Goal: Task Accomplishment & Management: Complete application form

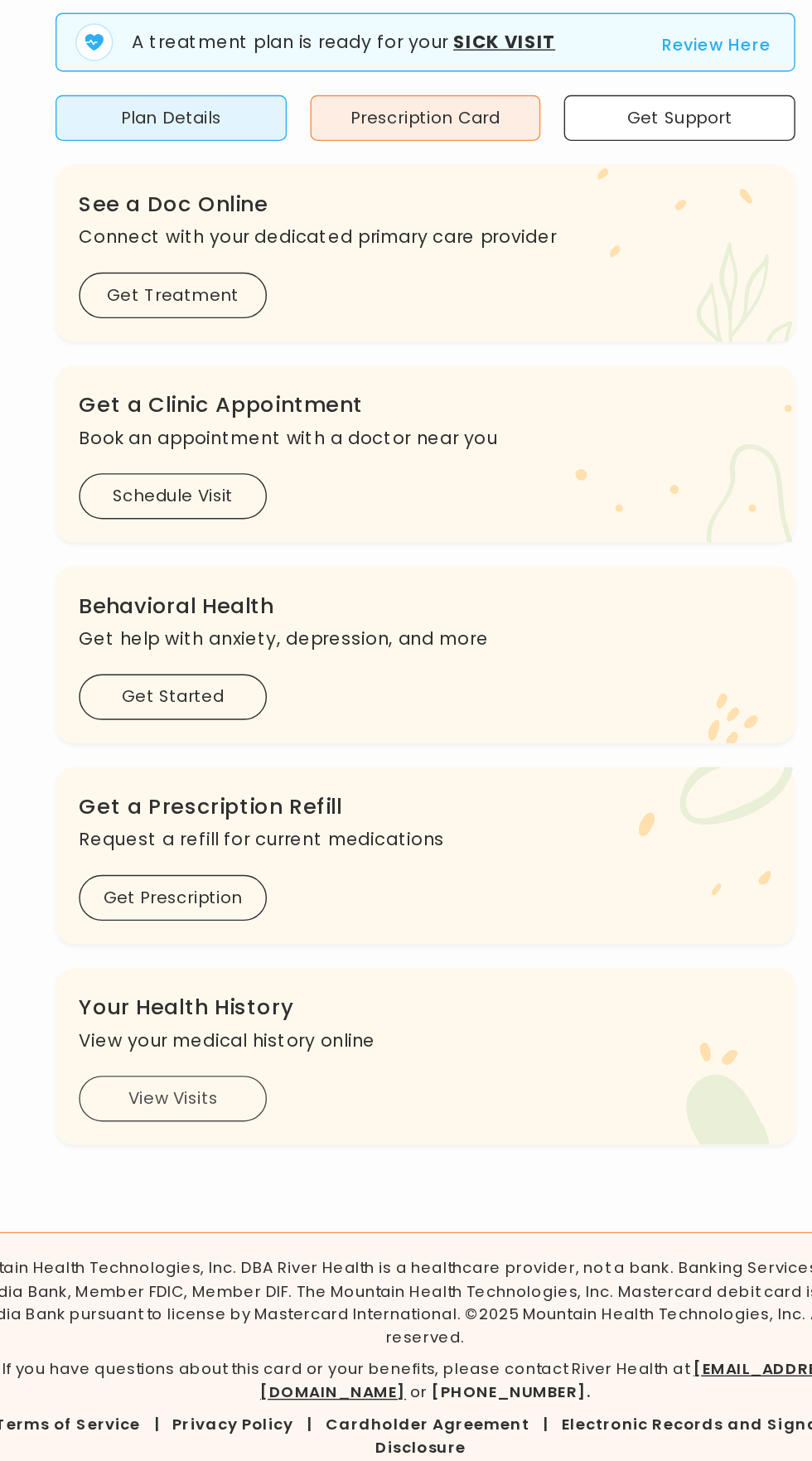
click at [191, 1013] on button "View Visits" at bounding box center [227, 1015] width 133 height 32
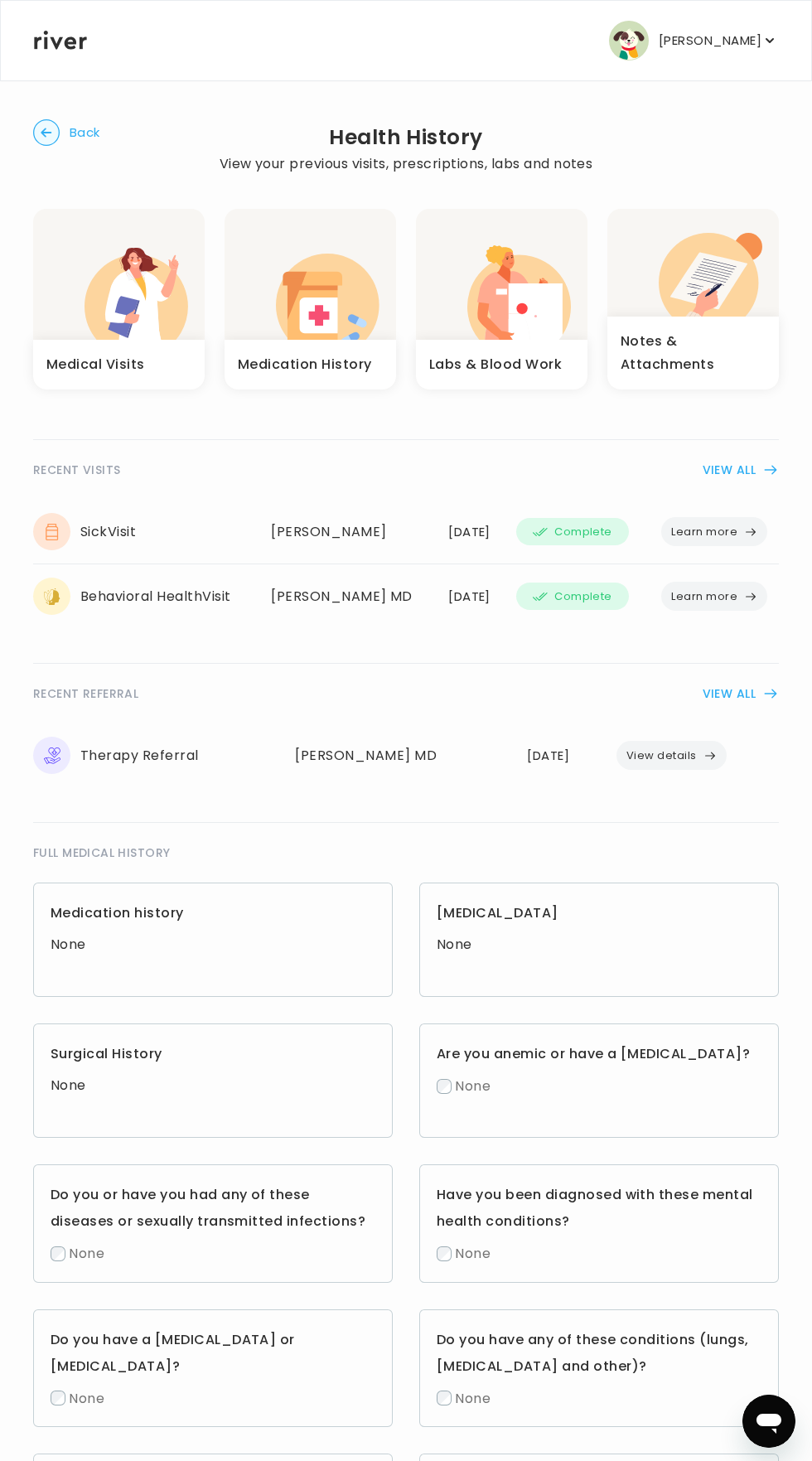
click at [752, 597] on icon "button" at bounding box center [751, 597] width 9 height 7
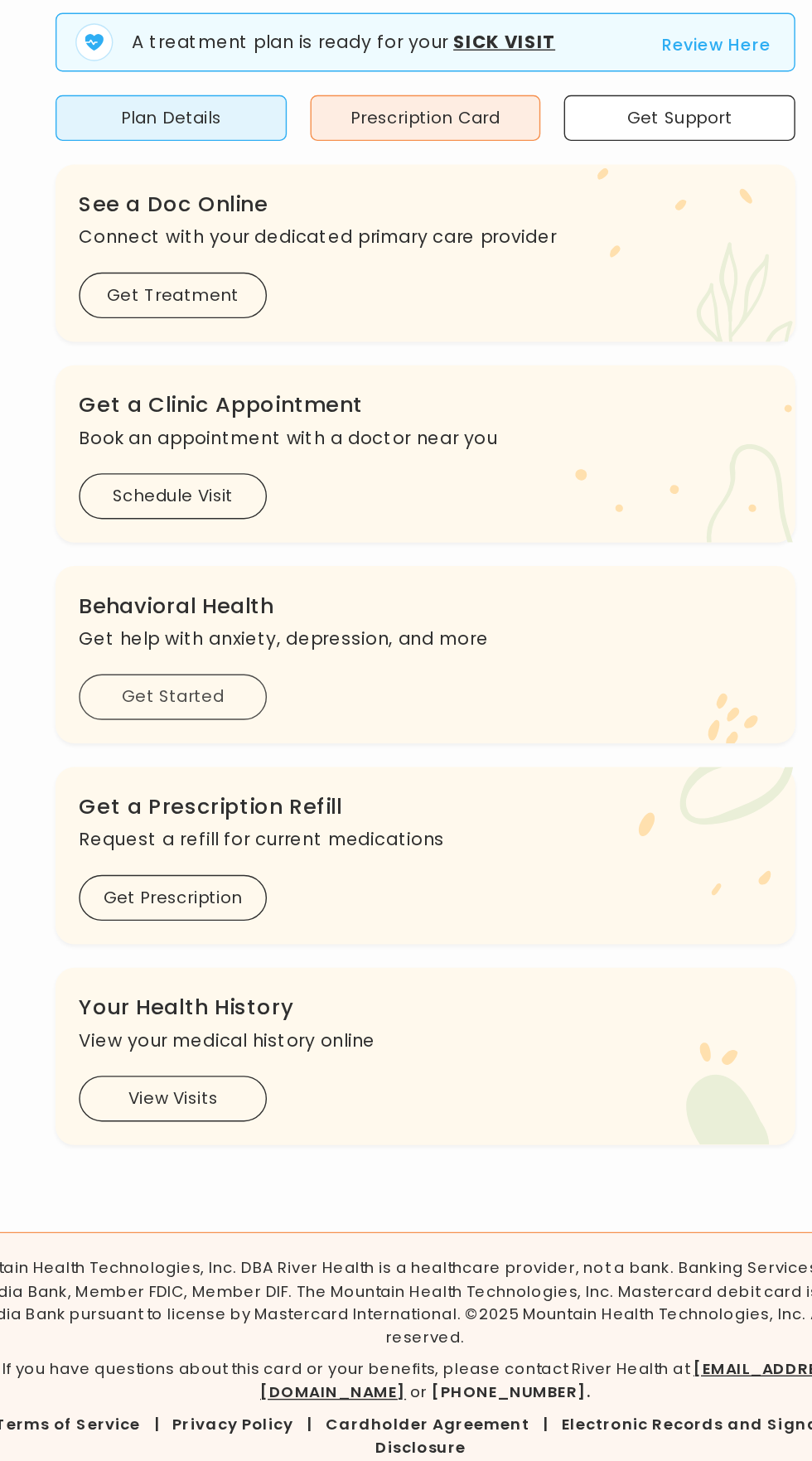
click at [254, 741] on button "Get Started" at bounding box center [227, 731] width 133 height 32
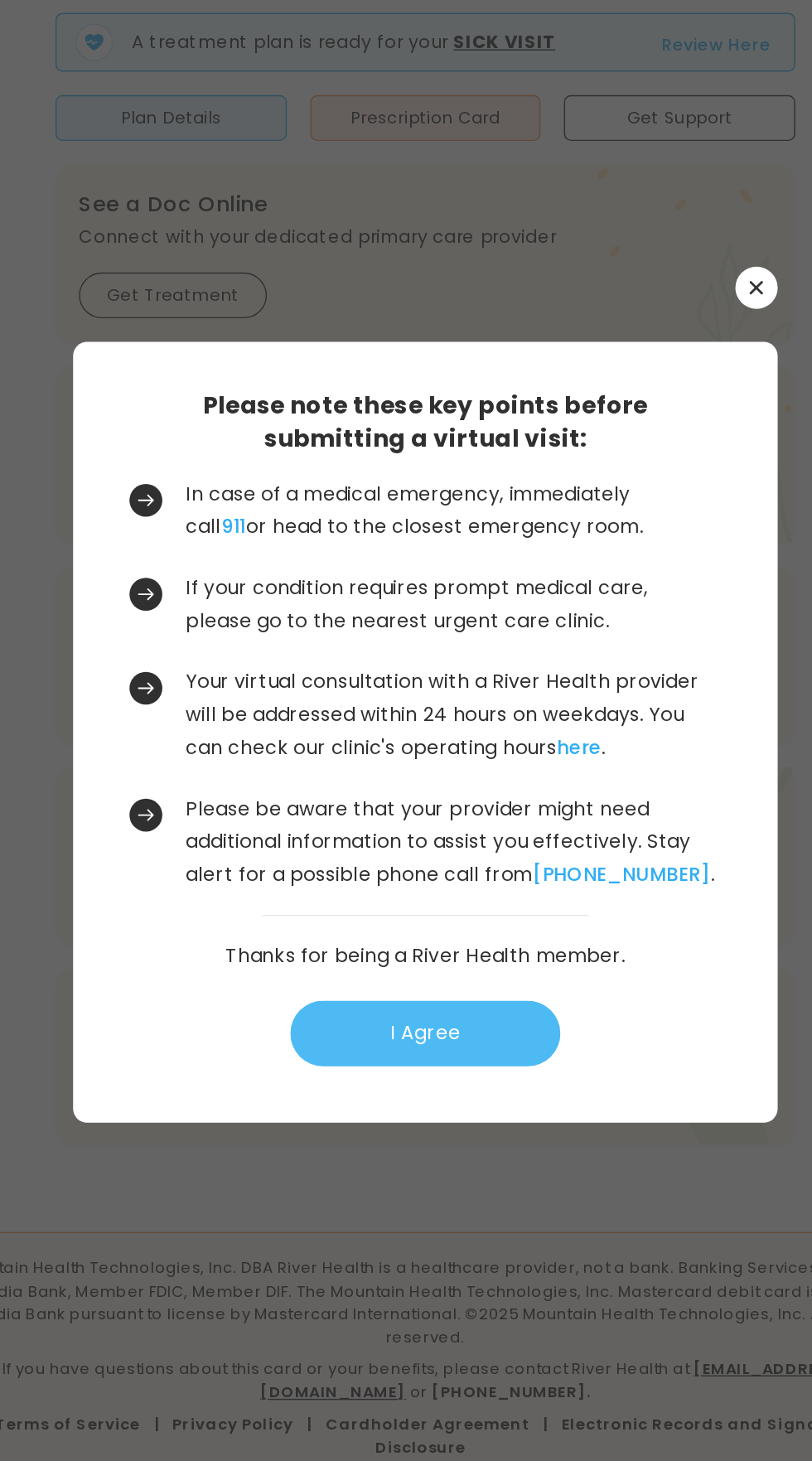
click at [469, 993] on button "I Agree" at bounding box center [406, 970] width 191 height 46
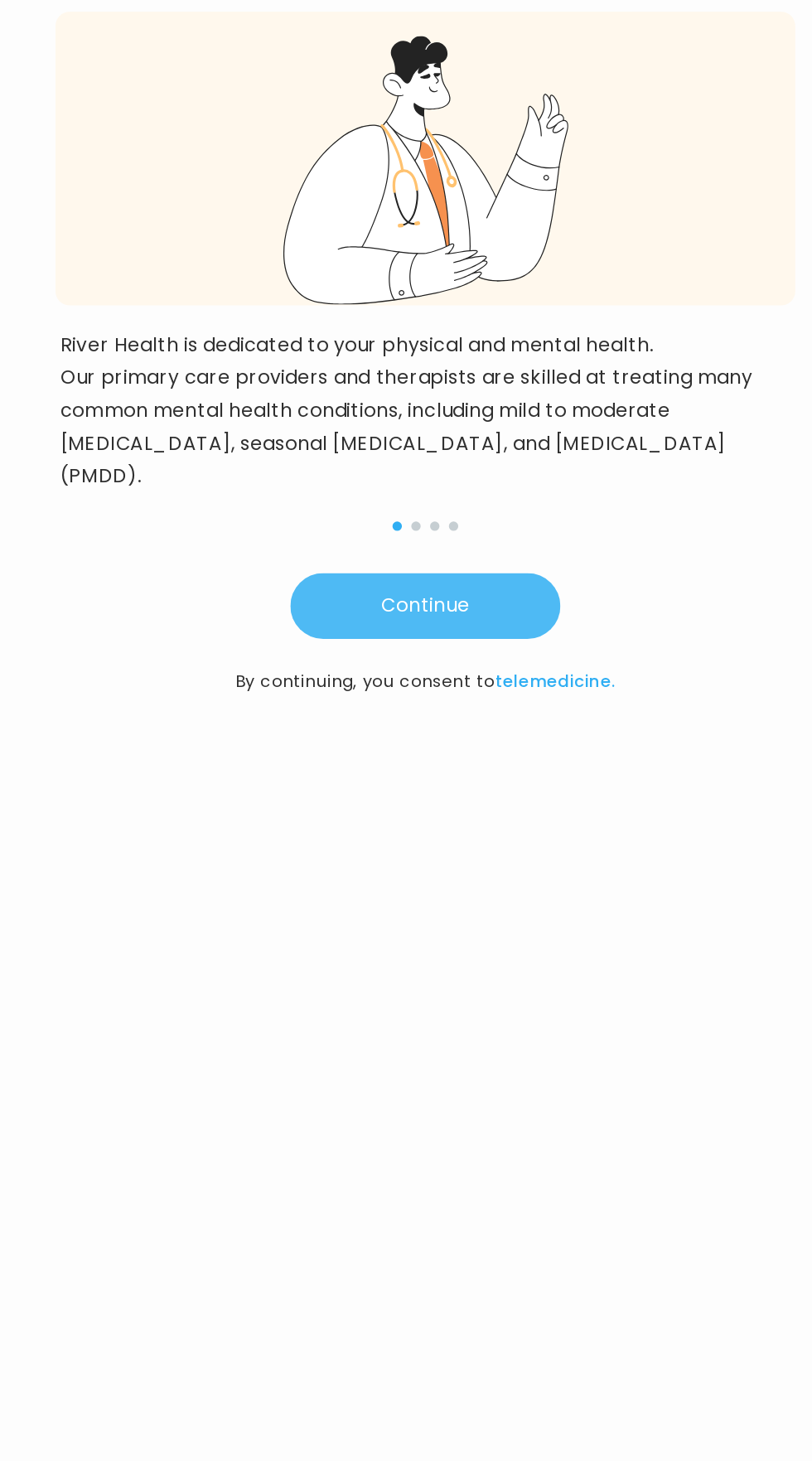
click at [459, 649] on button "Continue" at bounding box center [406, 667] width 191 height 46
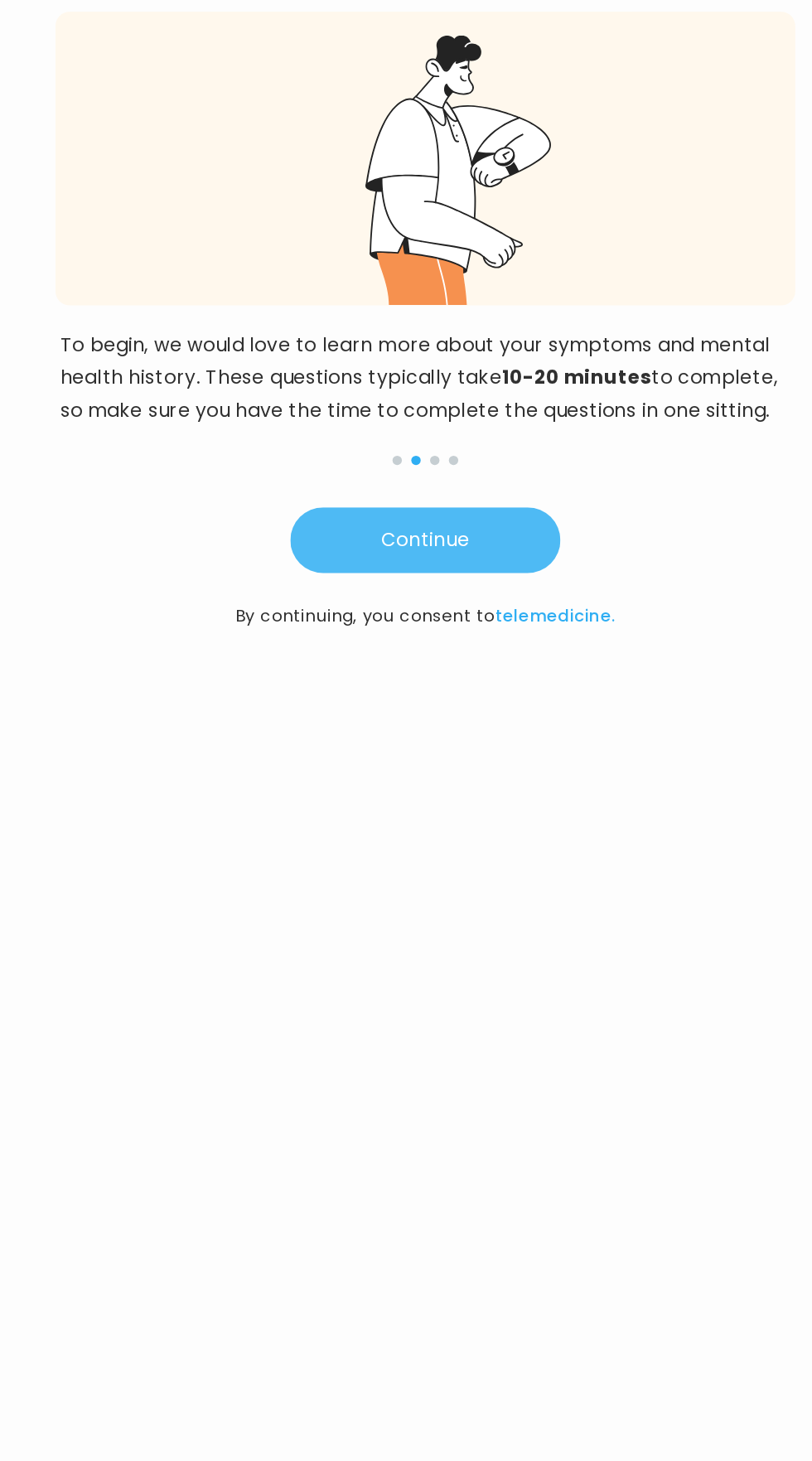
click at [473, 617] on button "Continue" at bounding box center [406, 621] width 191 height 46
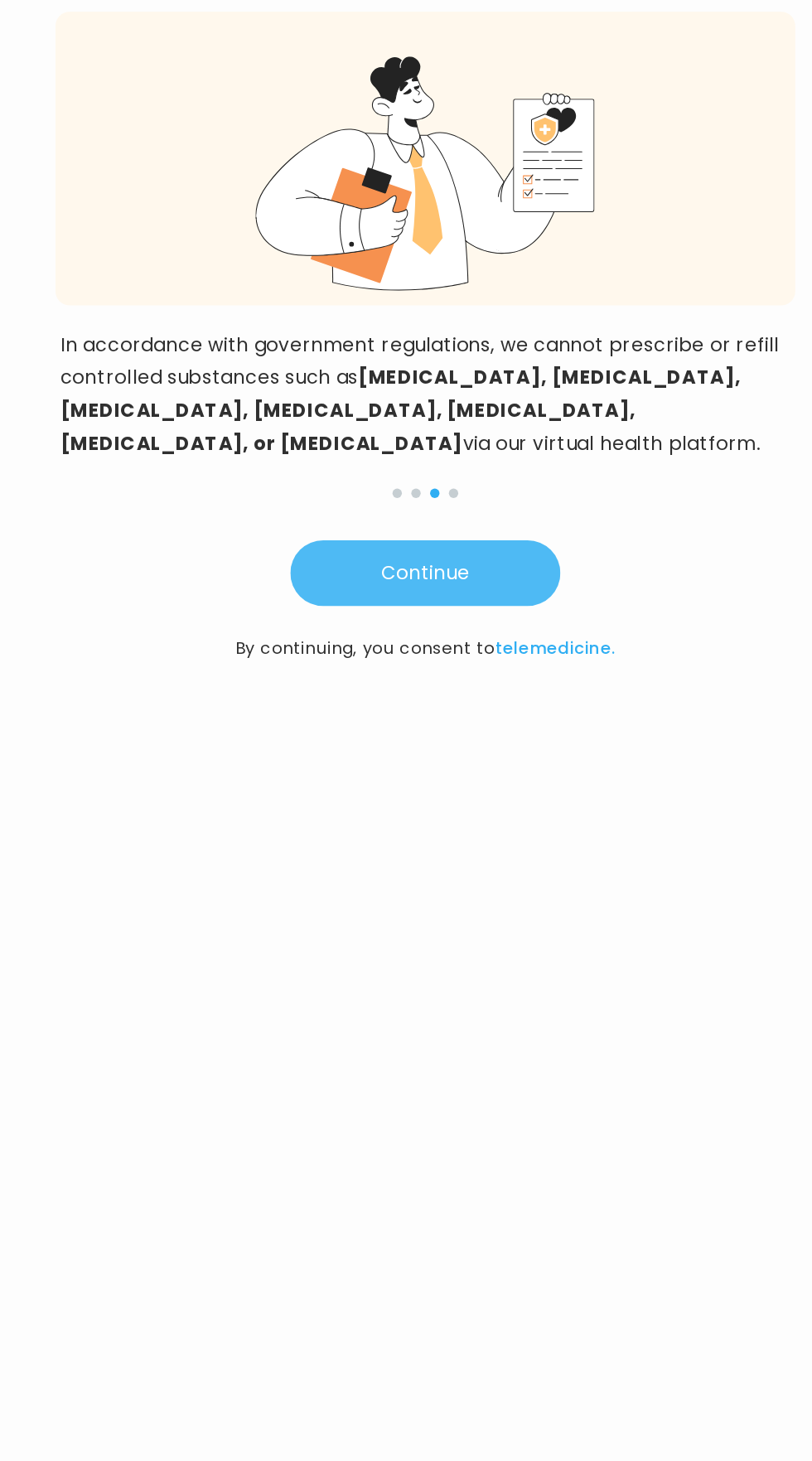
click at [476, 621] on button "Continue" at bounding box center [406, 644] width 191 height 46
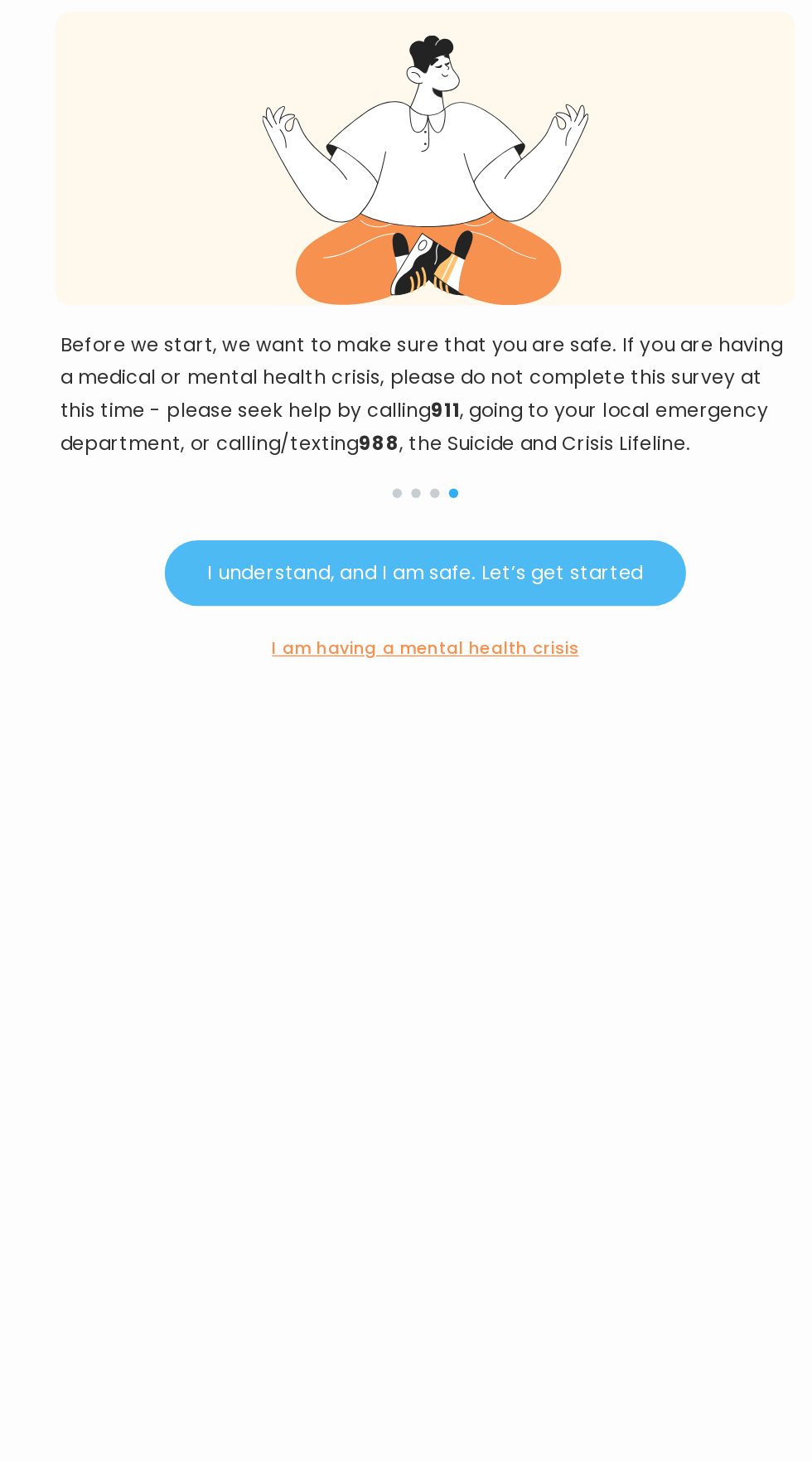
click at [538, 643] on button "I understand, and I am safe. Let’s get started" at bounding box center [406, 644] width 367 height 46
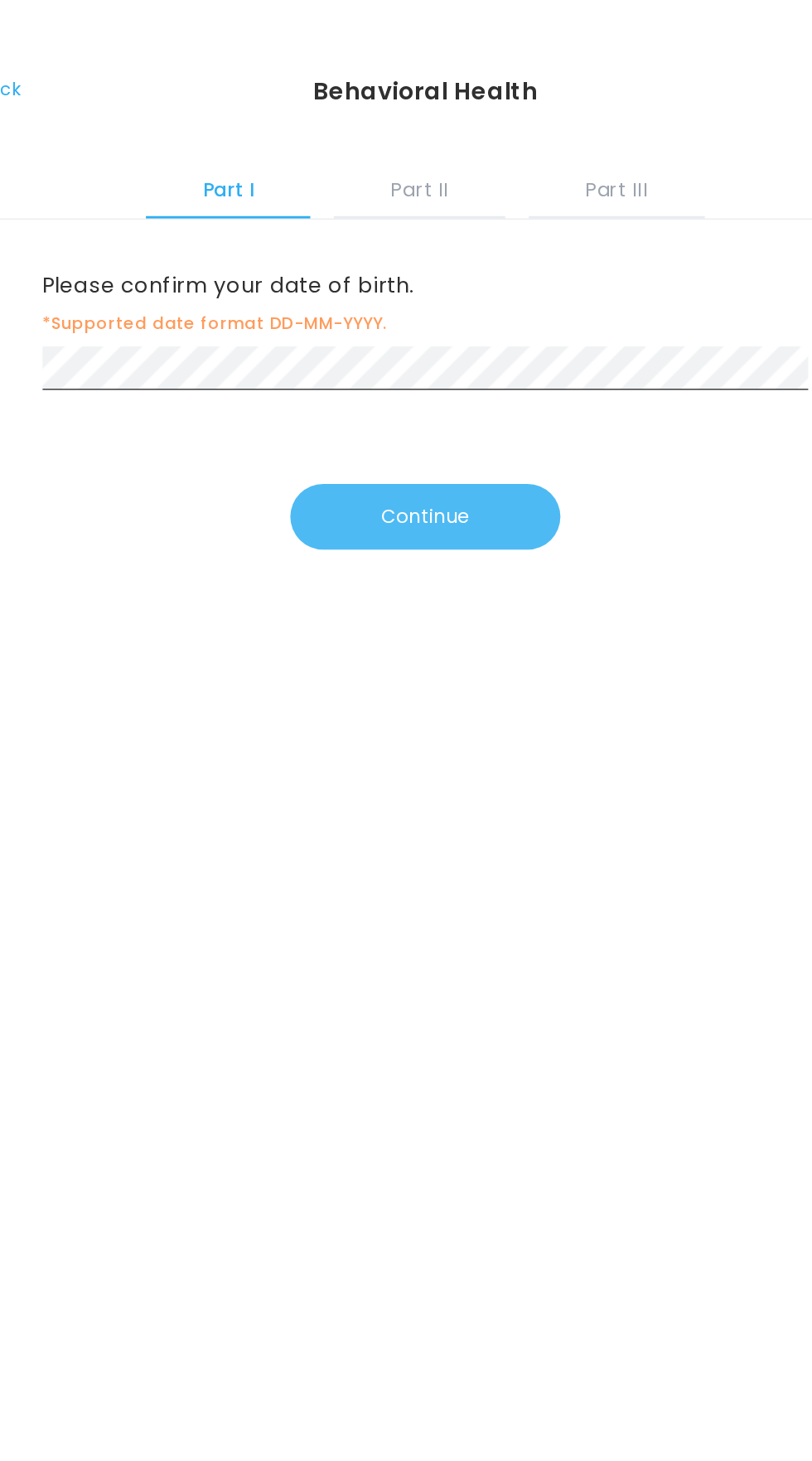
click at [471, 365] on button "Continue" at bounding box center [406, 364] width 191 height 46
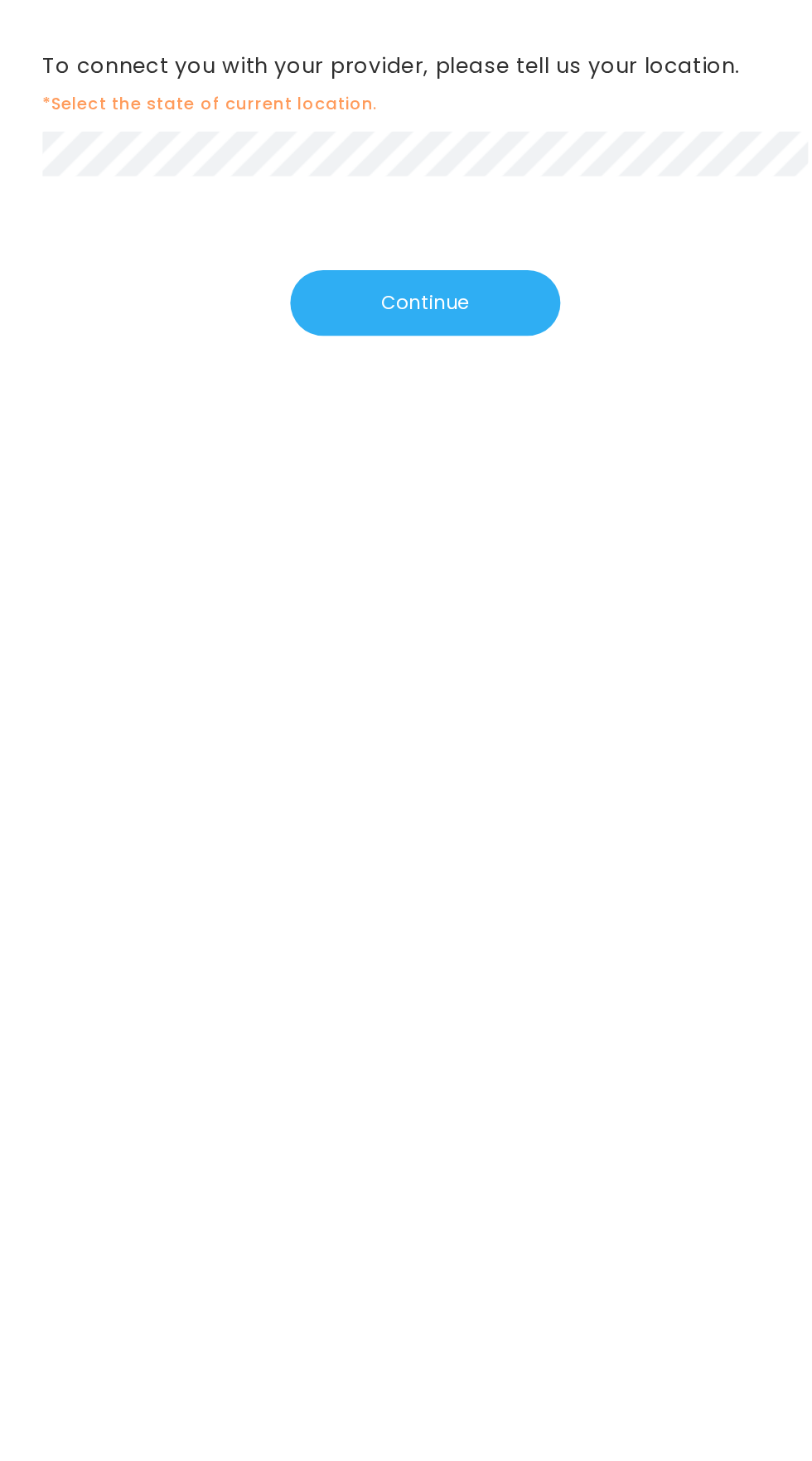
click at [582, 691] on div "To connect you with your provider, please tell us your location. *Select the st…" at bounding box center [406, 807] width 812 height 1306
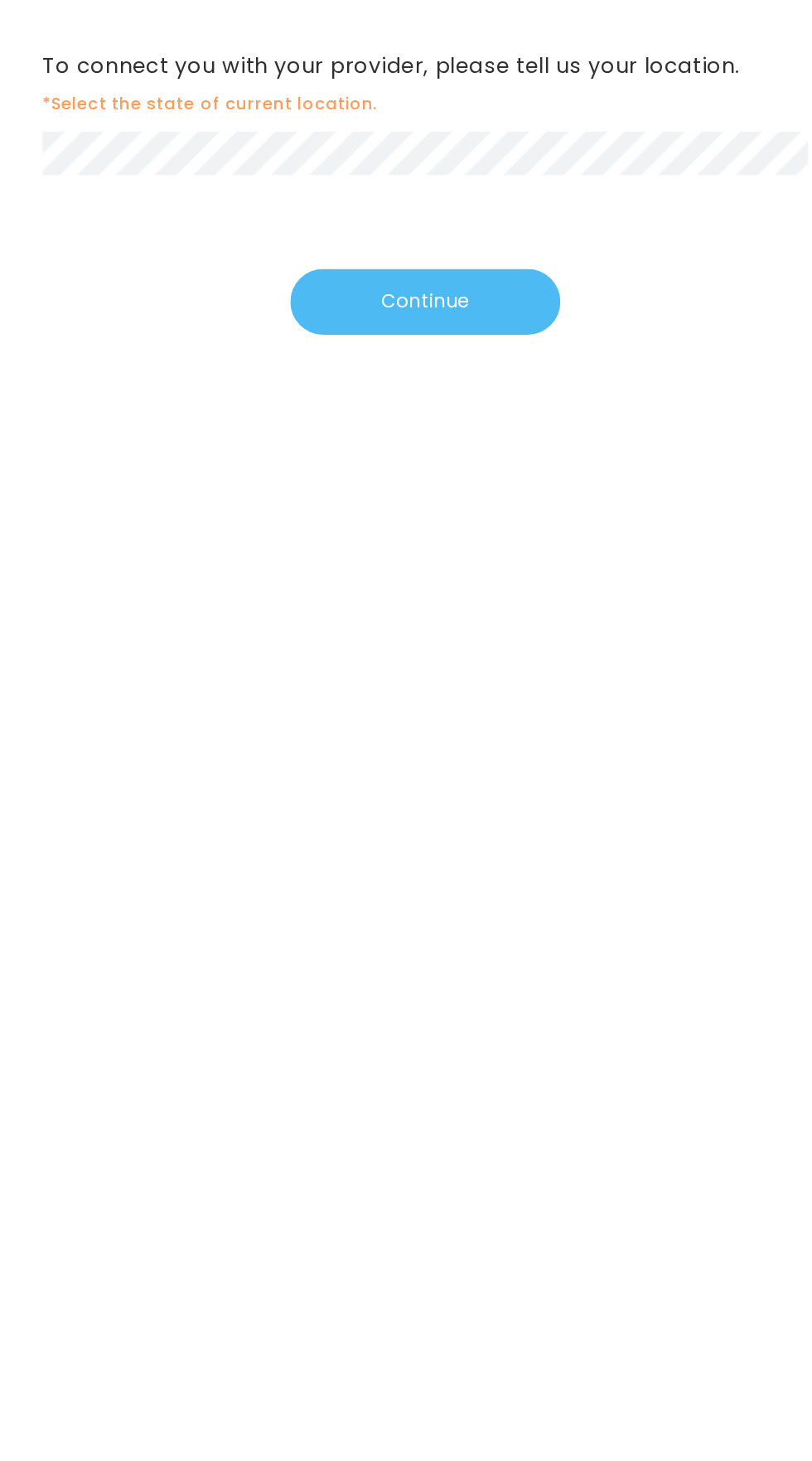
click at [430, 371] on button "Continue" at bounding box center [406, 367] width 191 height 46
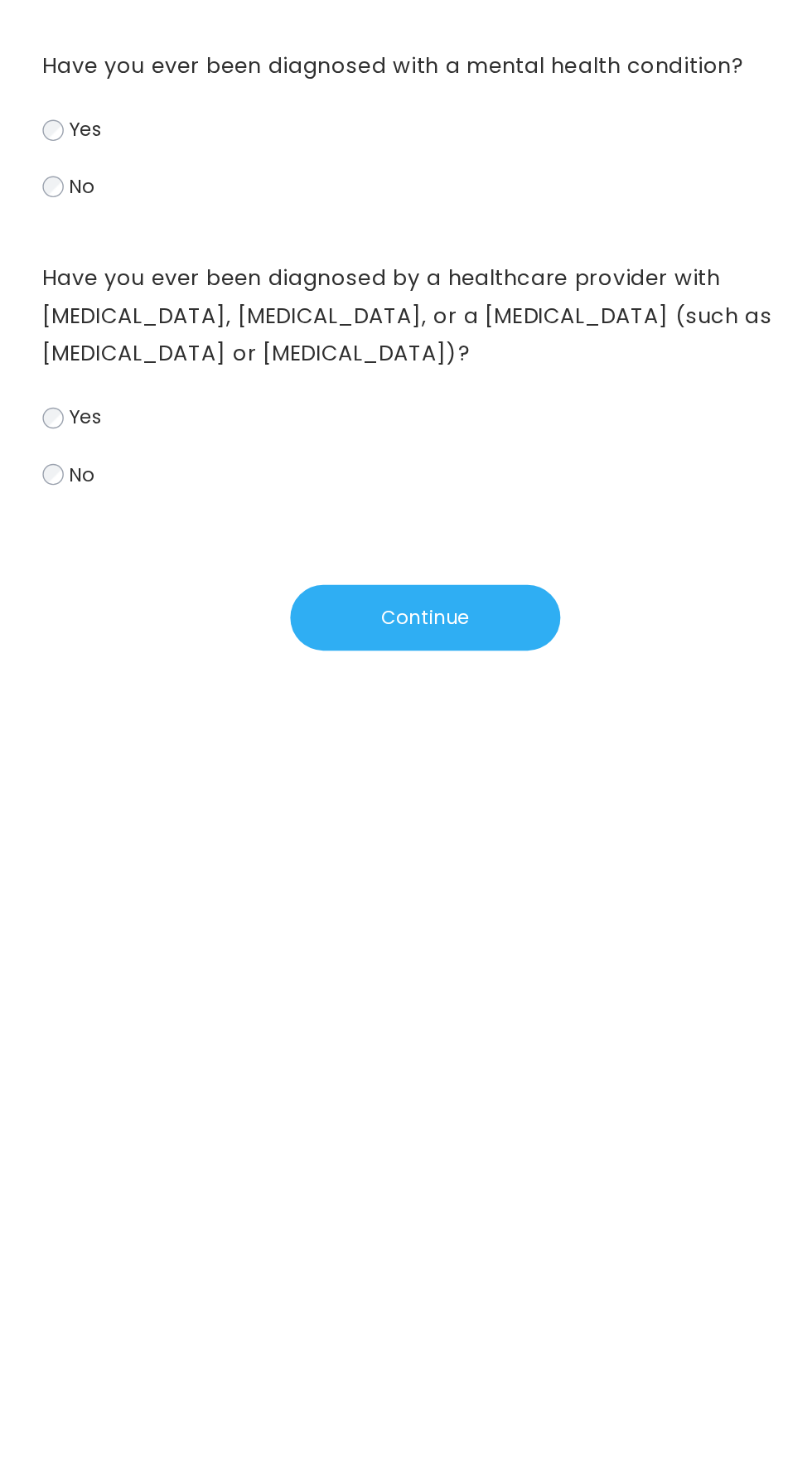
click at [150, 497] on label "No" at bounding box center [406, 490] width 540 height 24
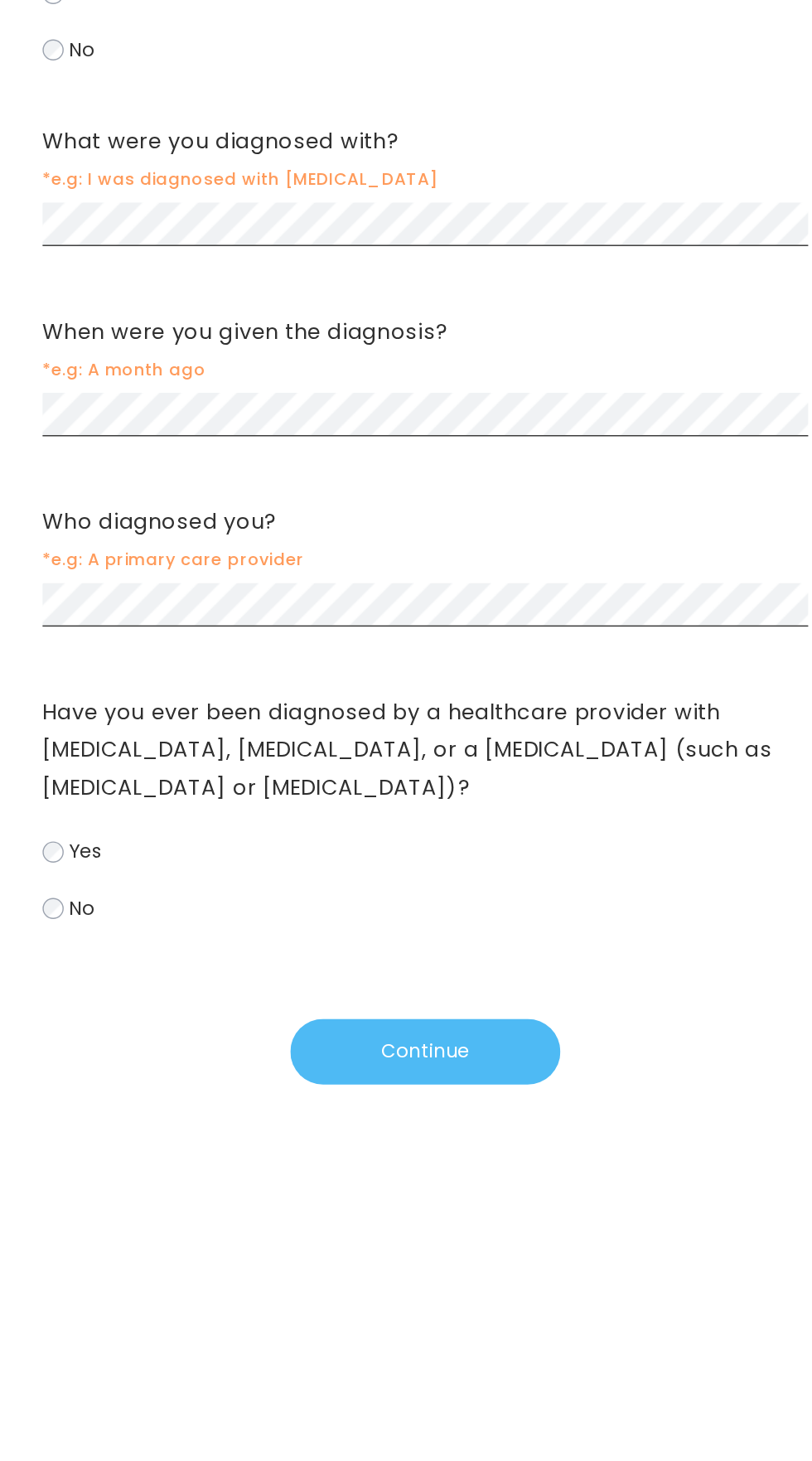
click at [459, 978] on button "Continue" at bounding box center [406, 993] width 191 height 46
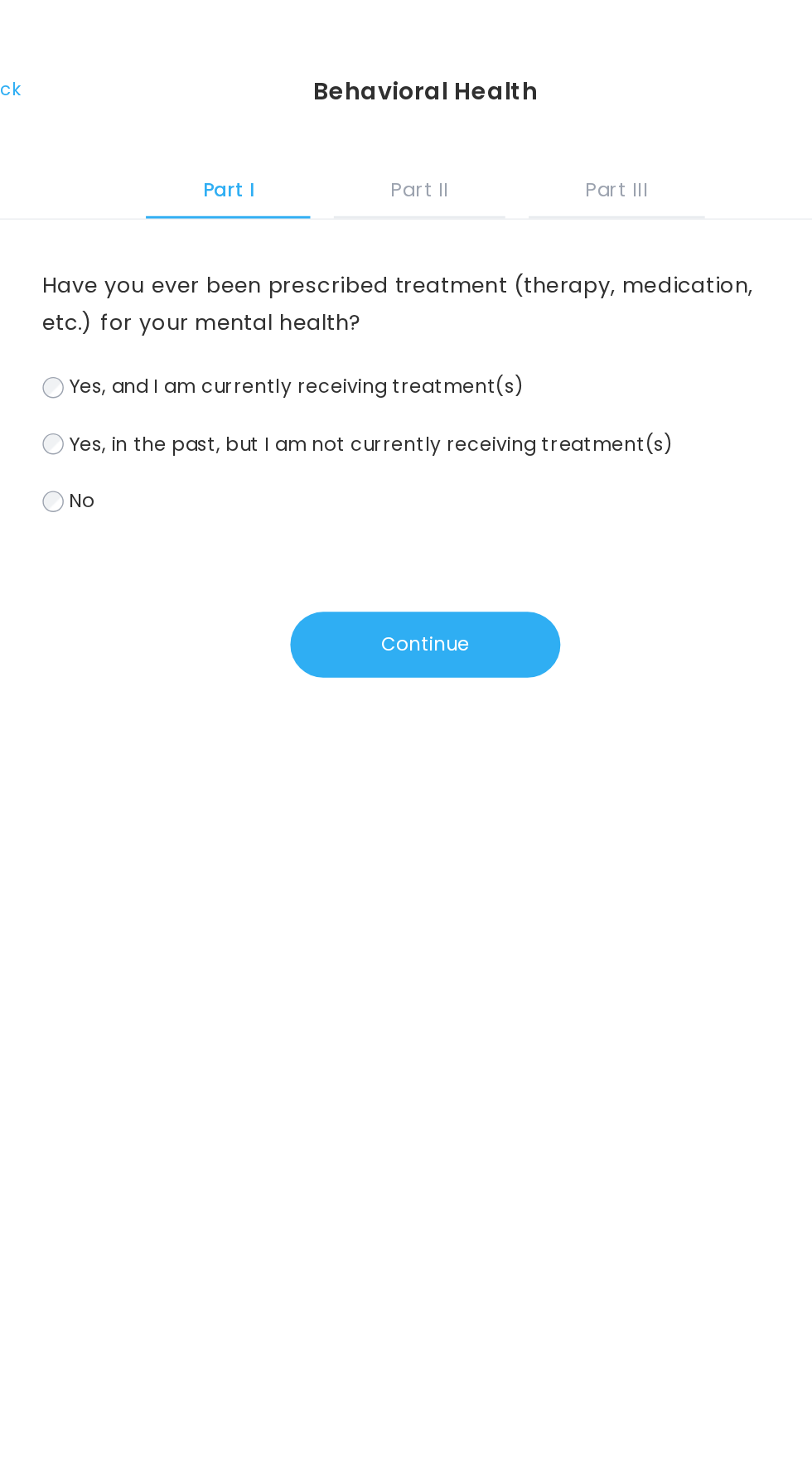
click at [445, 275] on span "Yes, and I am currently receiving treatment(s)" at bounding box center [315, 273] width 322 height 19
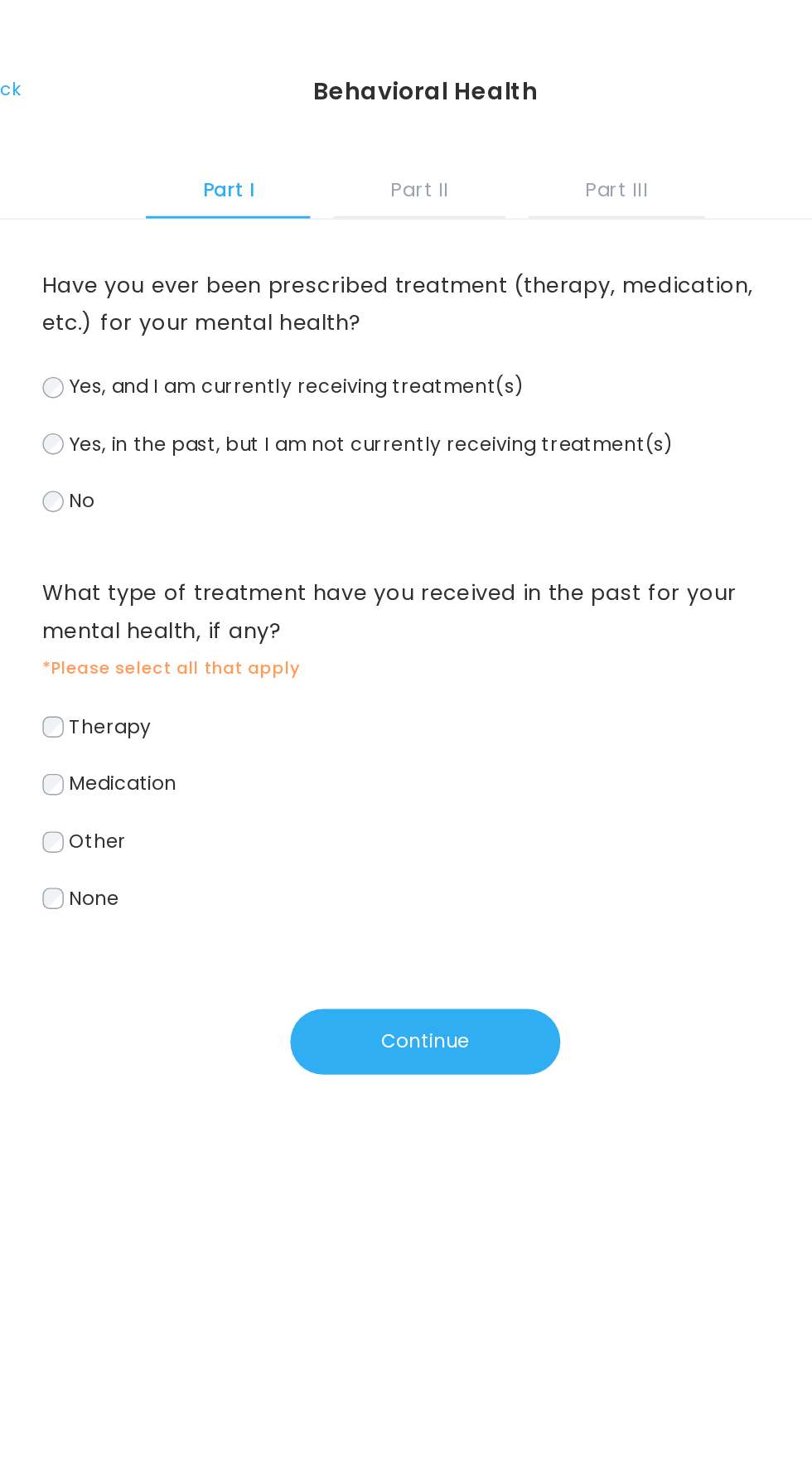
click at [206, 509] on span "Therapy" at bounding box center [183, 512] width 58 height 19
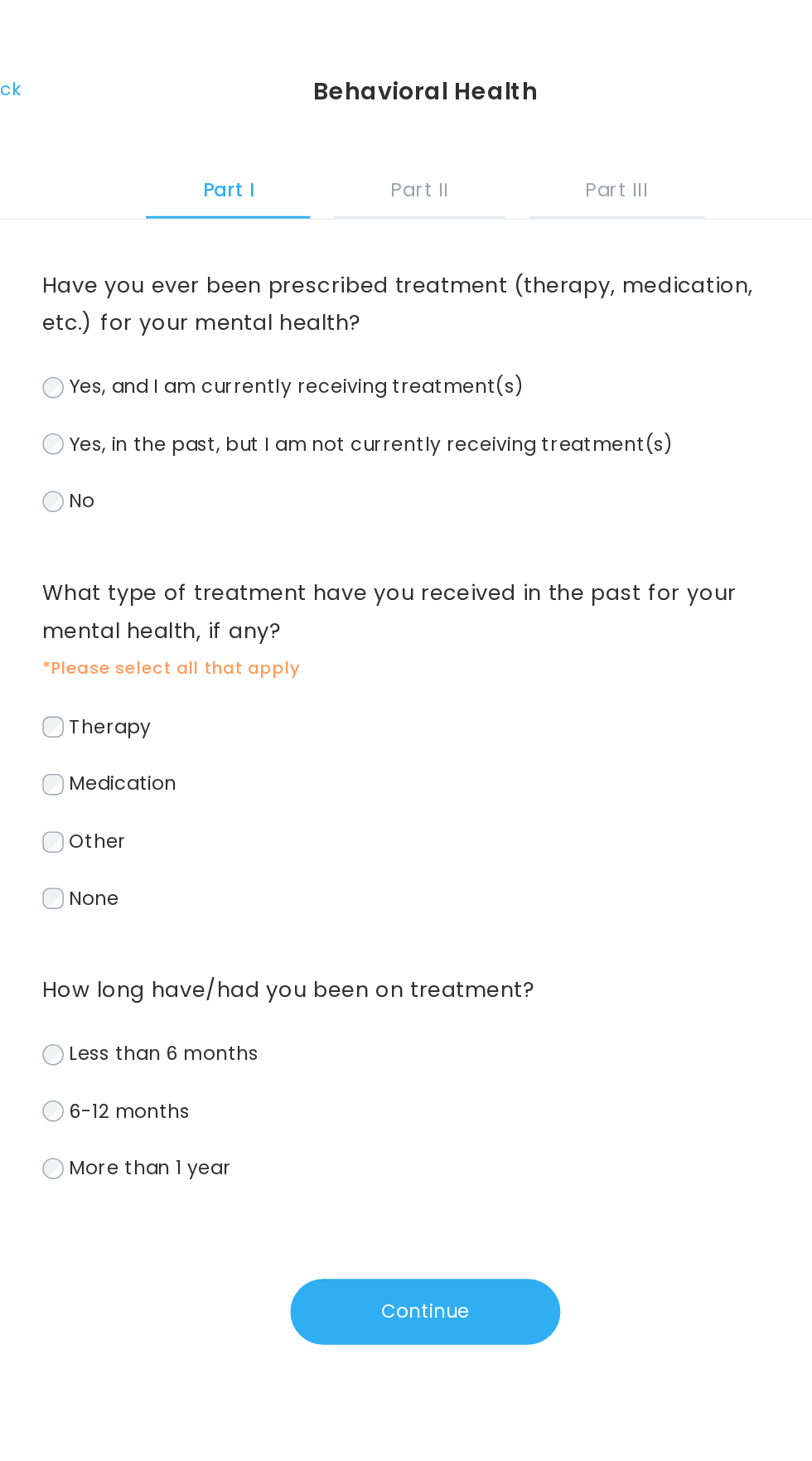
click at [218, 563] on span "Medication" at bounding box center [192, 552] width 76 height 19
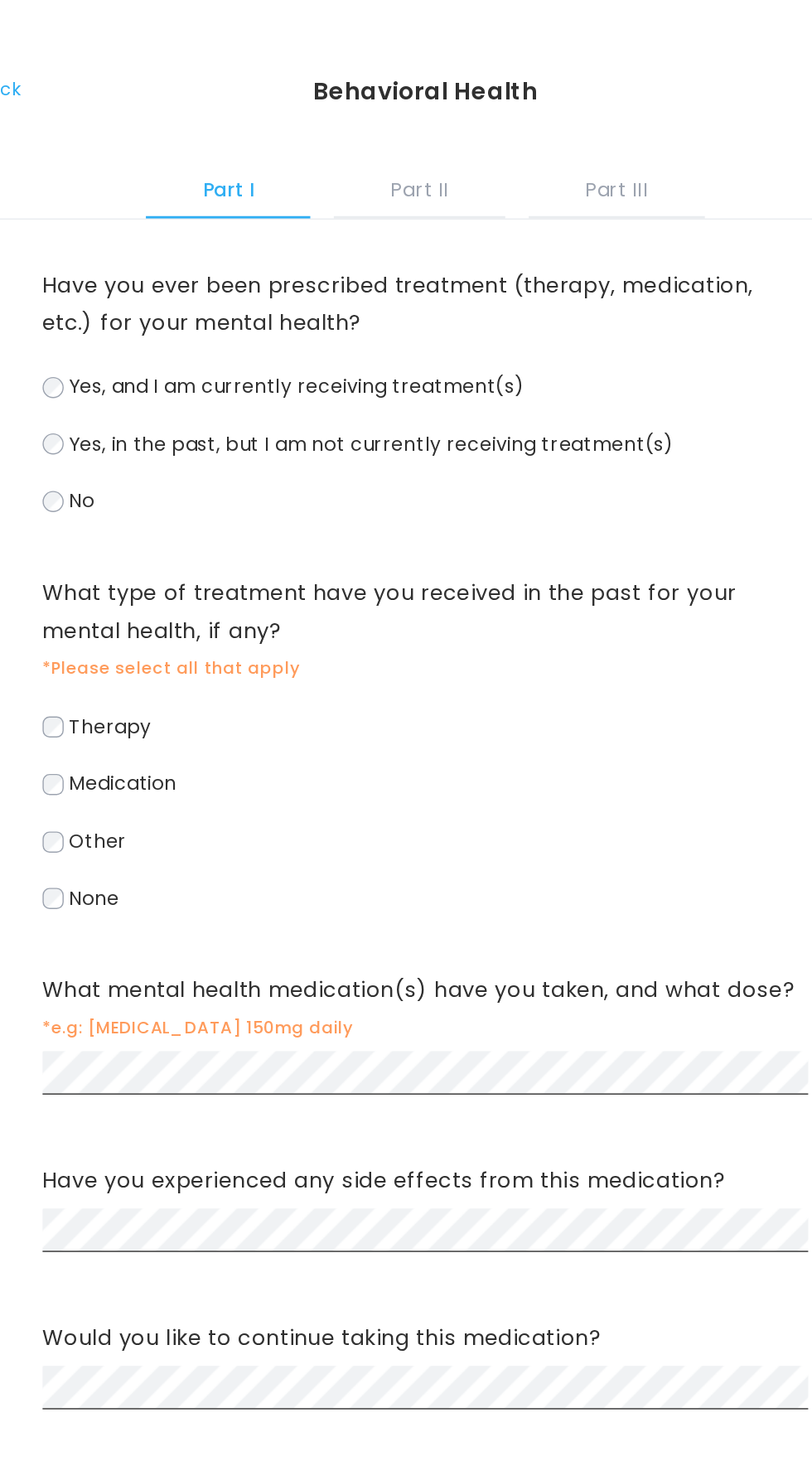
click at [193, 510] on span "Therapy" at bounding box center [183, 512] width 58 height 19
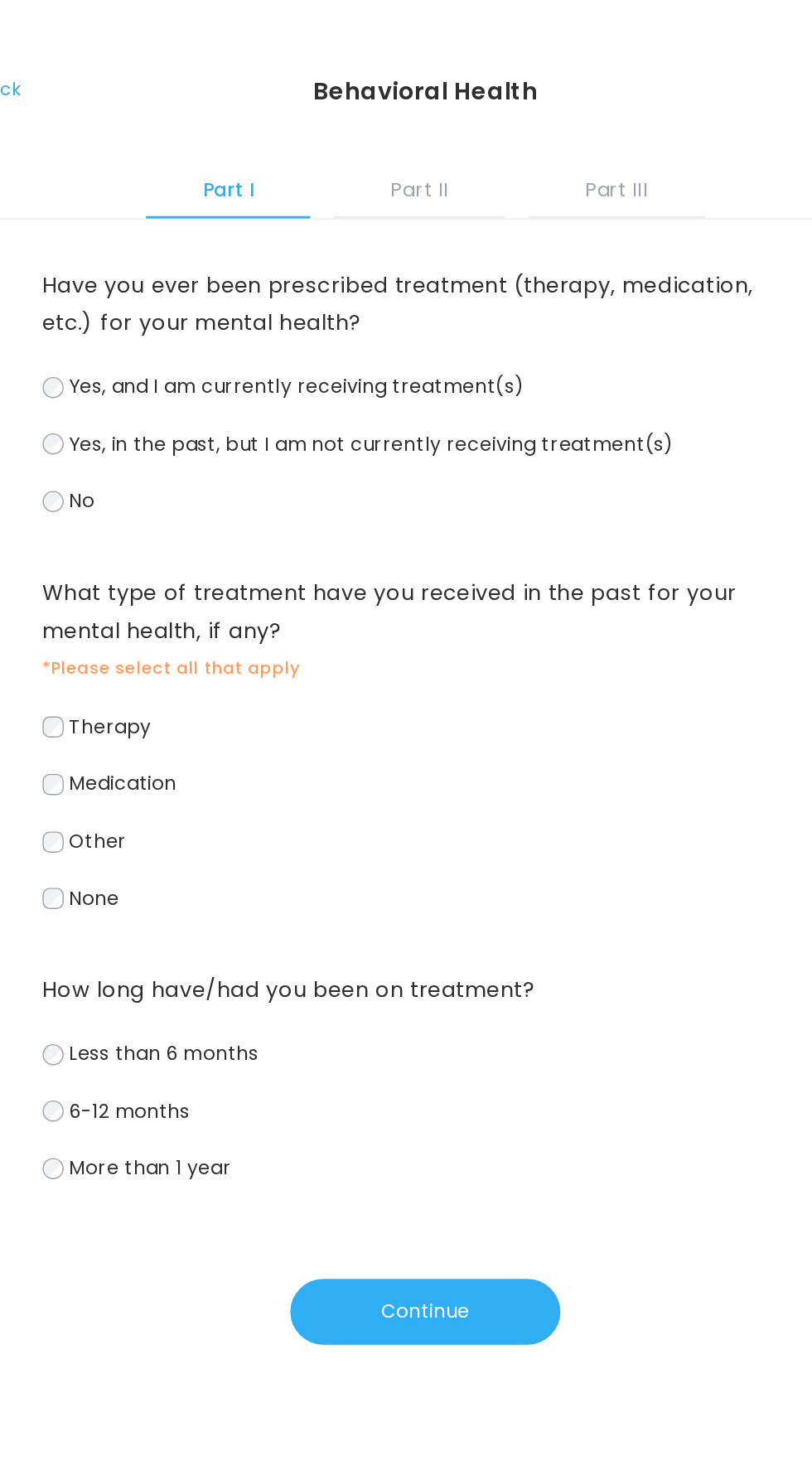
click at [278, 750] on span "Less than 6 months" at bounding box center [221, 743] width 134 height 19
click at [212, 550] on span "Medication" at bounding box center [192, 552] width 76 height 19
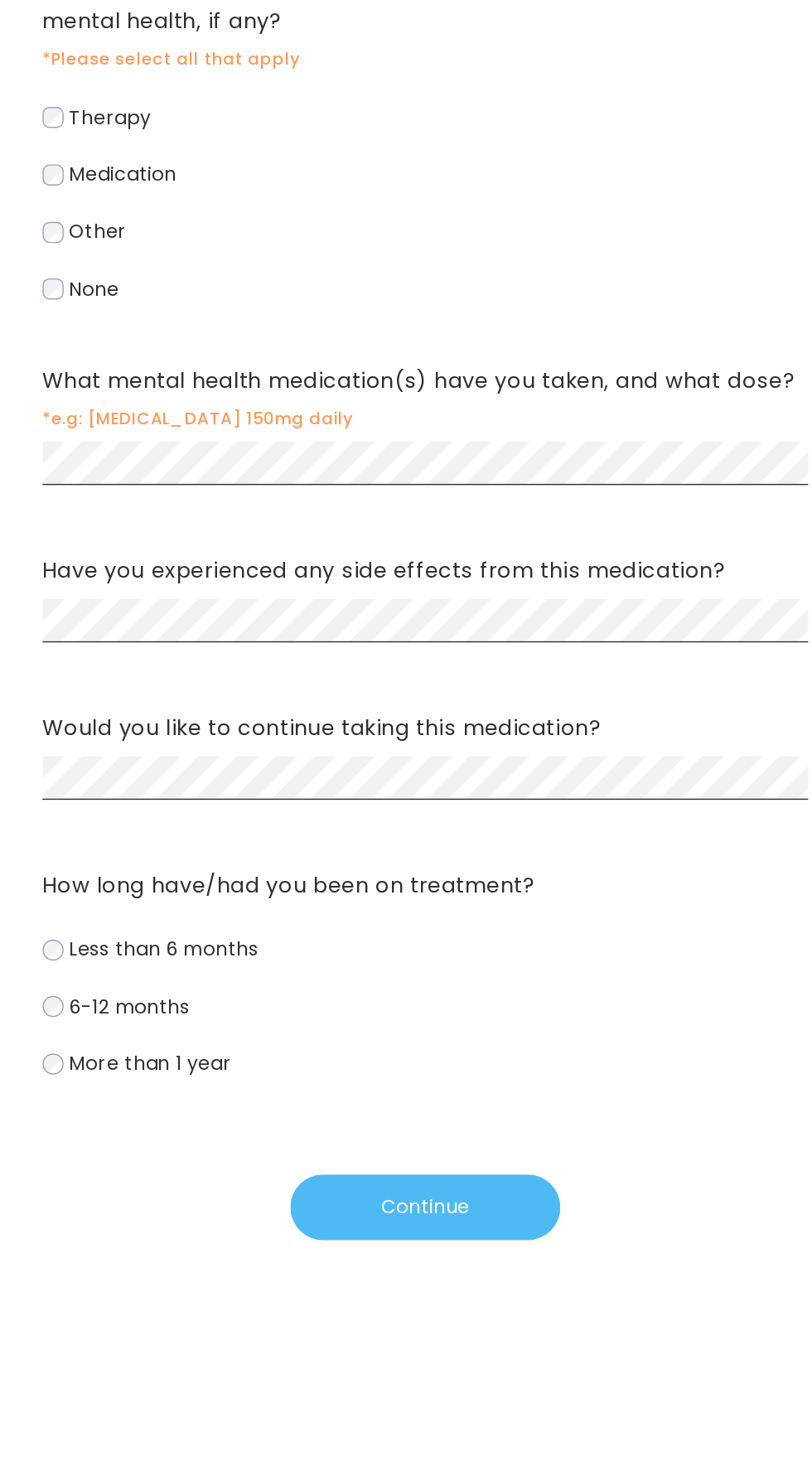
click at [452, 1283] on button "Continue" at bounding box center [406, 1282] width 191 height 46
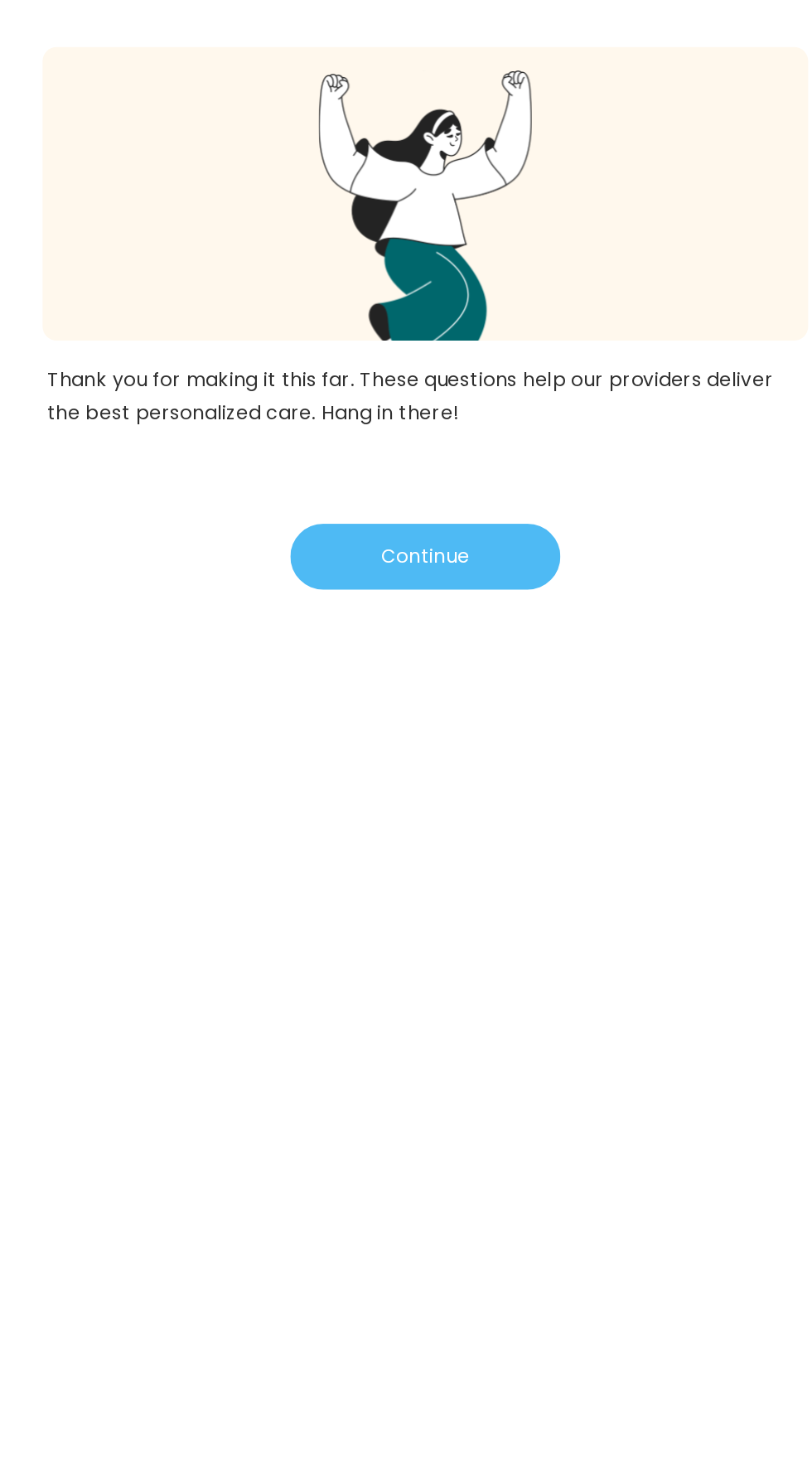
click at [458, 550] on button "Continue" at bounding box center [406, 547] width 191 height 46
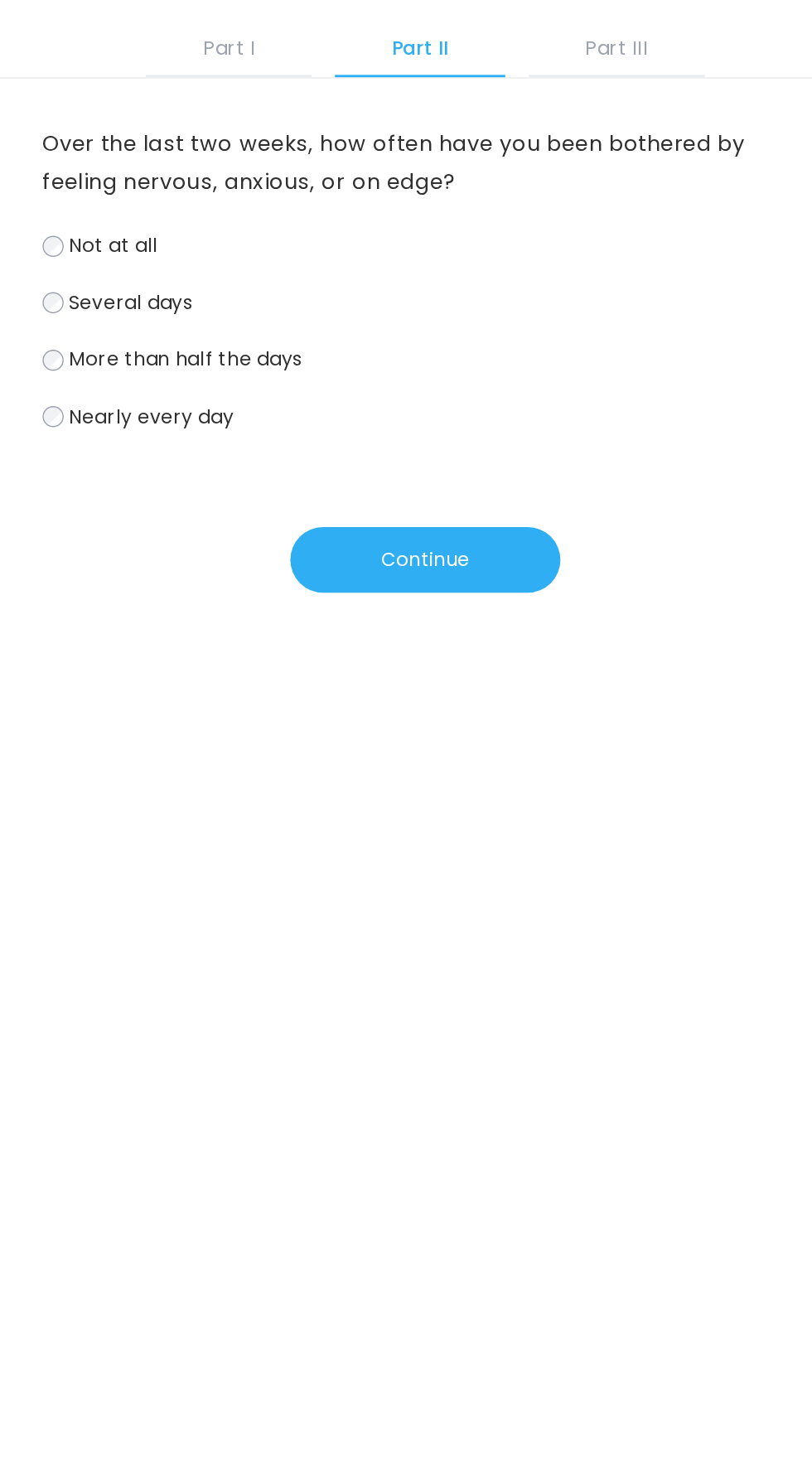
click at [244, 402] on span "Nearly every day" at bounding box center [213, 393] width 117 height 19
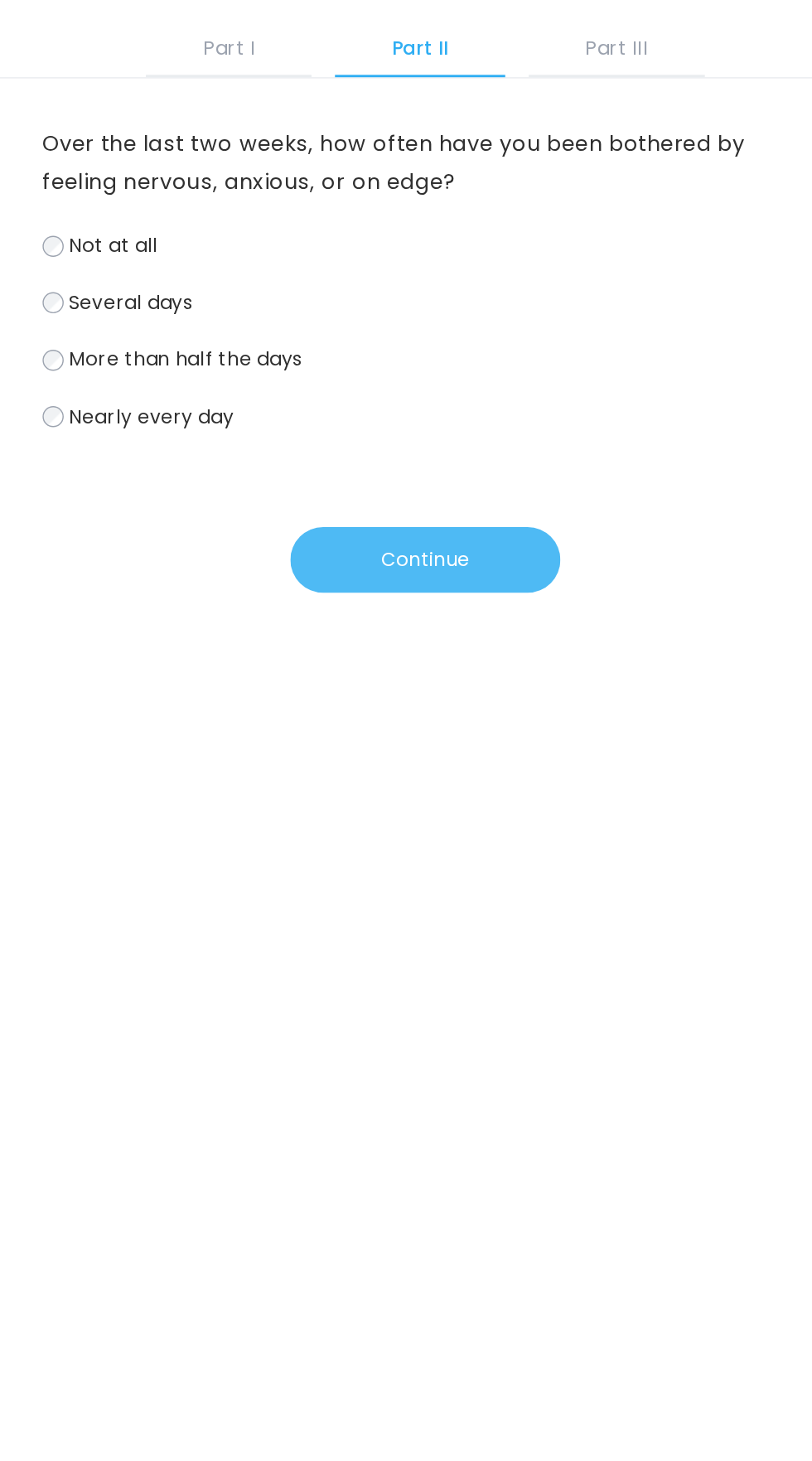
click at [437, 499] on button "Continue" at bounding box center [406, 494] width 191 height 46
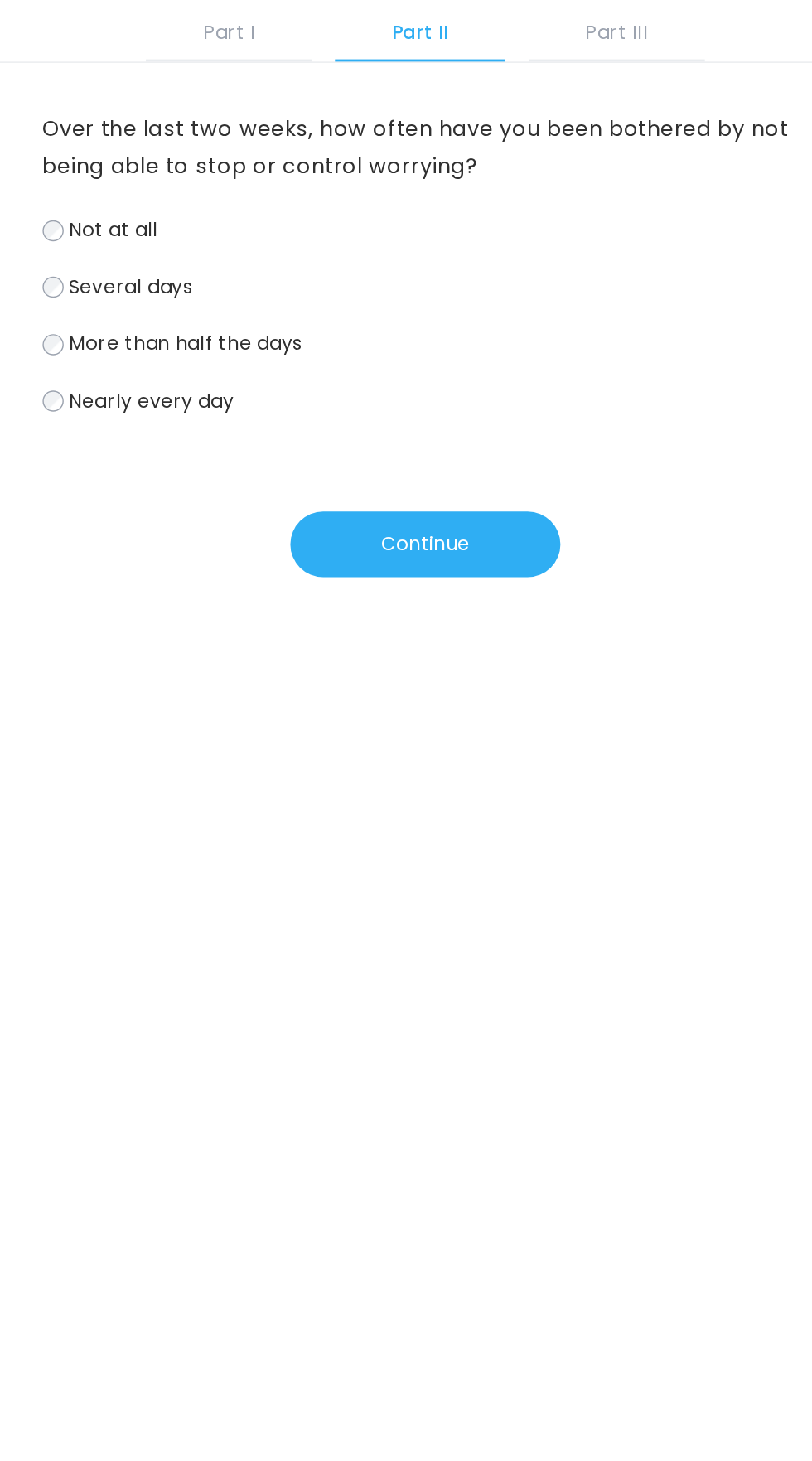
click at [254, 396] on span "Nearly every day" at bounding box center [213, 393] width 117 height 19
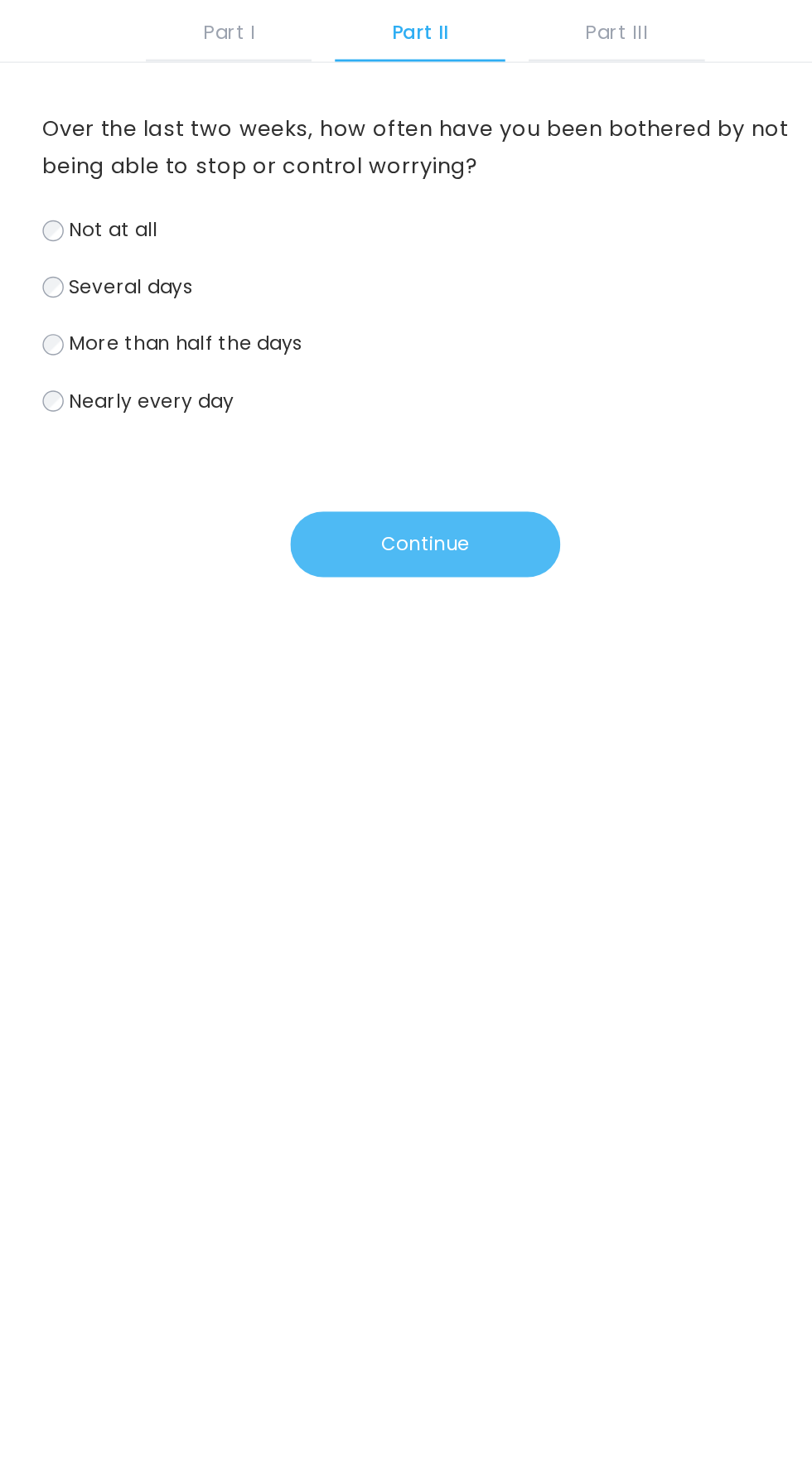
click at [413, 486] on button "Continue" at bounding box center [406, 494] width 191 height 46
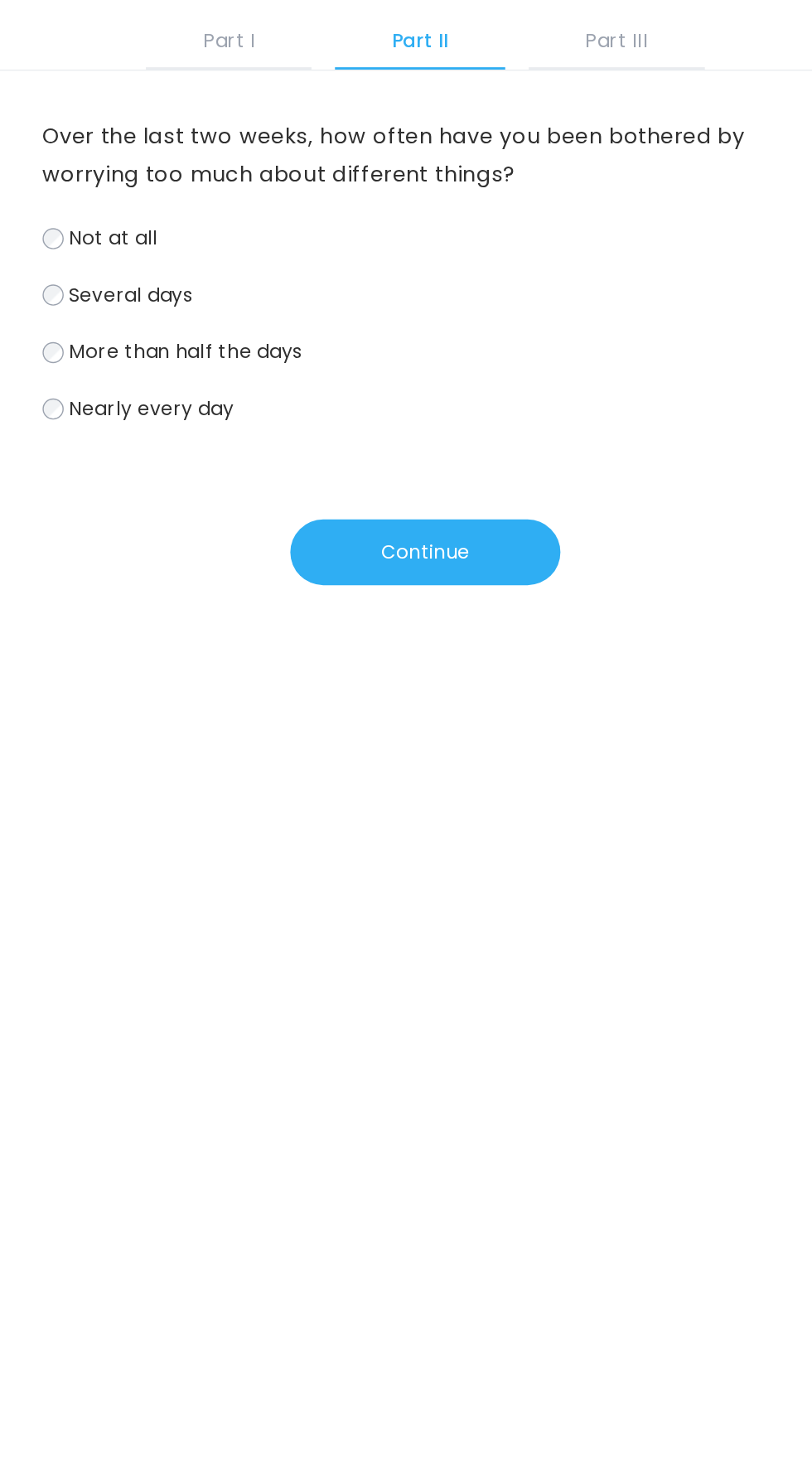
click at [245, 399] on span "Nearly every day" at bounding box center [213, 393] width 117 height 19
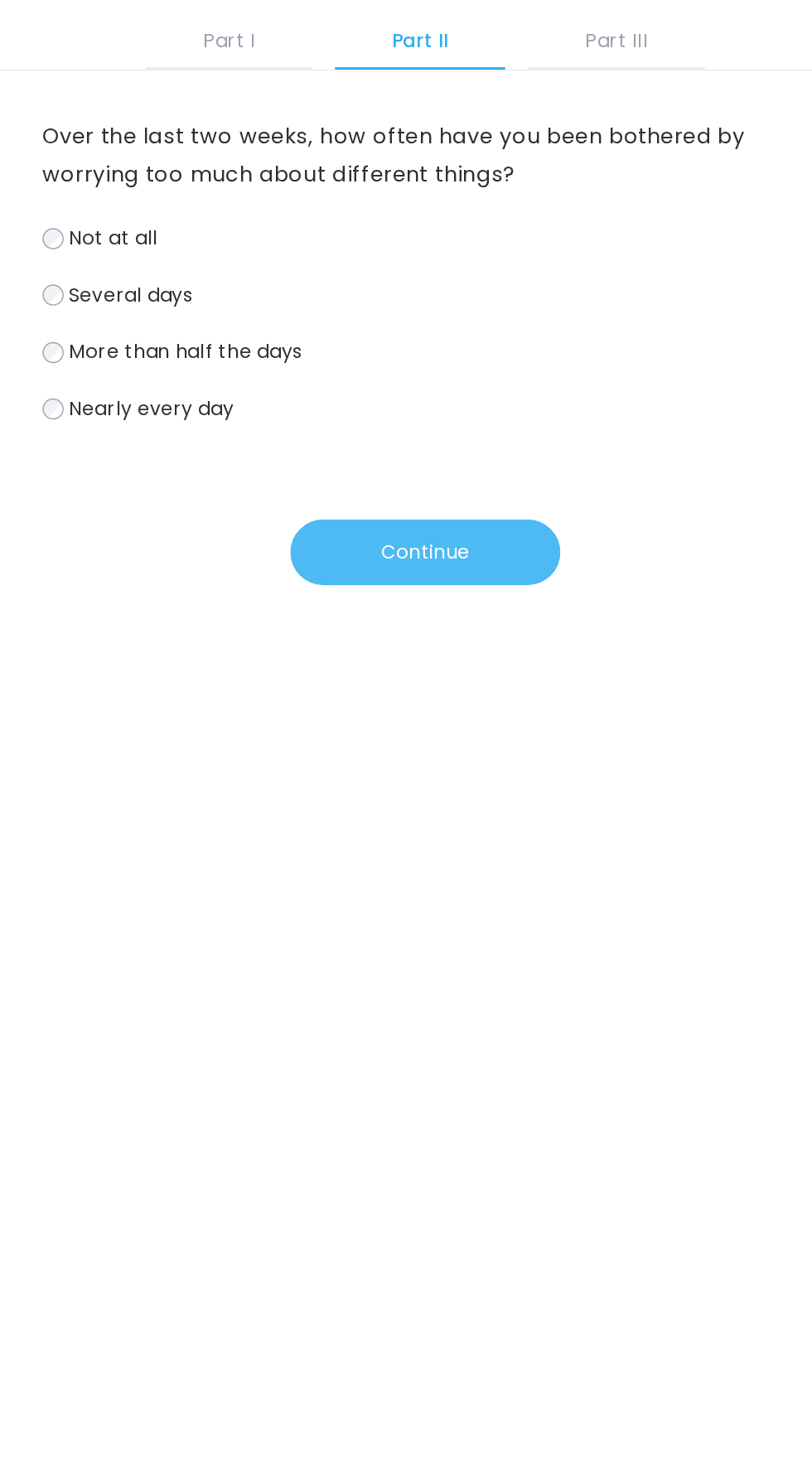
click at [411, 485] on button "Continue" at bounding box center [406, 494] width 191 height 46
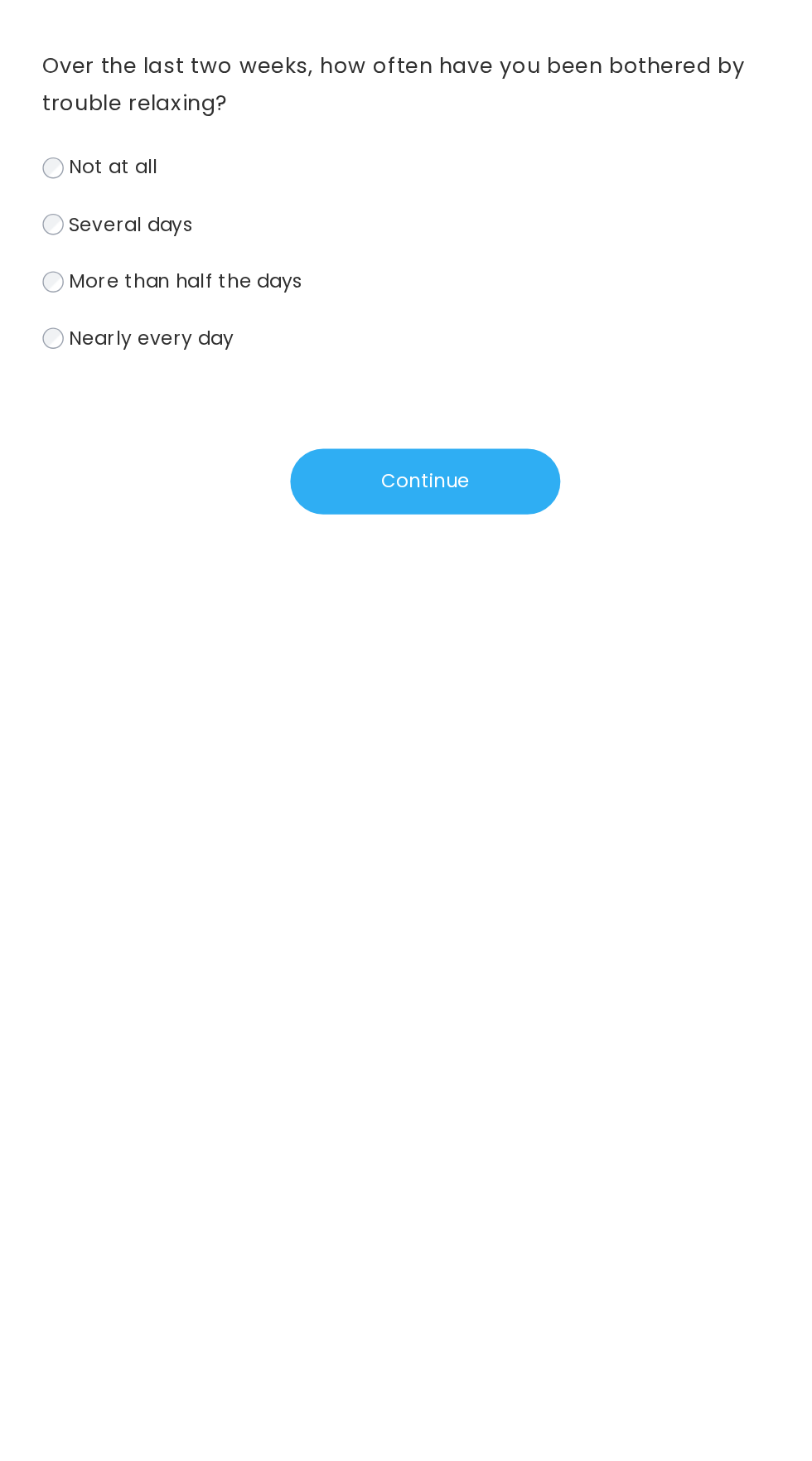
click at [244, 394] on span "Nearly every day" at bounding box center [213, 393] width 117 height 19
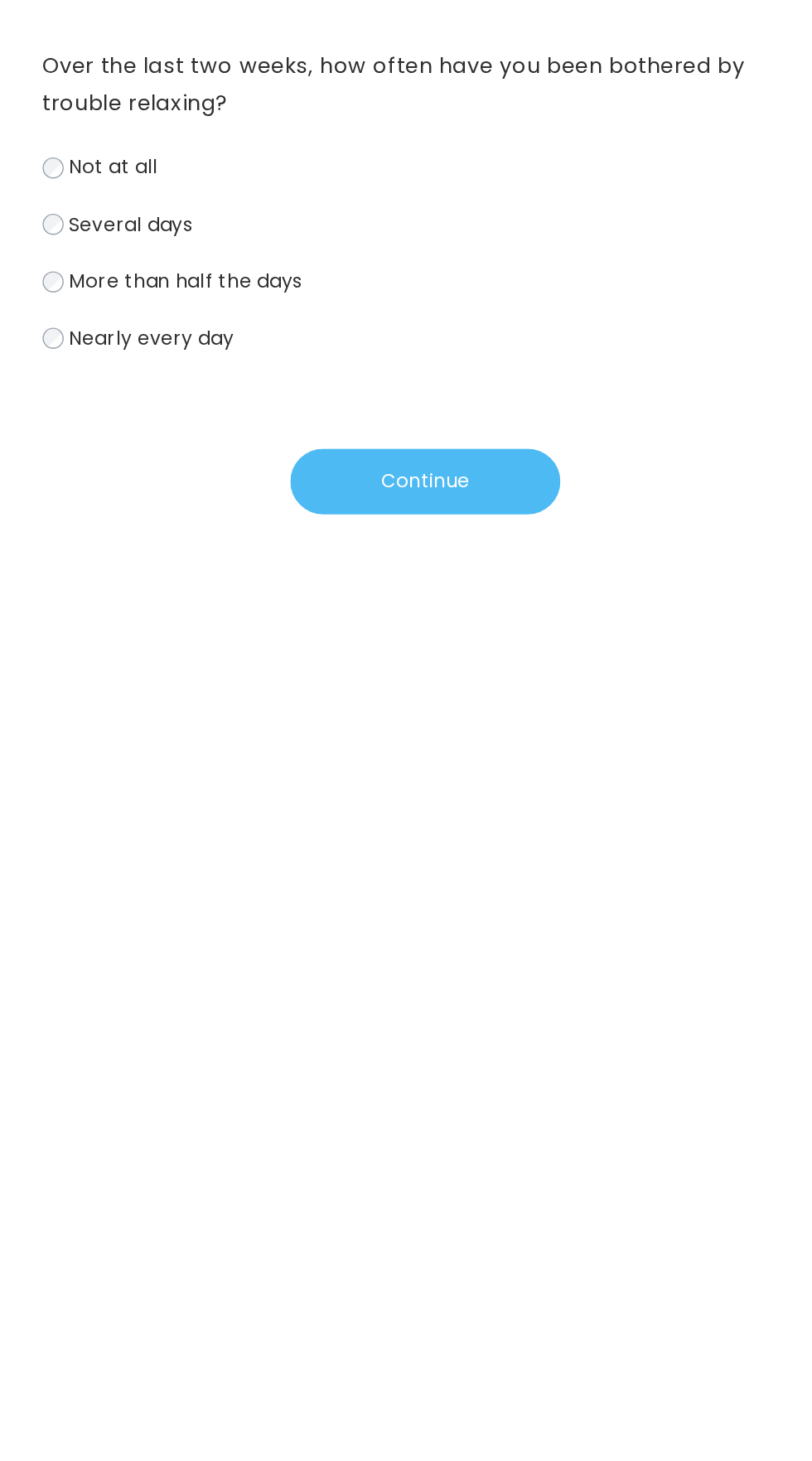
click at [436, 493] on button "Continue" at bounding box center [406, 494] width 191 height 46
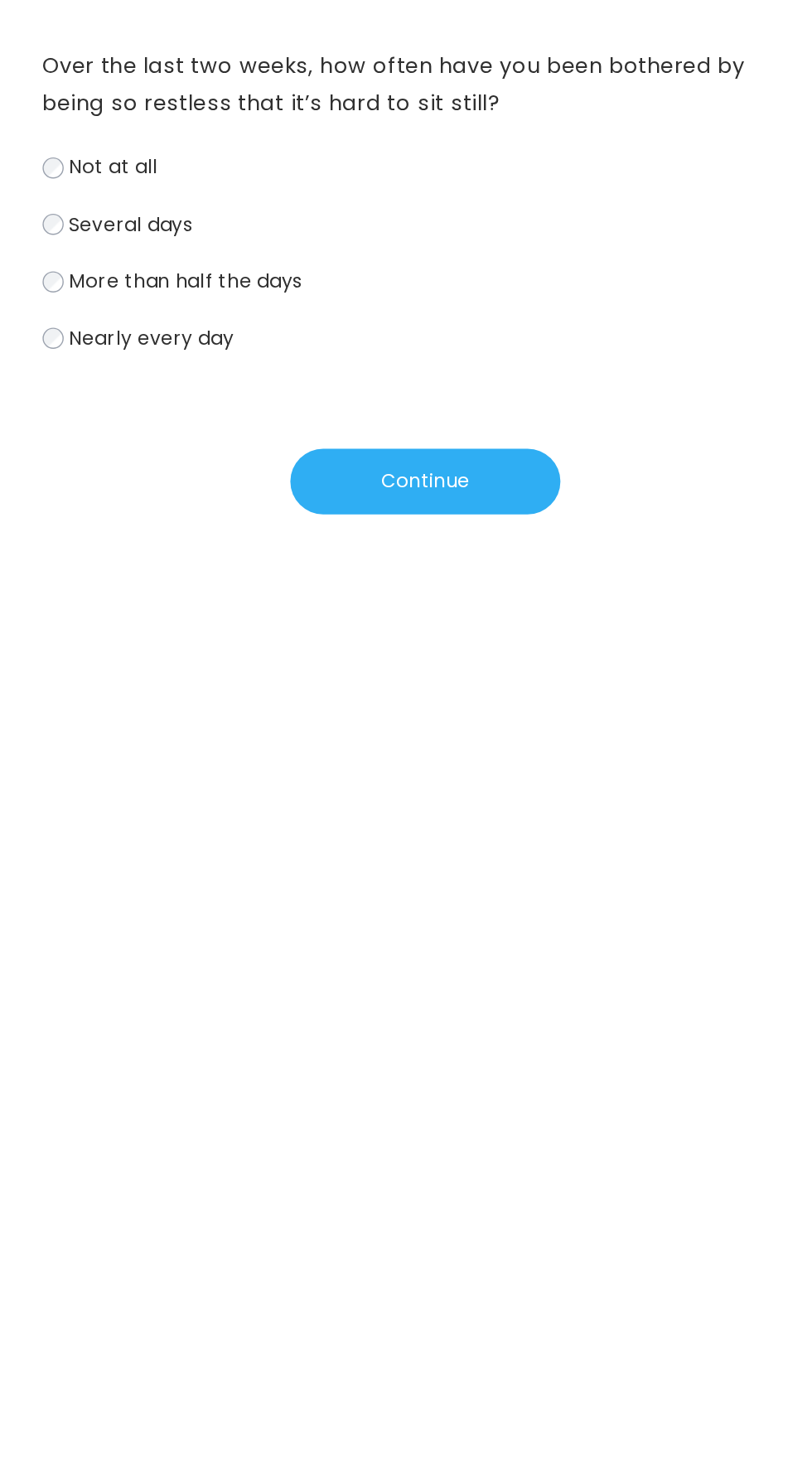
click at [237, 401] on span "Nearly every day" at bounding box center [213, 393] width 117 height 19
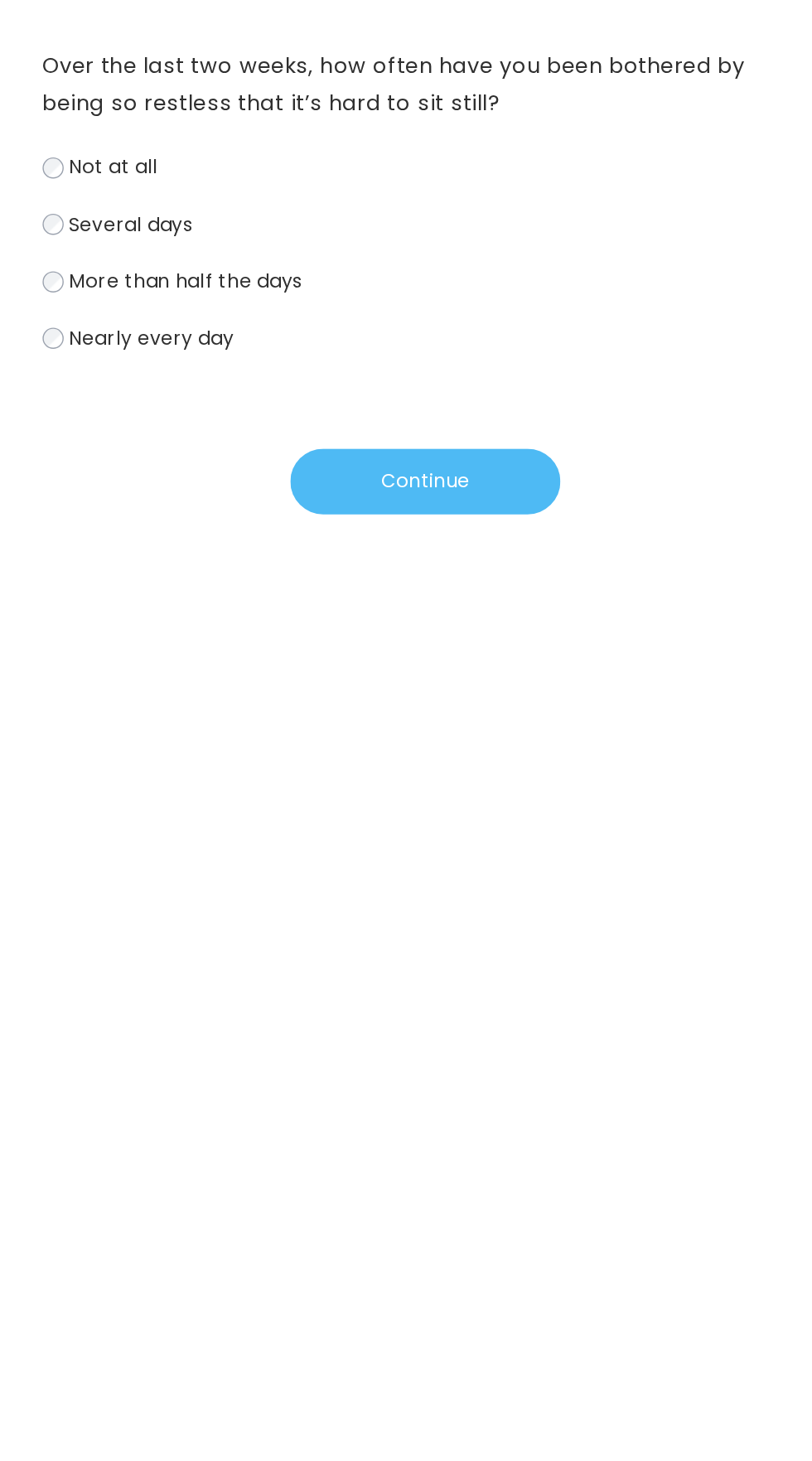
click at [389, 505] on button "Continue" at bounding box center [406, 494] width 191 height 46
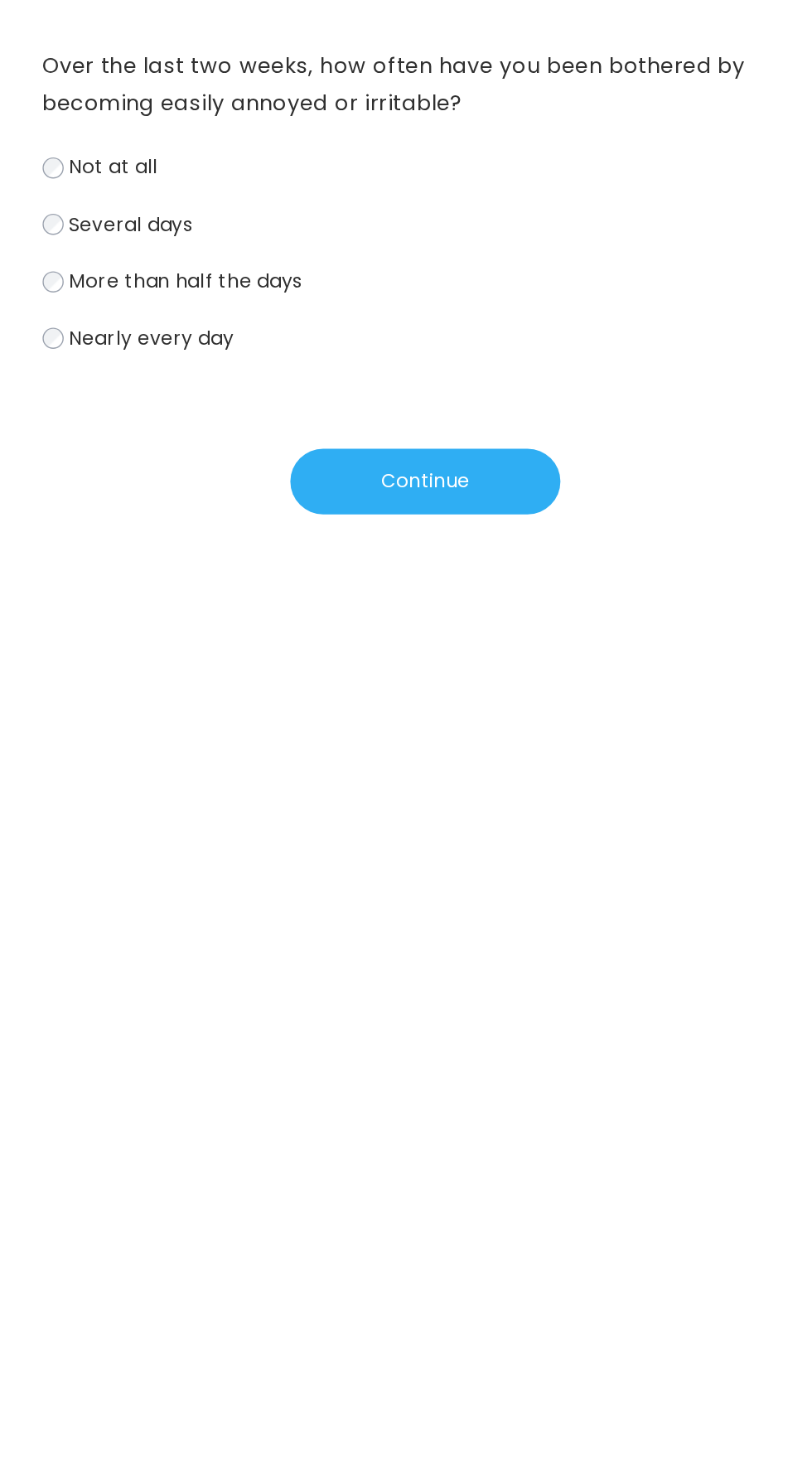
click at [288, 354] on span "More than half the days" at bounding box center [237, 352] width 165 height 19
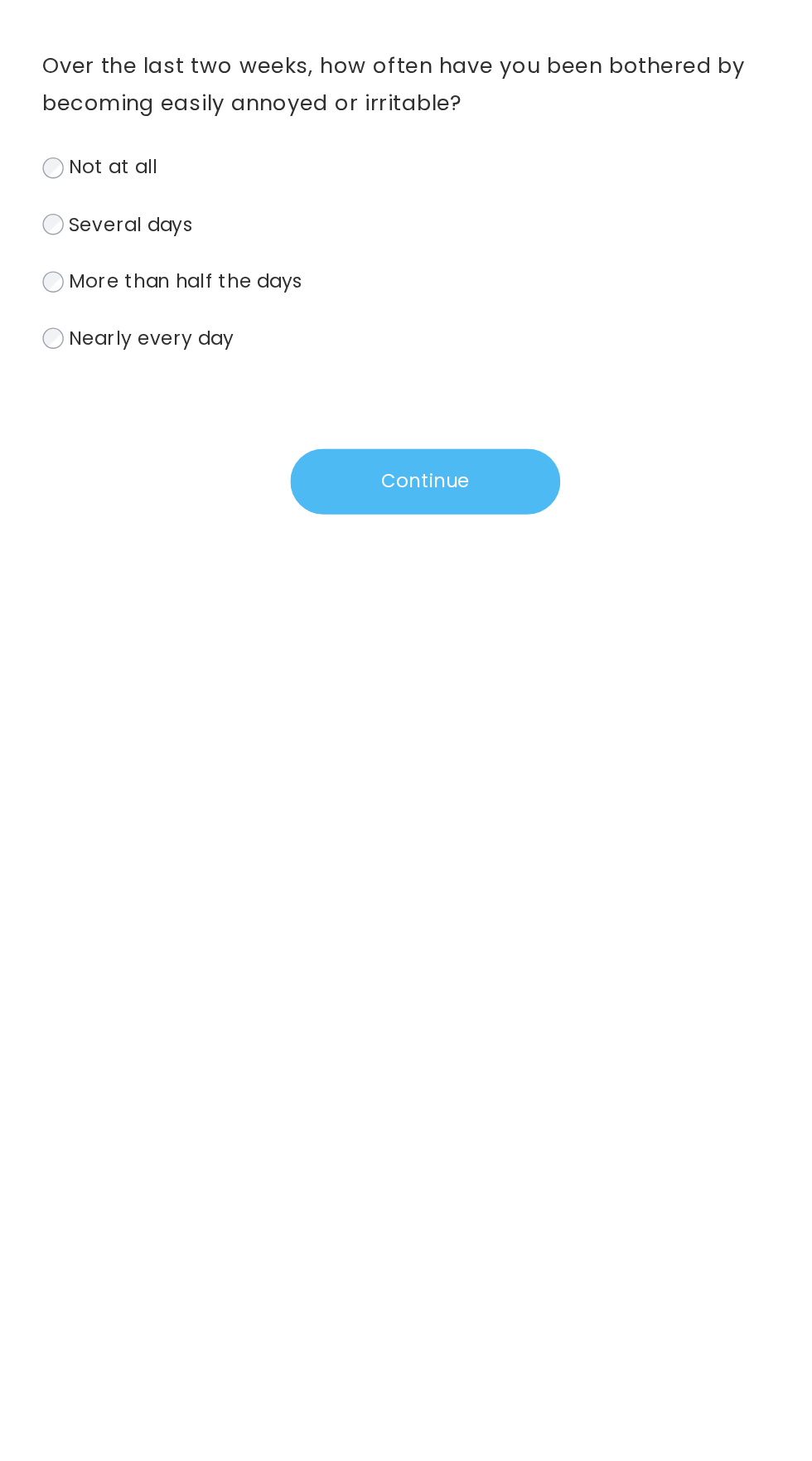
click at [405, 497] on button "Continue" at bounding box center [406, 494] width 191 height 46
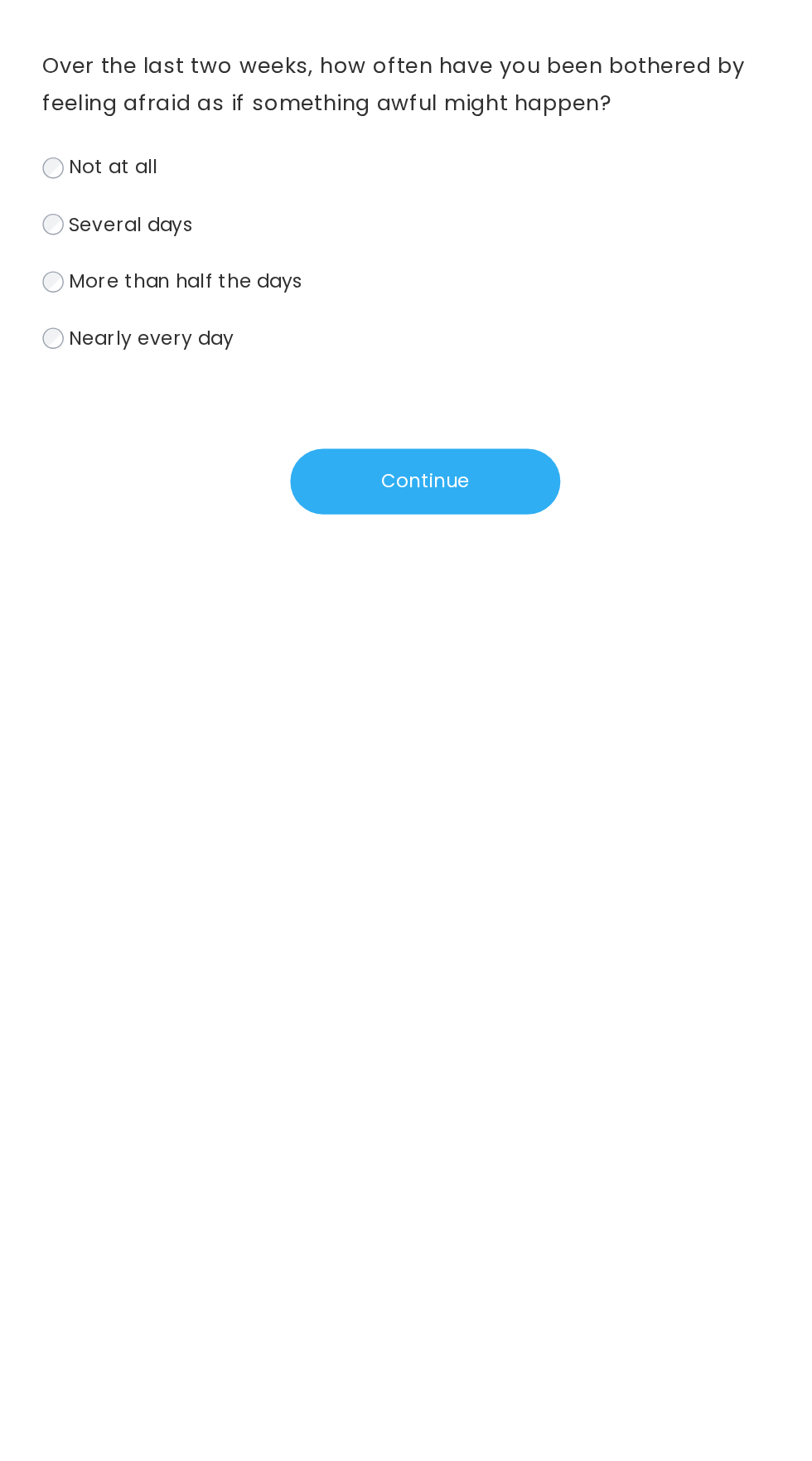
click at [263, 396] on span "Nearly every day" at bounding box center [213, 393] width 117 height 19
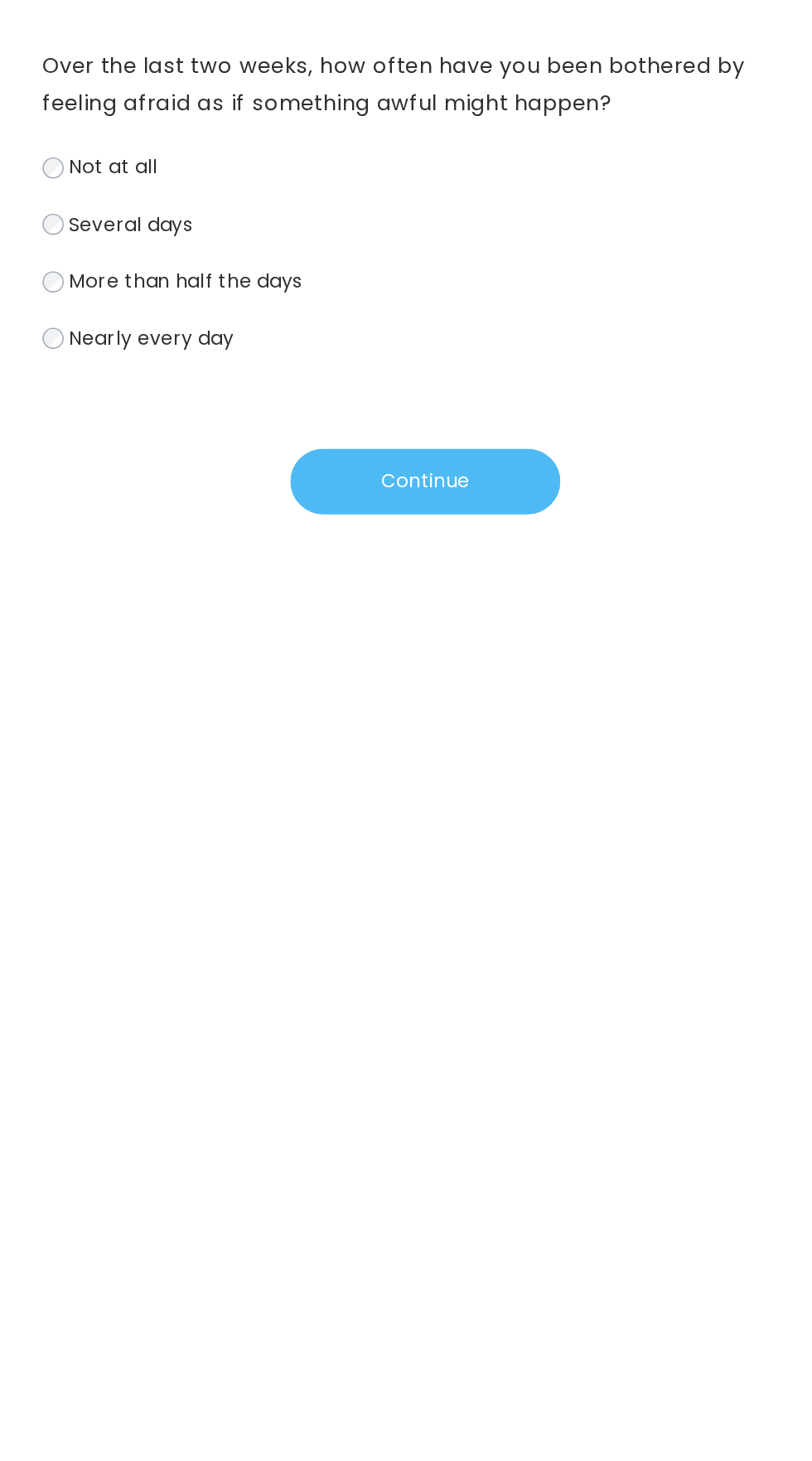
click at [379, 496] on button "Continue" at bounding box center [406, 494] width 191 height 46
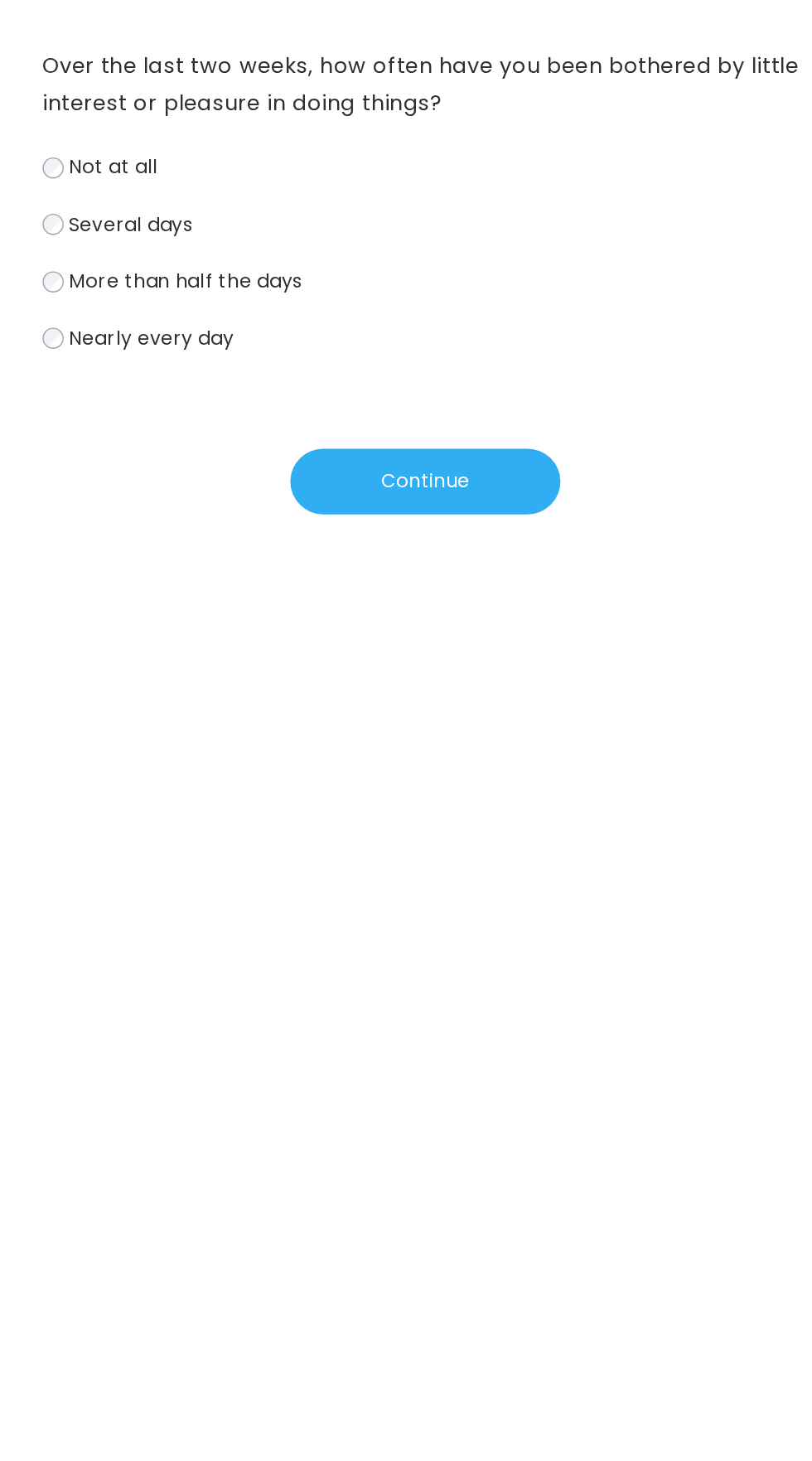
click at [260, 402] on span "Nearly every day" at bounding box center [213, 393] width 117 height 19
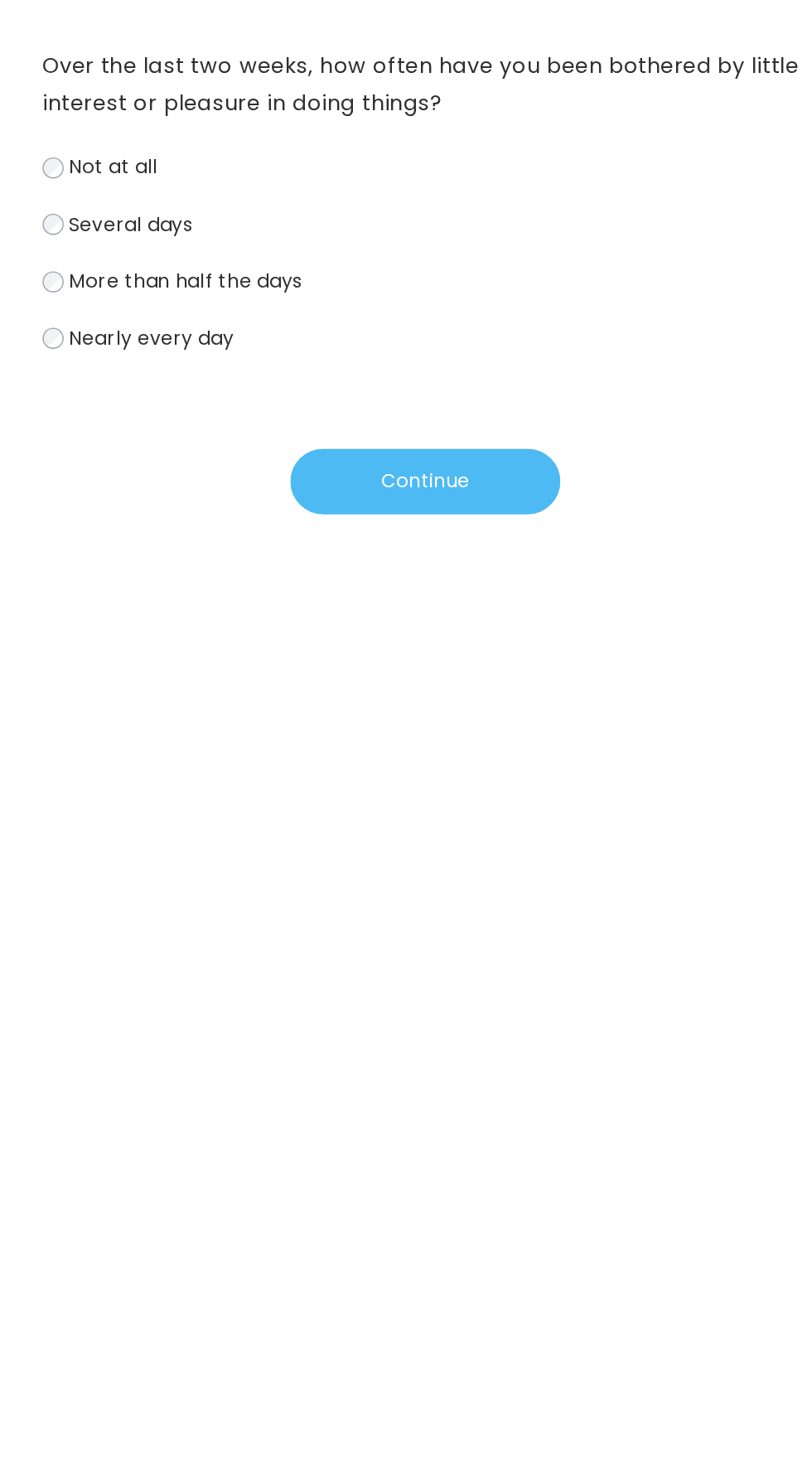
click at [390, 485] on button "Continue" at bounding box center [406, 494] width 191 height 46
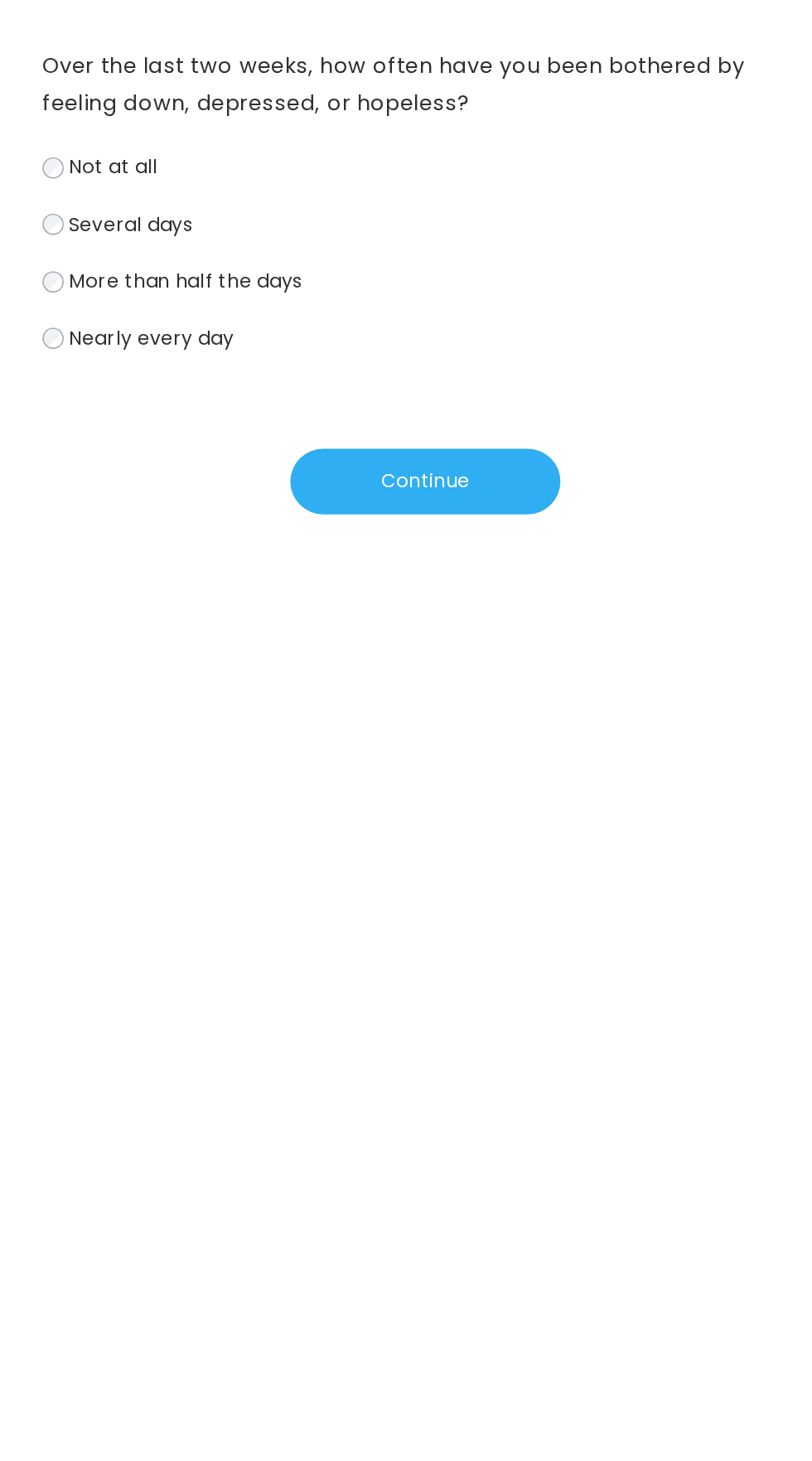
click at [243, 396] on span "Nearly every day" at bounding box center [213, 393] width 117 height 19
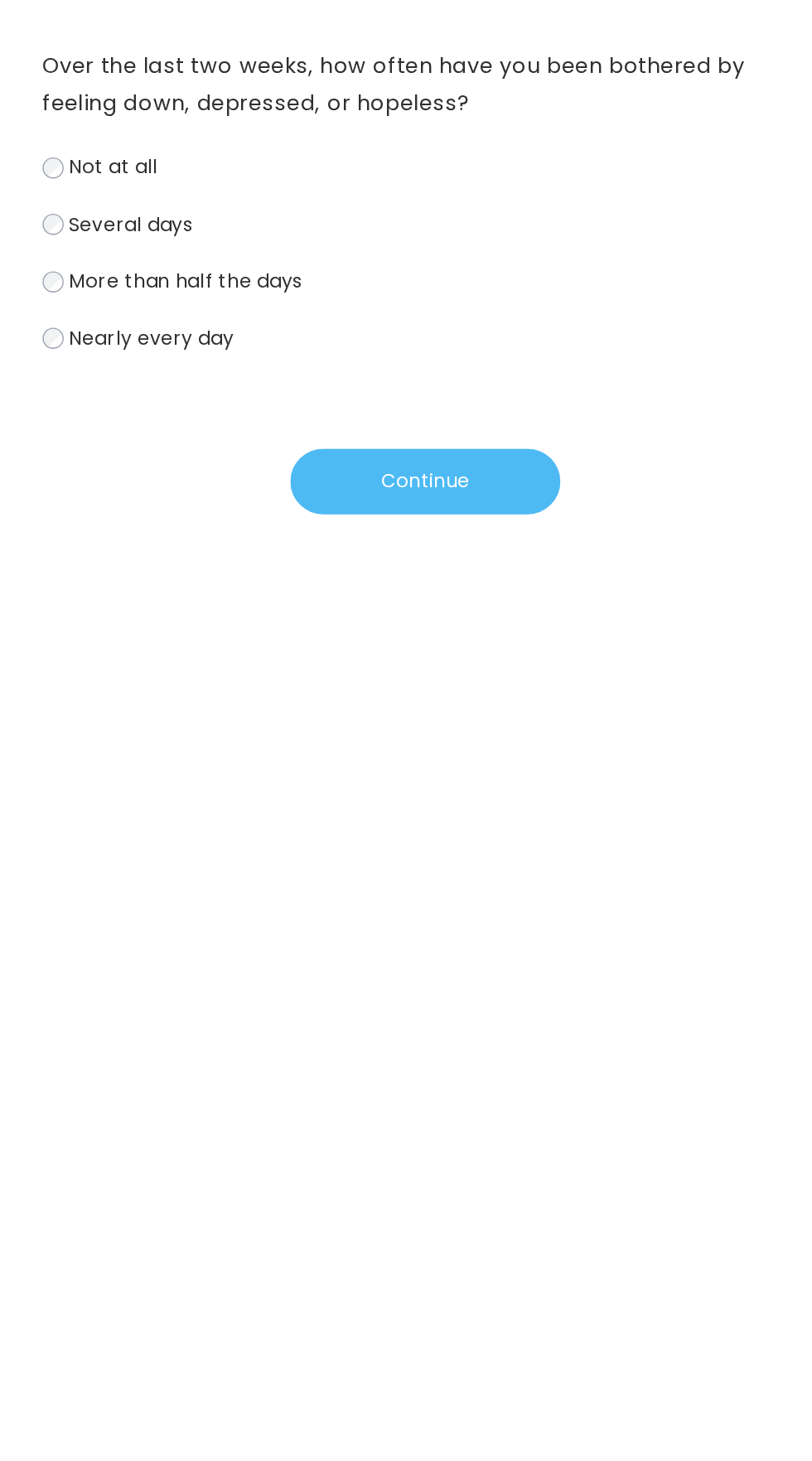
click at [387, 504] on button "Continue" at bounding box center [406, 494] width 191 height 46
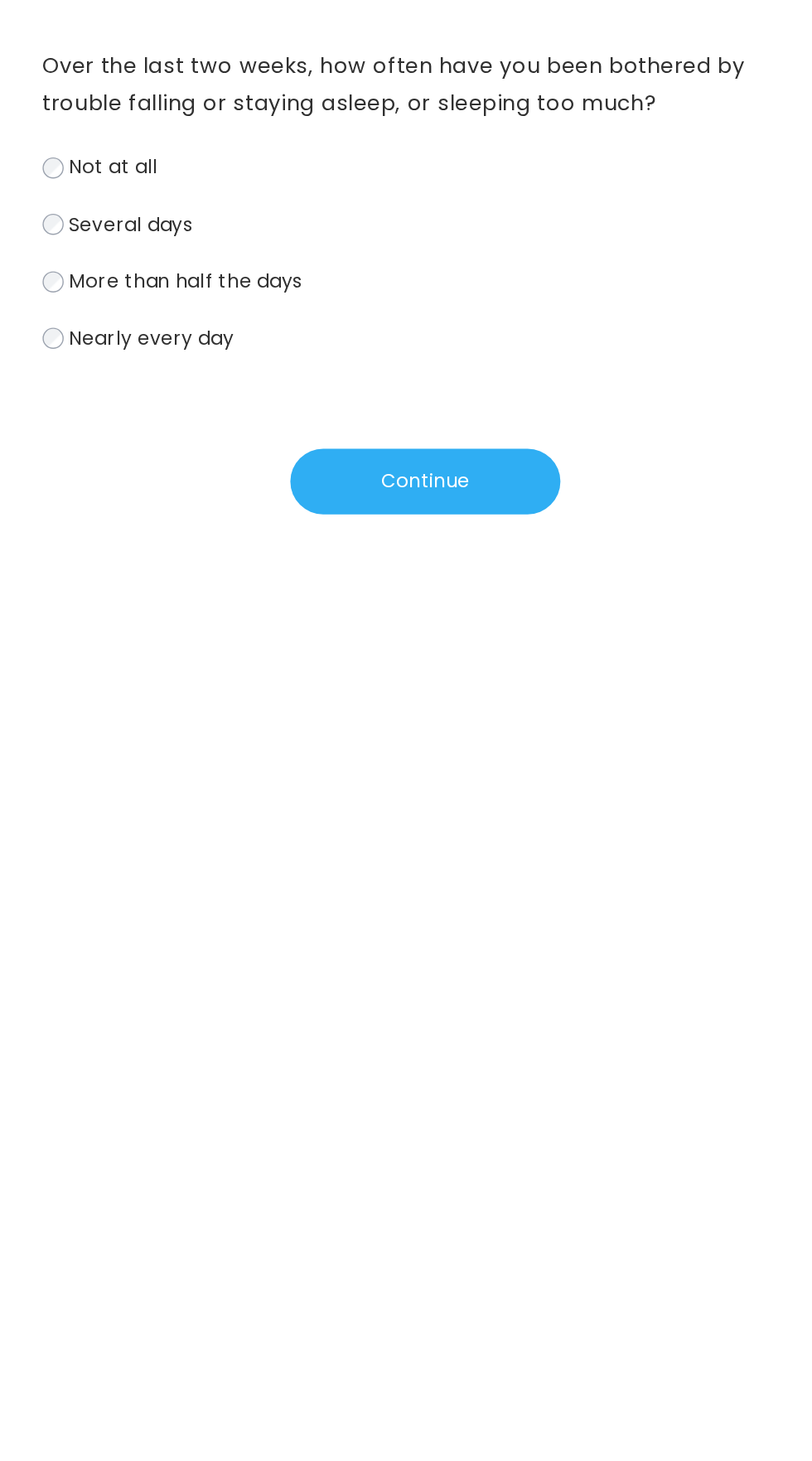
click at [252, 403] on span "Nearly every day" at bounding box center [213, 393] width 117 height 19
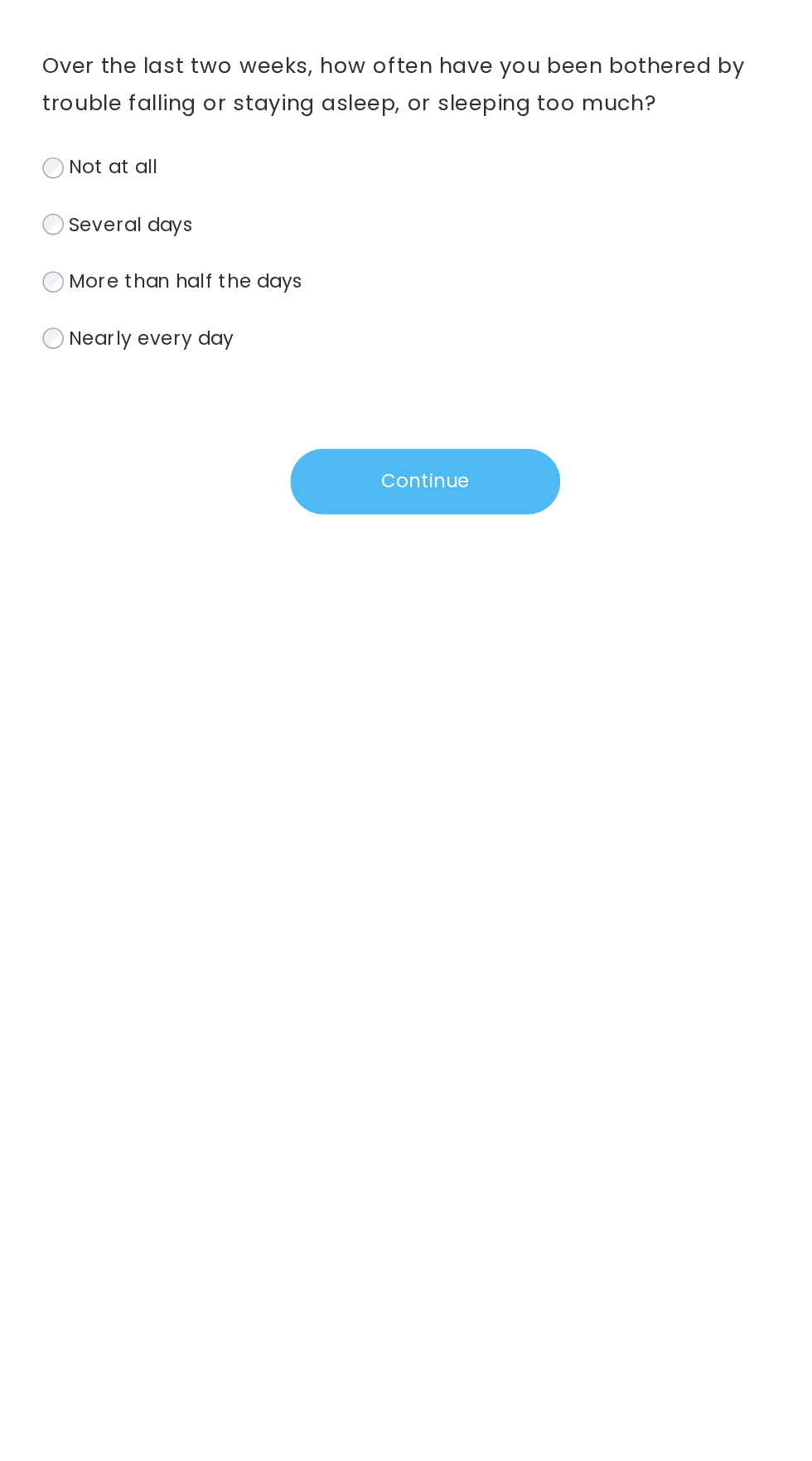
click at [402, 490] on button "Continue" at bounding box center [406, 494] width 191 height 46
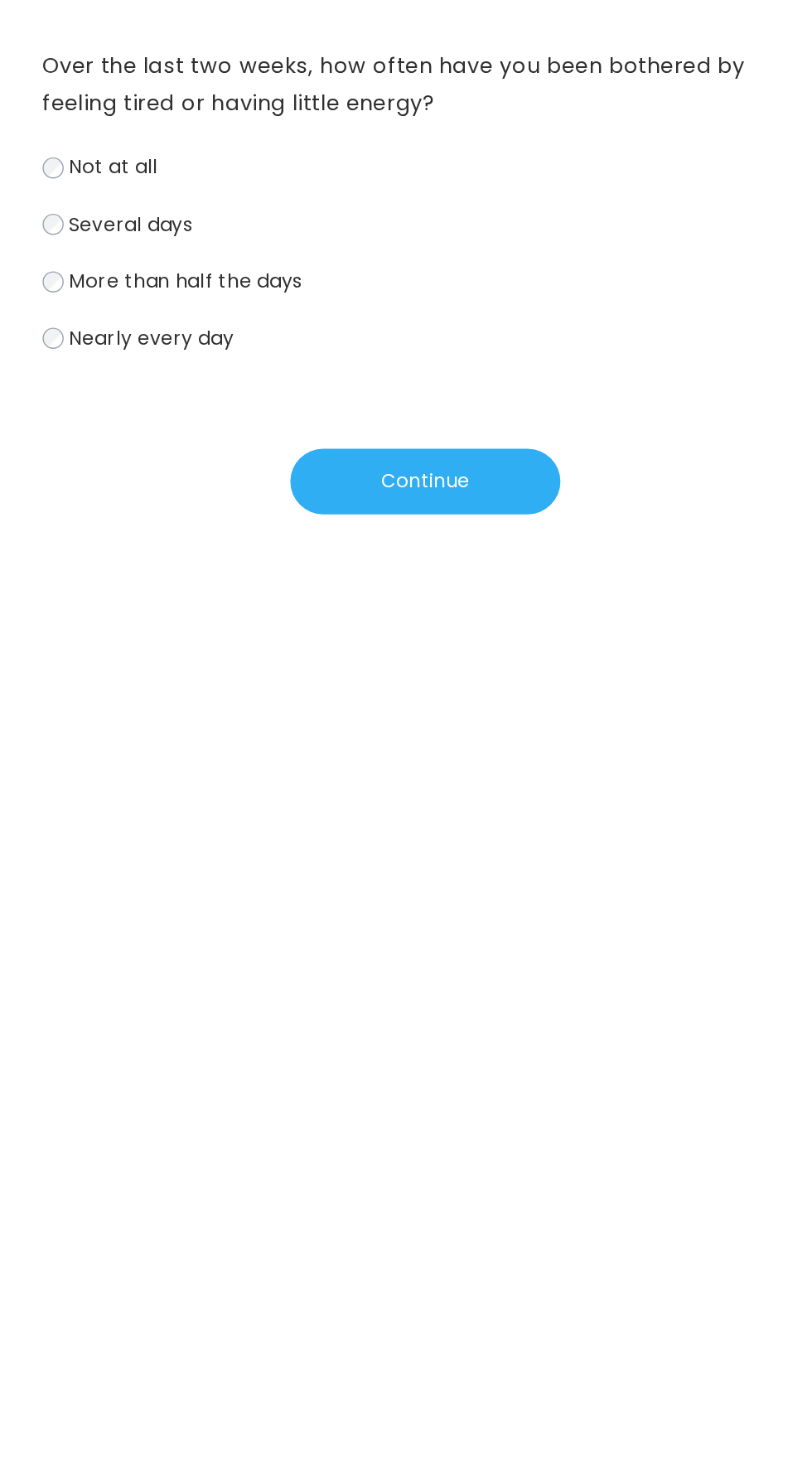
click at [238, 393] on span "Nearly every day" at bounding box center [213, 393] width 117 height 19
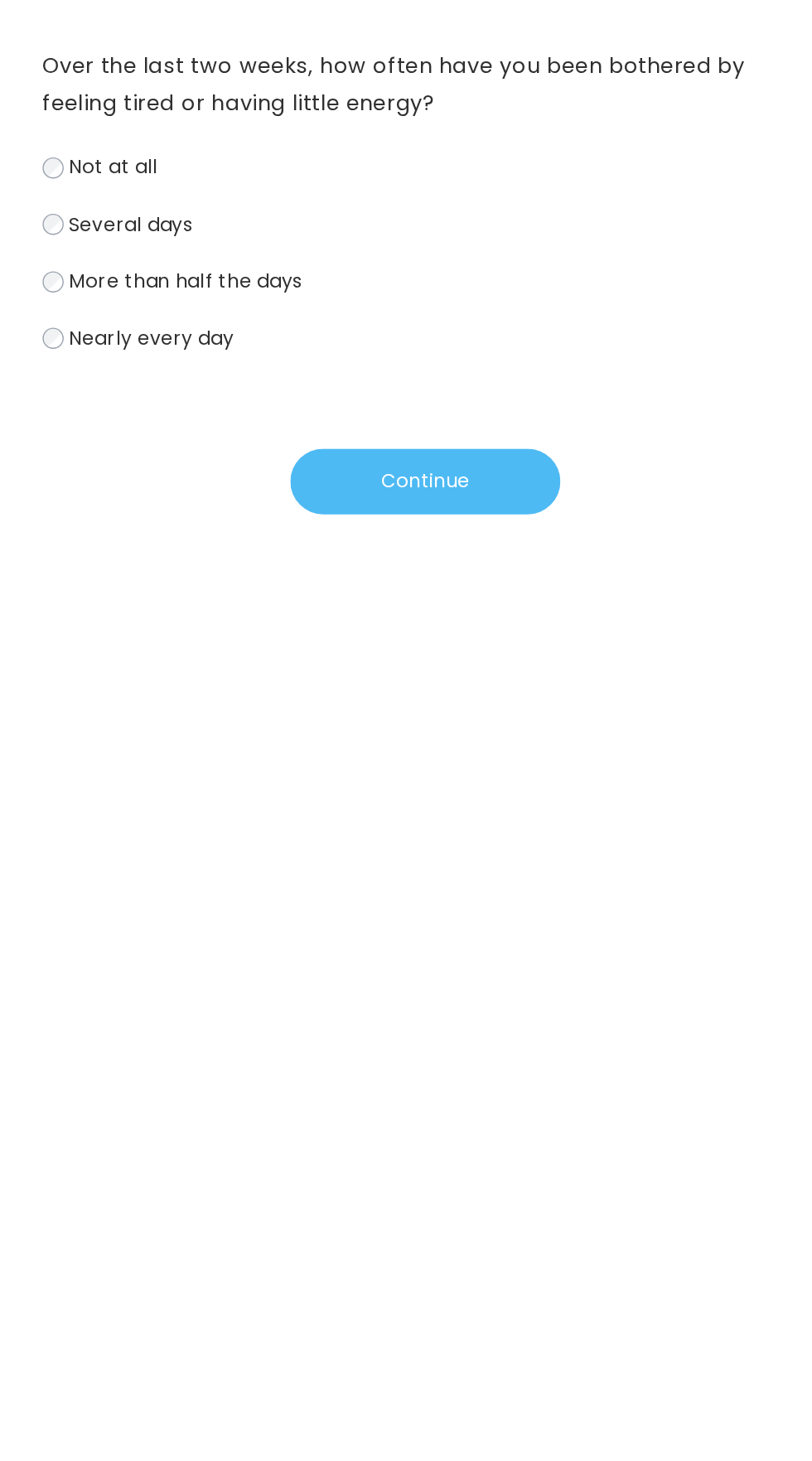
click at [406, 492] on button "Continue" at bounding box center [406, 494] width 191 height 46
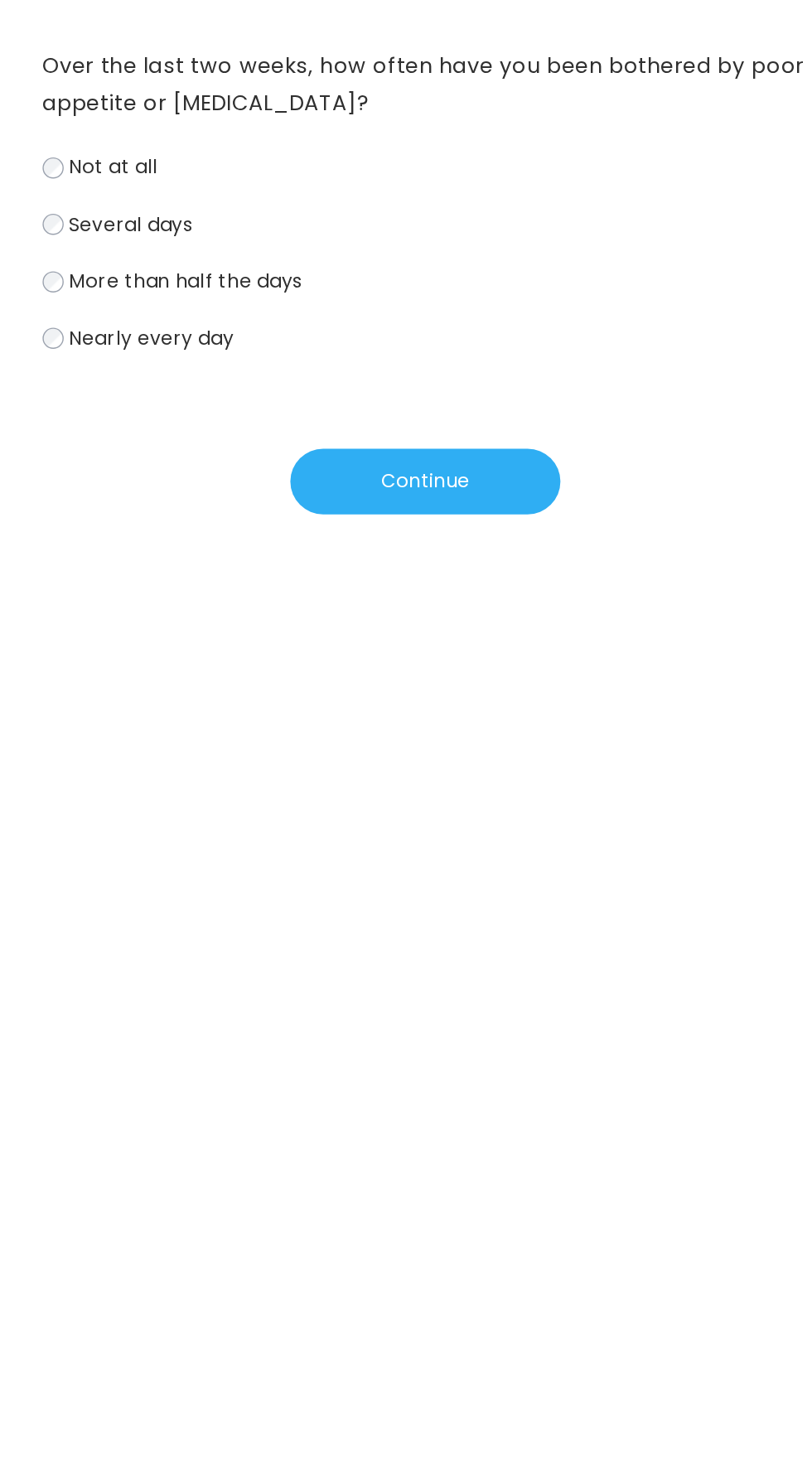
click at [260, 407] on label "Nearly every day" at bounding box center [406, 394] width 540 height 24
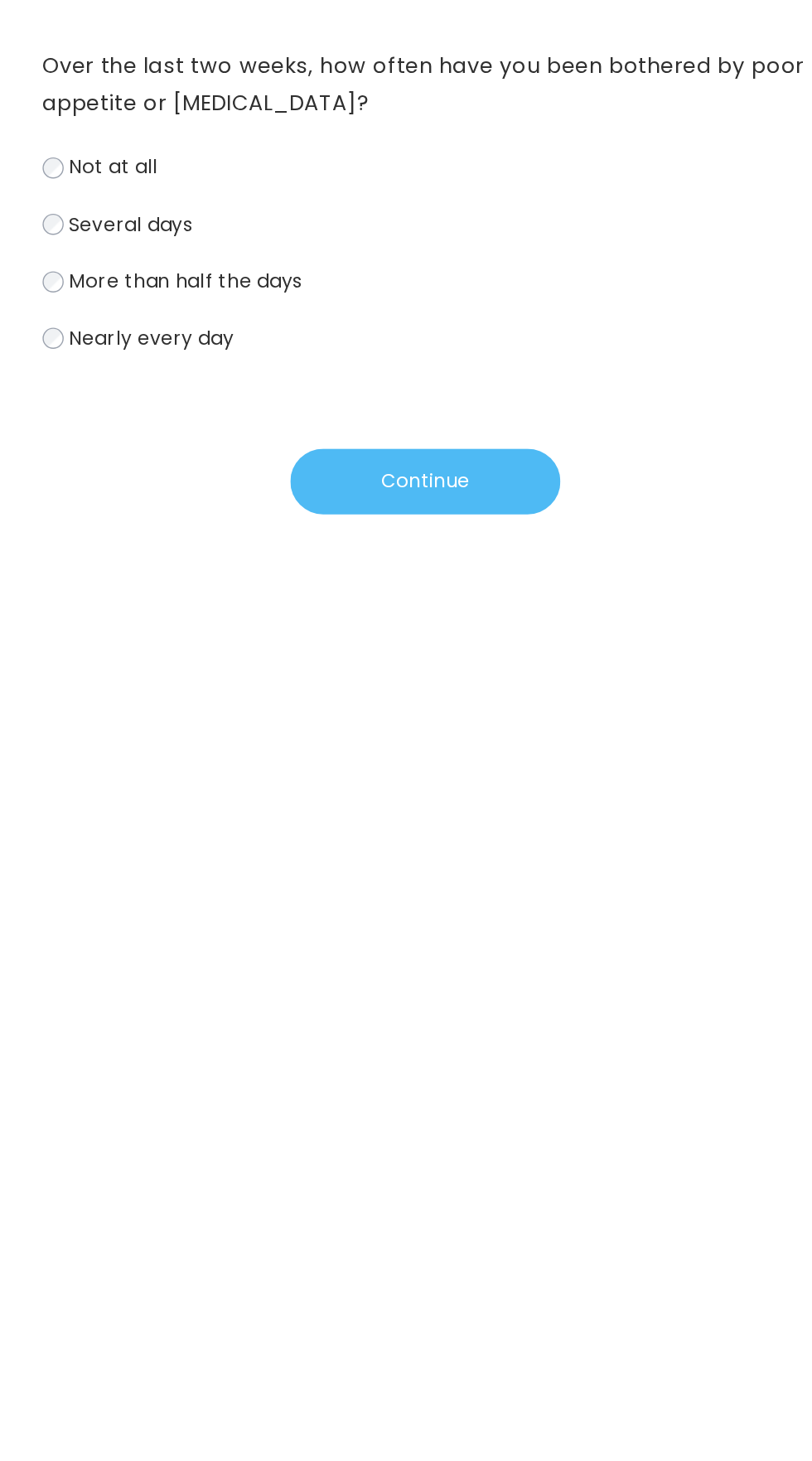
click at [410, 490] on button "Continue" at bounding box center [406, 494] width 191 height 46
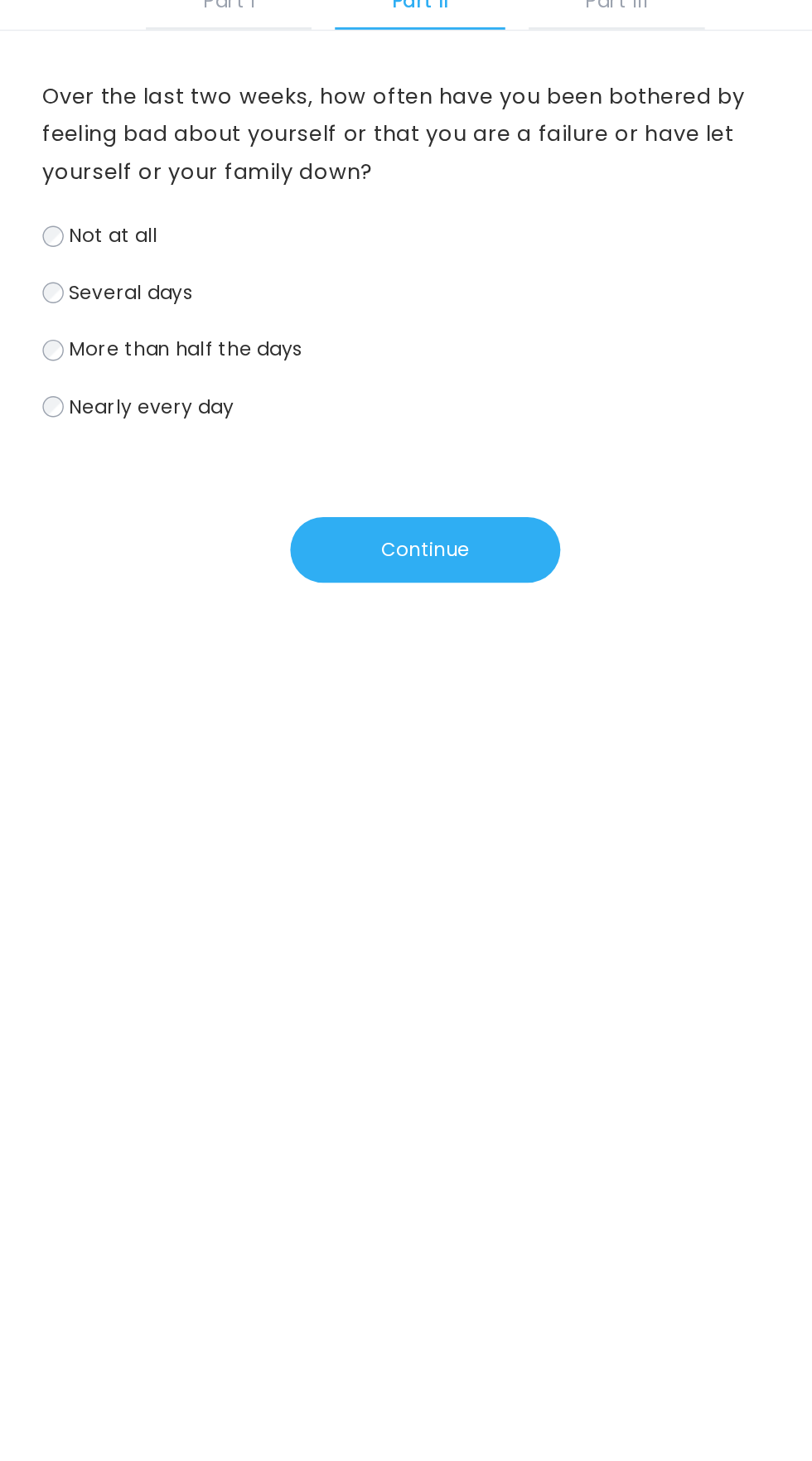
click at [291, 383] on span "More than half the days" at bounding box center [237, 379] width 165 height 19
click at [237, 415] on span "Nearly every day" at bounding box center [213, 419] width 117 height 19
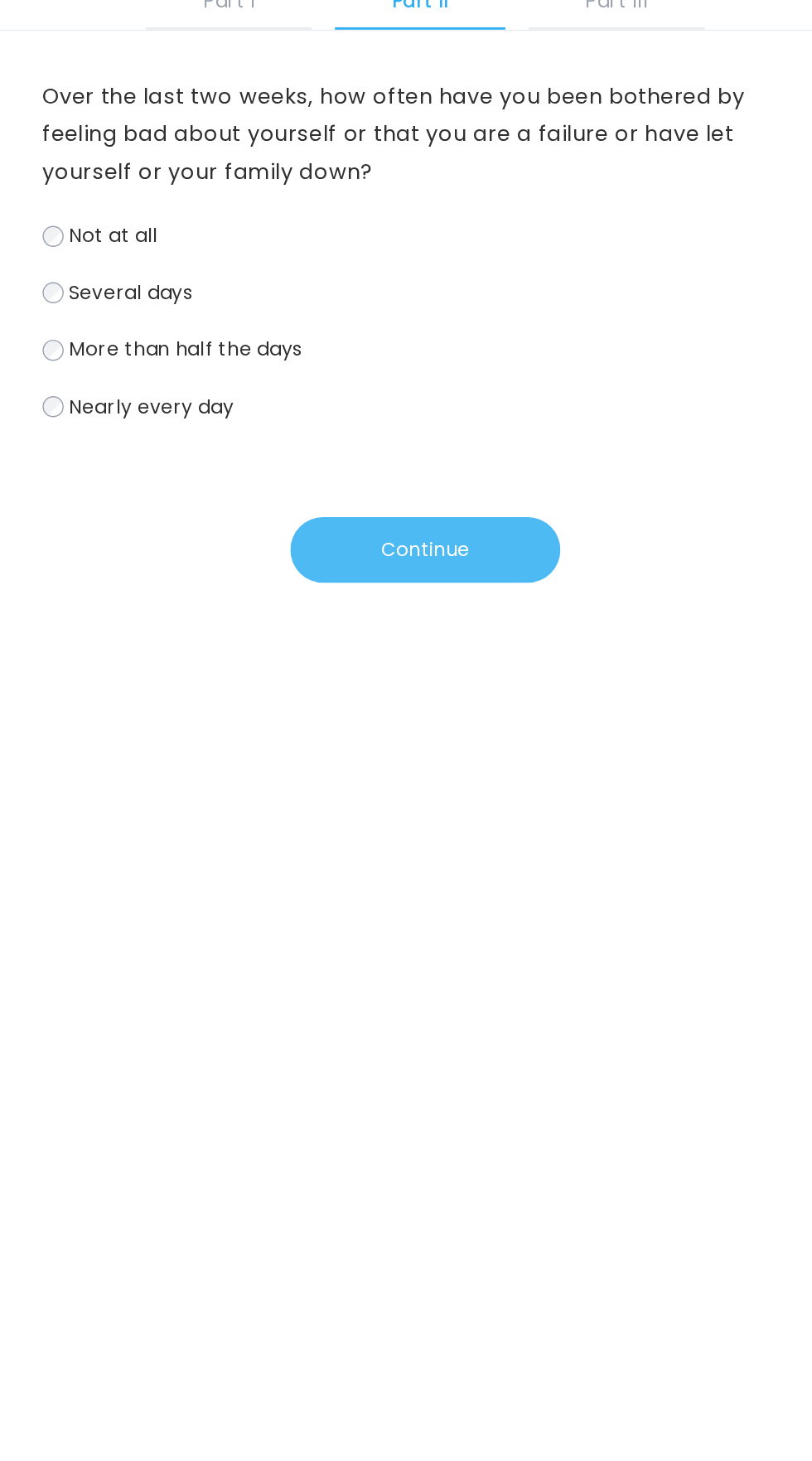
click at [403, 501] on button "Continue" at bounding box center [406, 521] width 191 height 46
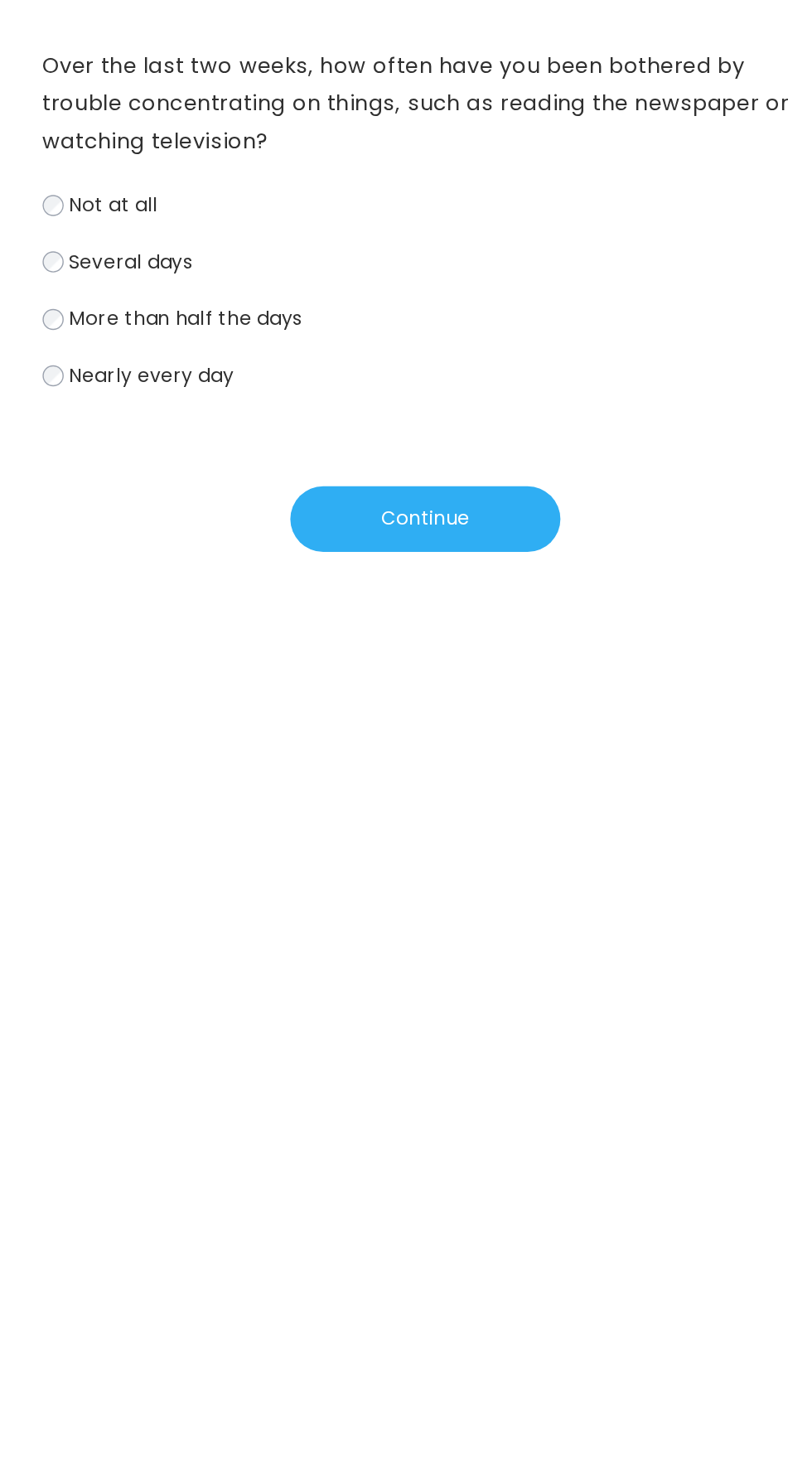
click at [248, 420] on span "Nearly every day" at bounding box center [213, 419] width 117 height 19
click at [433, 511] on button "Continue" at bounding box center [406, 521] width 191 height 46
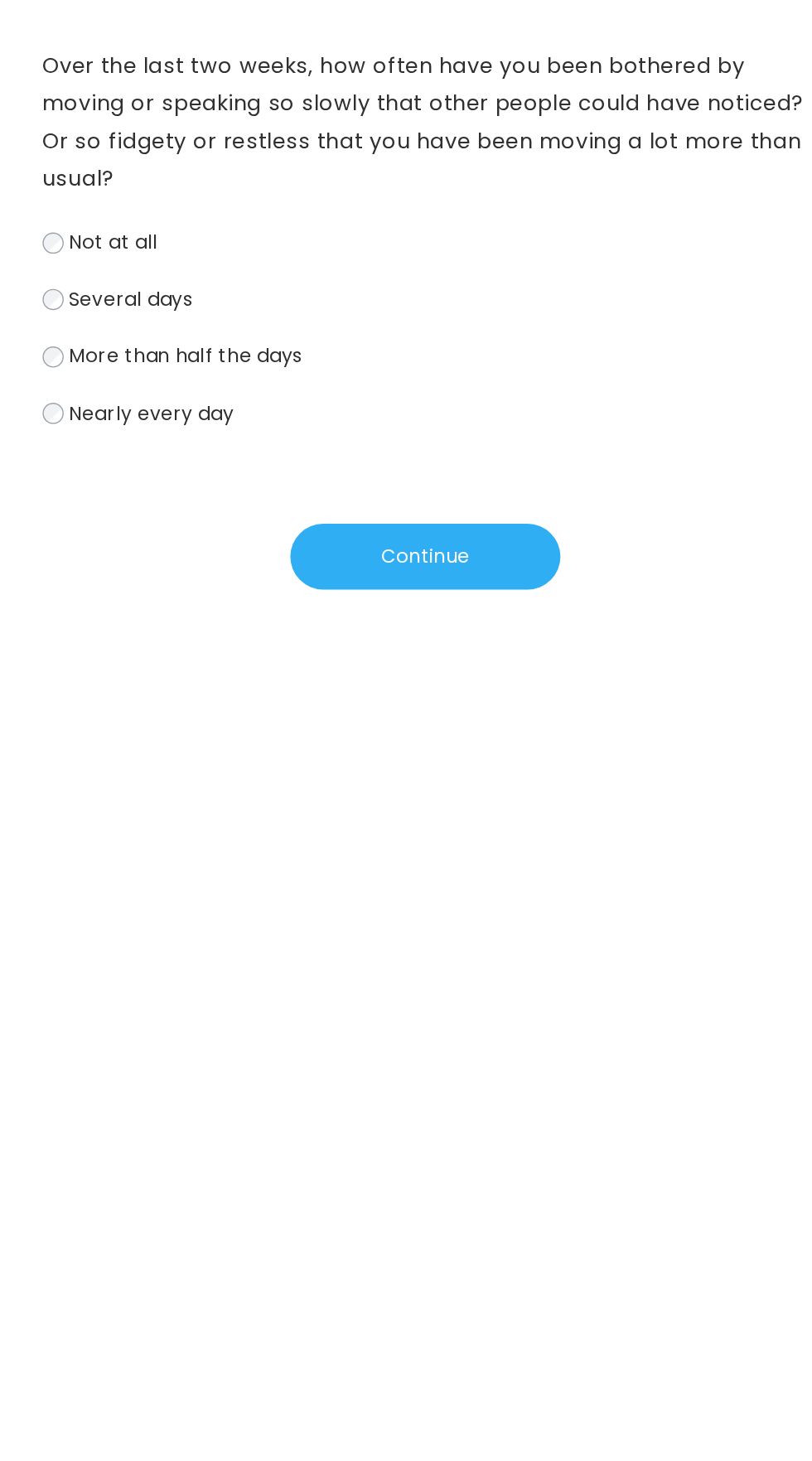
click at [230, 454] on span "Nearly every day" at bounding box center [213, 446] width 117 height 19
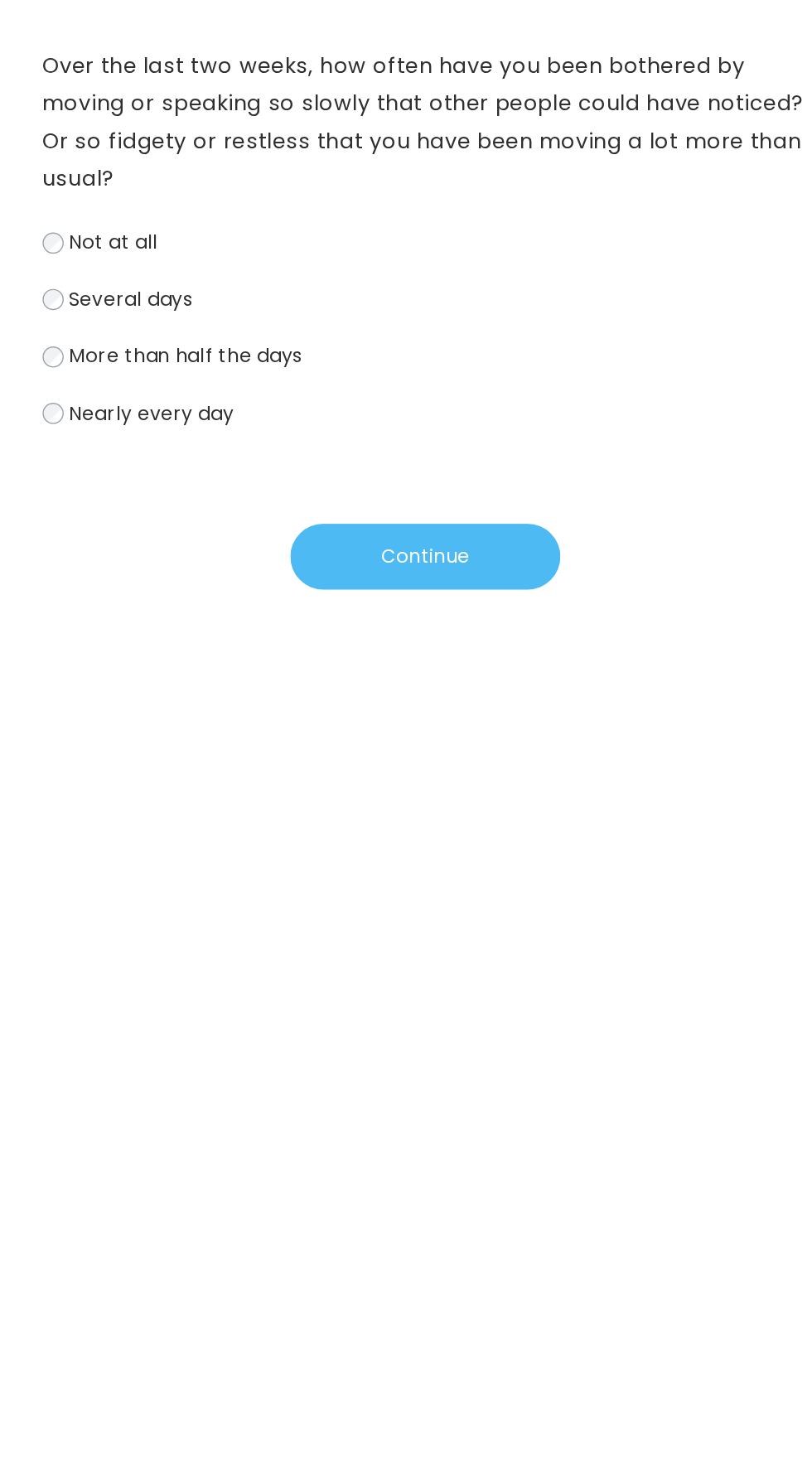
click at [447, 548] on button "Continue" at bounding box center [406, 547] width 191 height 46
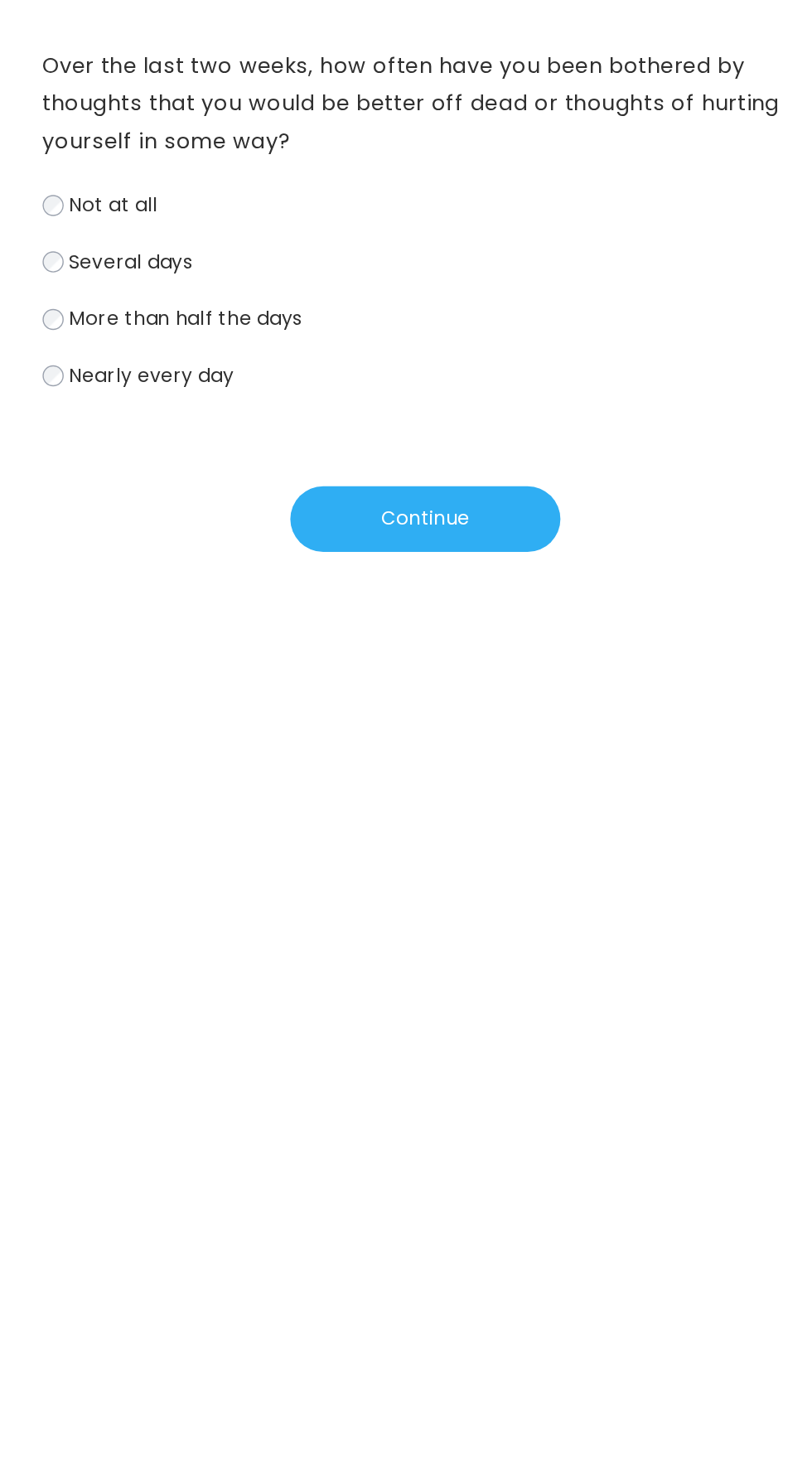
click at [233, 339] on span "Several days" at bounding box center [198, 339] width 88 height 19
click at [202, 301] on span "Not at all" at bounding box center [186, 299] width 63 height 19
click at [441, 522] on button "Continue" at bounding box center [406, 521] width 191 height 46
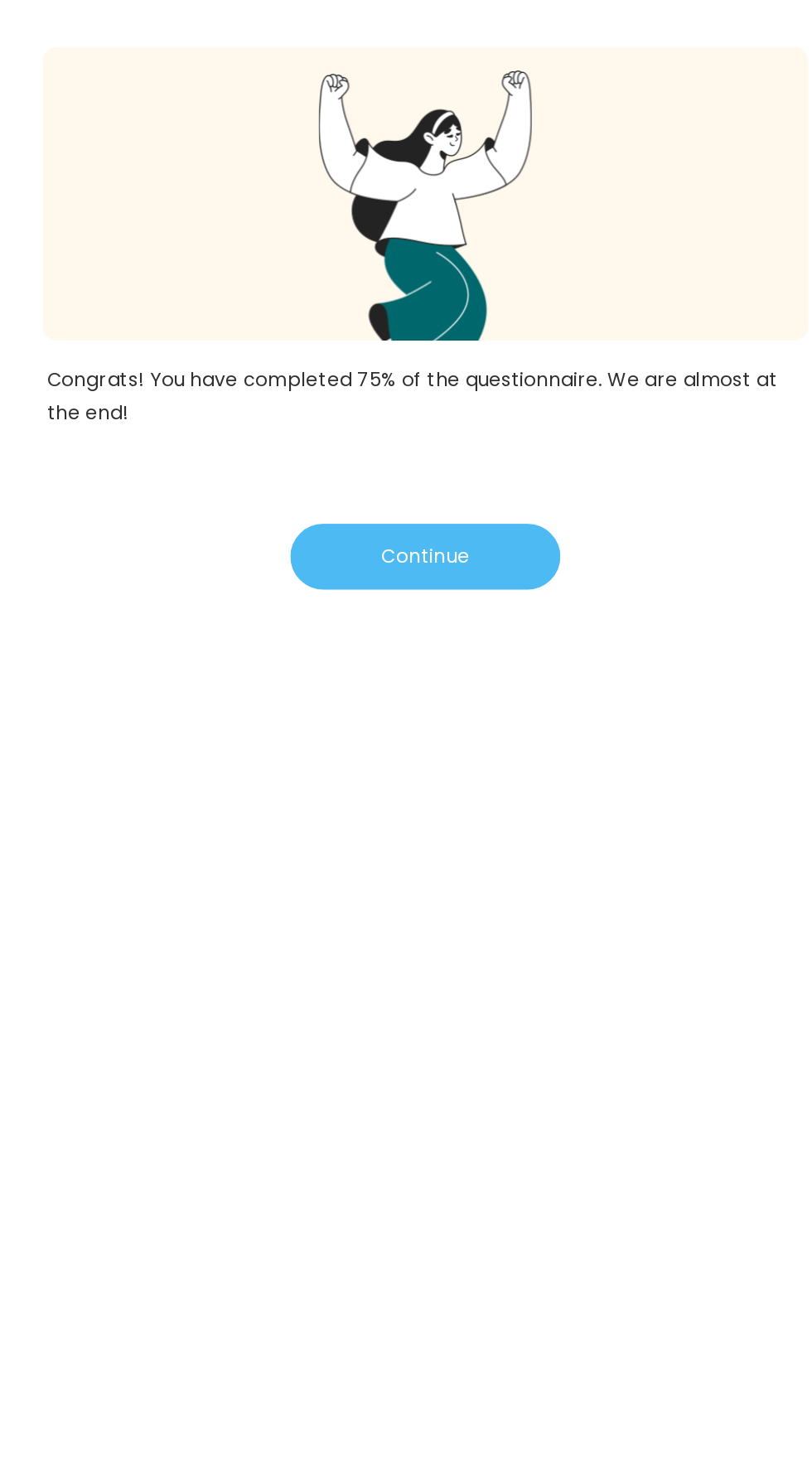
click at [475, 551] on button "Continue" at bounding box center [406, 547] width 191 height 46
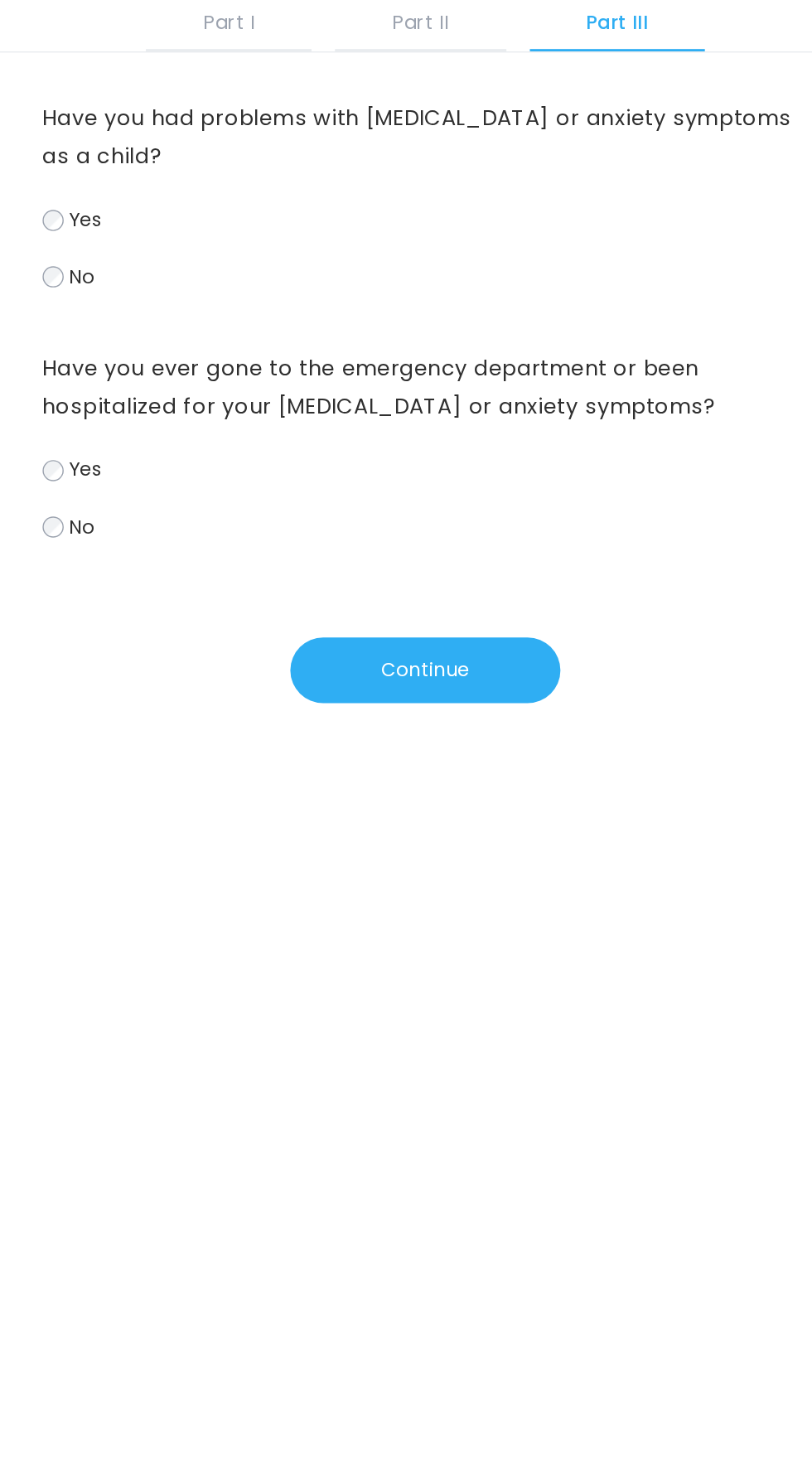
click at [163, 497] on span "No" at bounding box center [163, 488] width 19 height 19
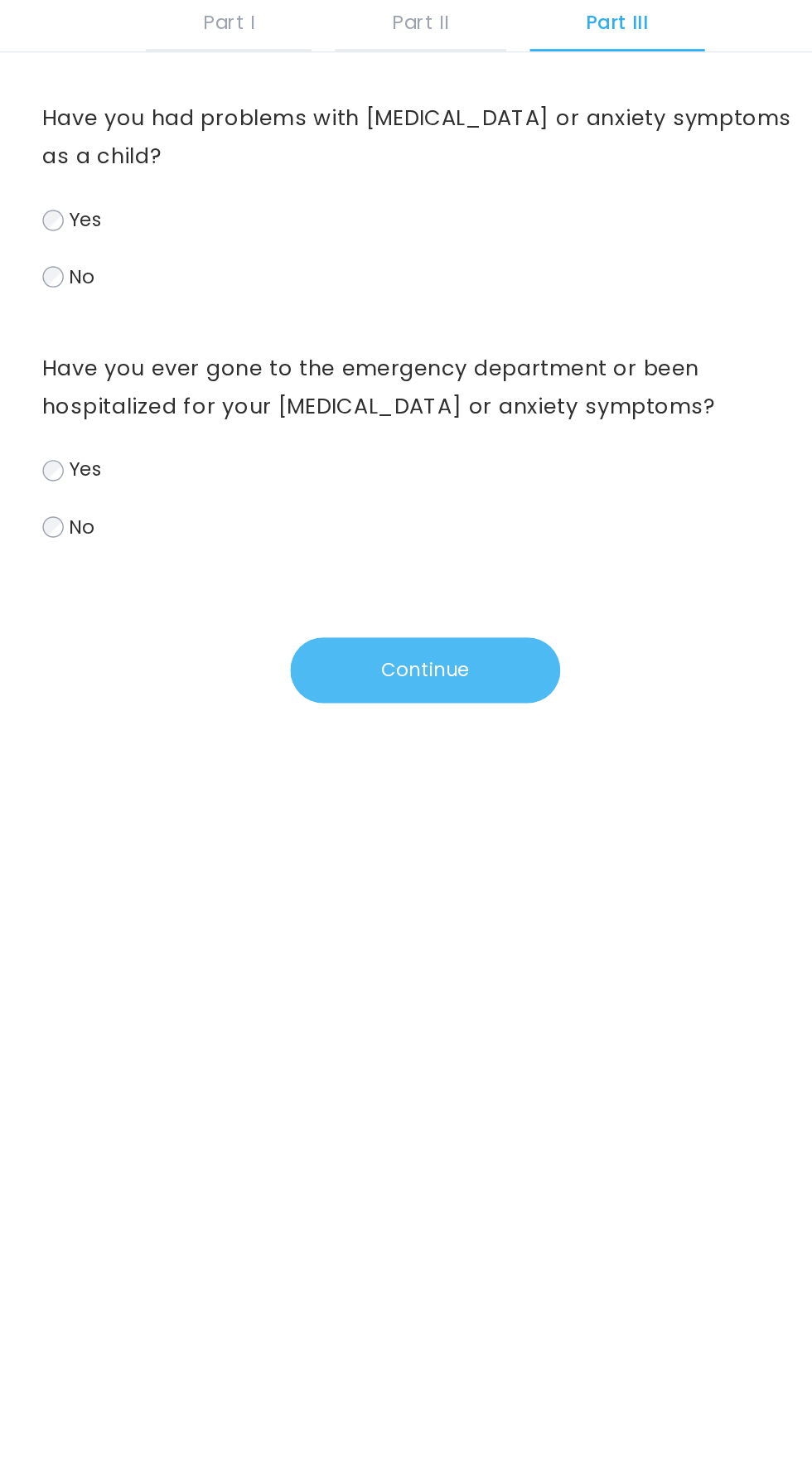
click at [403, 601] on button "Continue" at bounding box center [406, 591] width 191 height 46
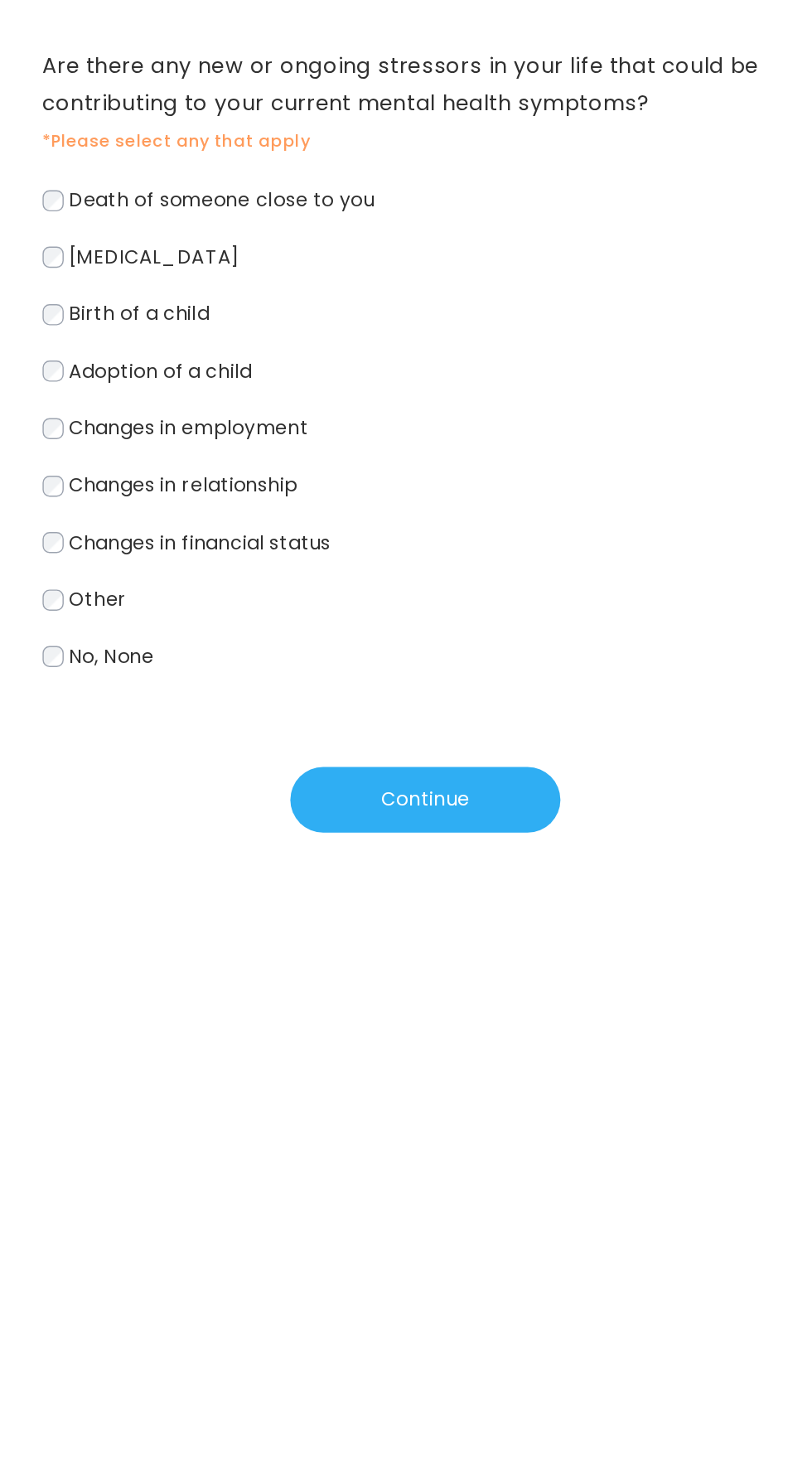
click at [322, 546] on span "Changes in financial status" at bounding box center [247, 537] width 185 height 19
click at [321, 506] on label "Changes in relationship" at bounding box center [406, 497] width 540 height 24
click at [364, 296] on span "Death of someone close to you" at bounding box center [262, 295] width 216 height 19
click at [348, 297] on span "Death of someone close to you" at bounding box center [262, 295] width 216 height 19
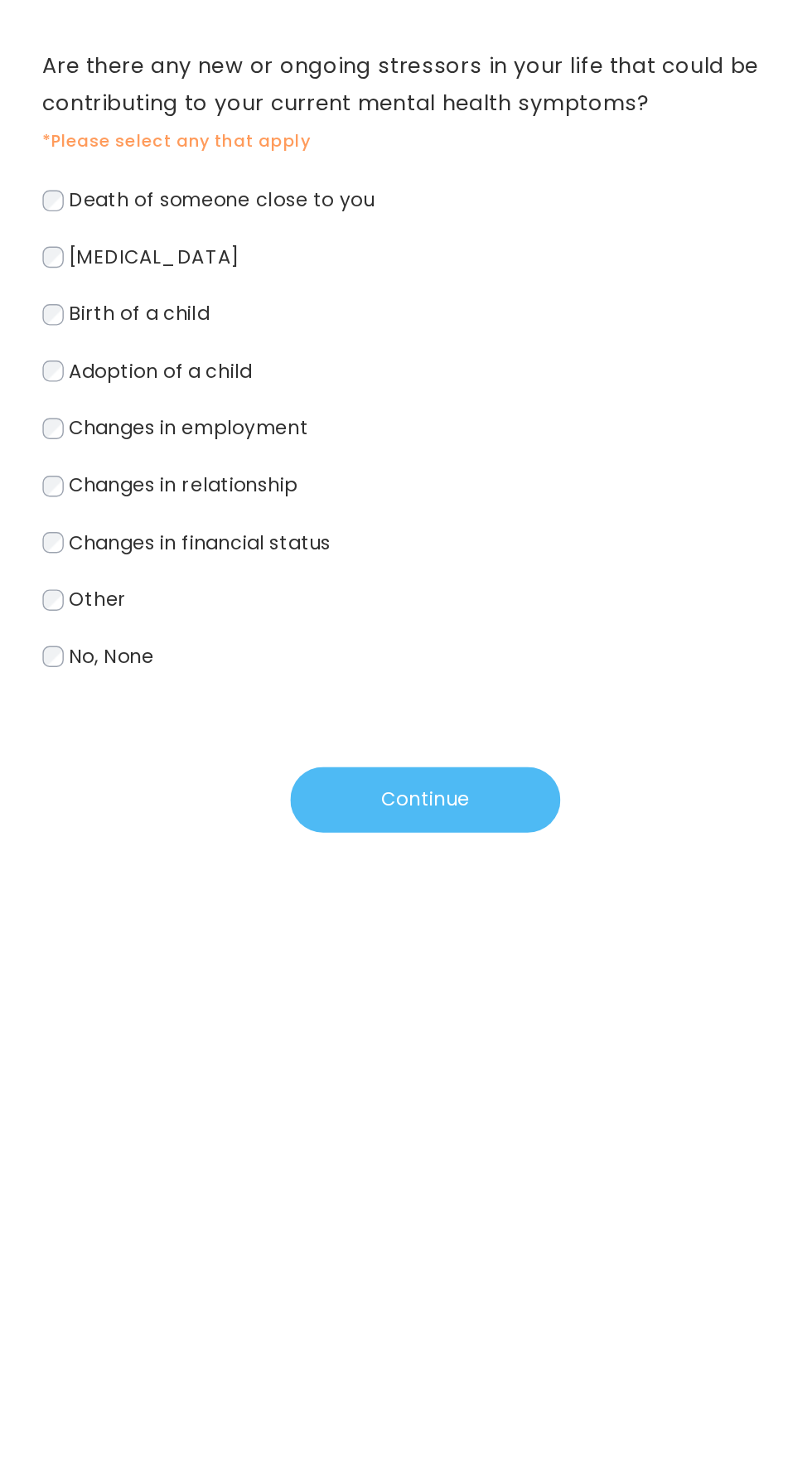
click at [489, 731] on button "Continue" at bounding box center [406, 719] width 191 height 46
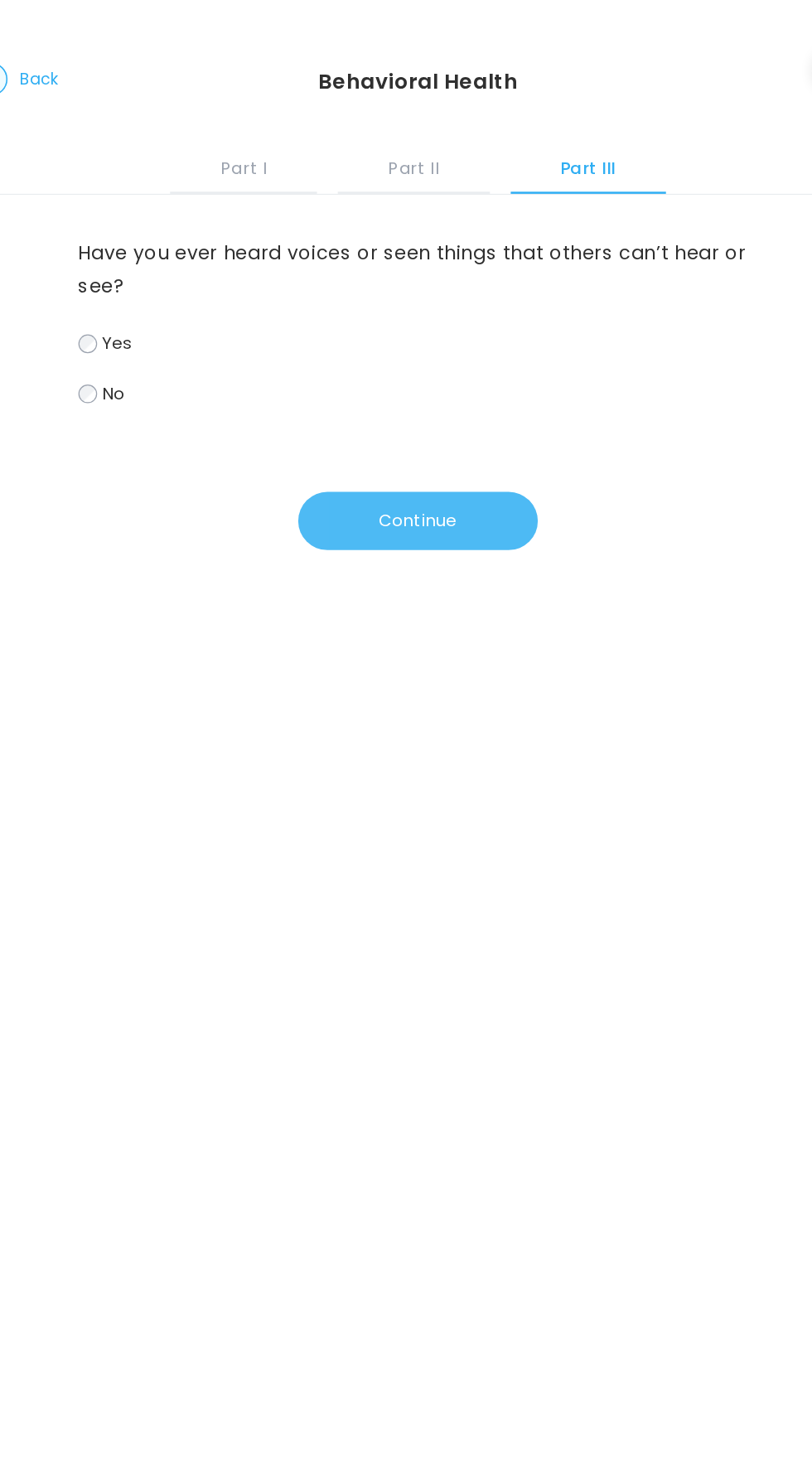
click at [467, 405] on button "Continue" at bounding box center [406, 413] width 191 height 46
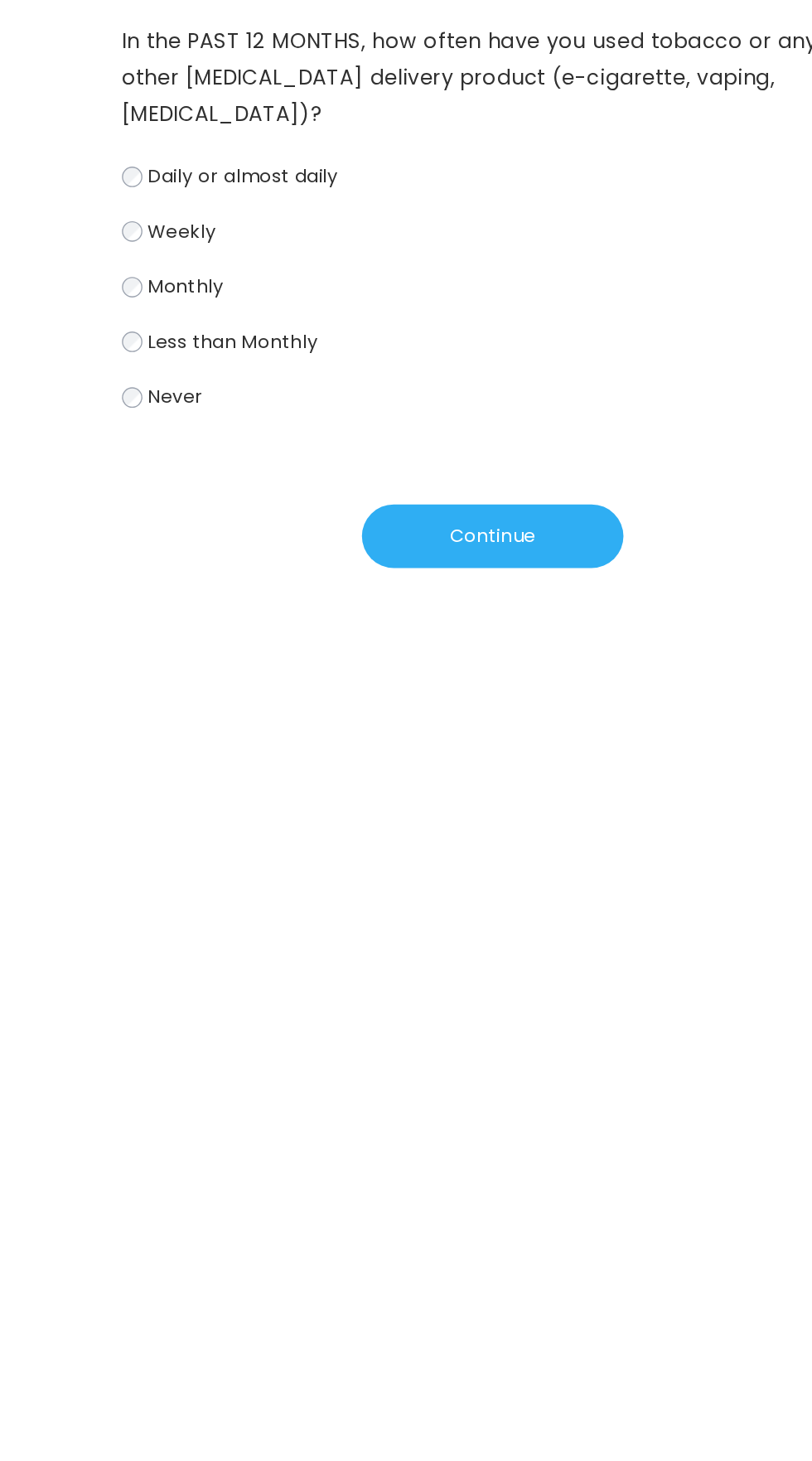
click at [190, 459] on span "Never" at bounding box center [174, 460] width 40 height 19
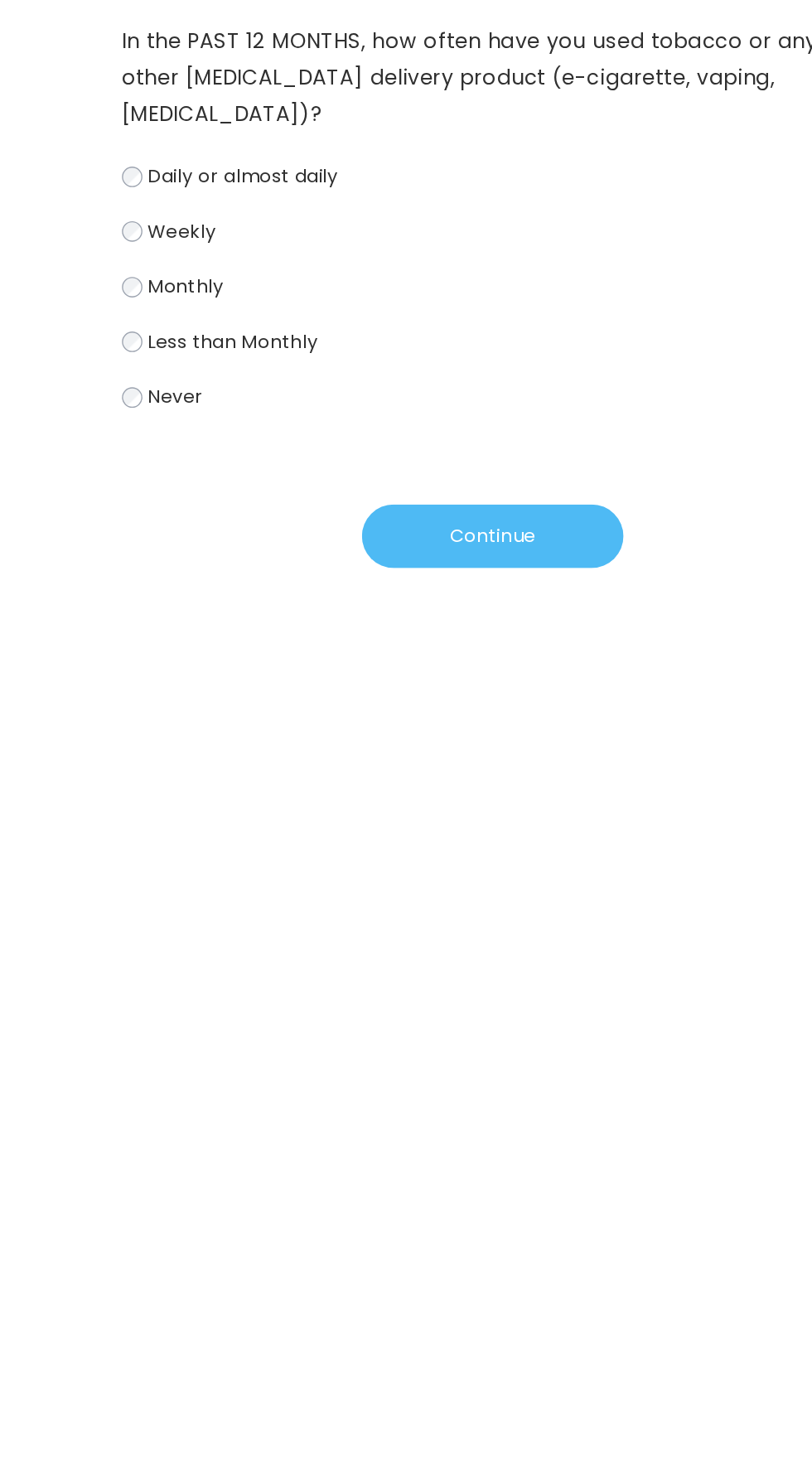
click at [436, 565] on button "Continue" at bounding box center [406, 561] width 191 height 46
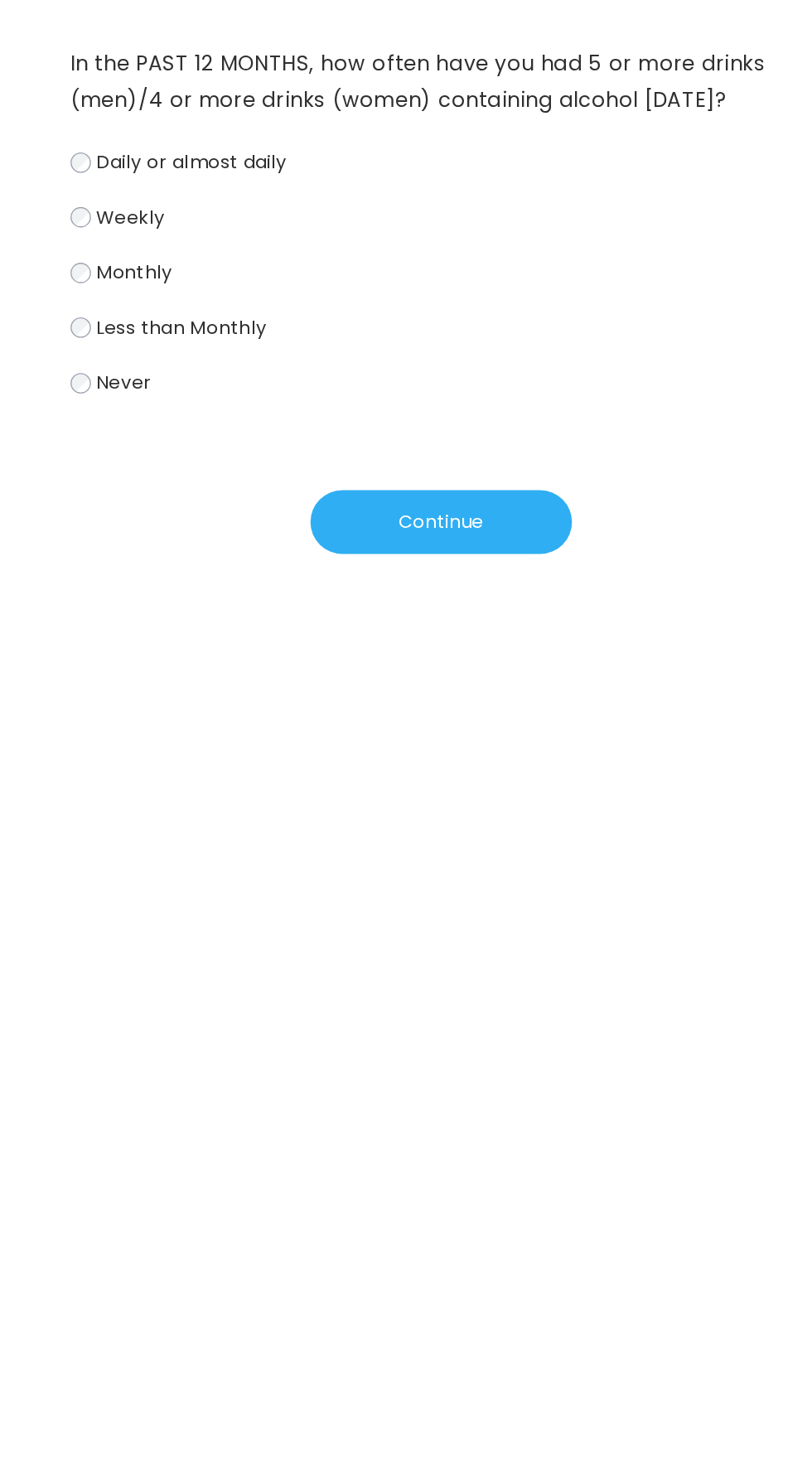
click at [190, 436] on span "Never" at bounding box center [174, 433] width 40 height 19
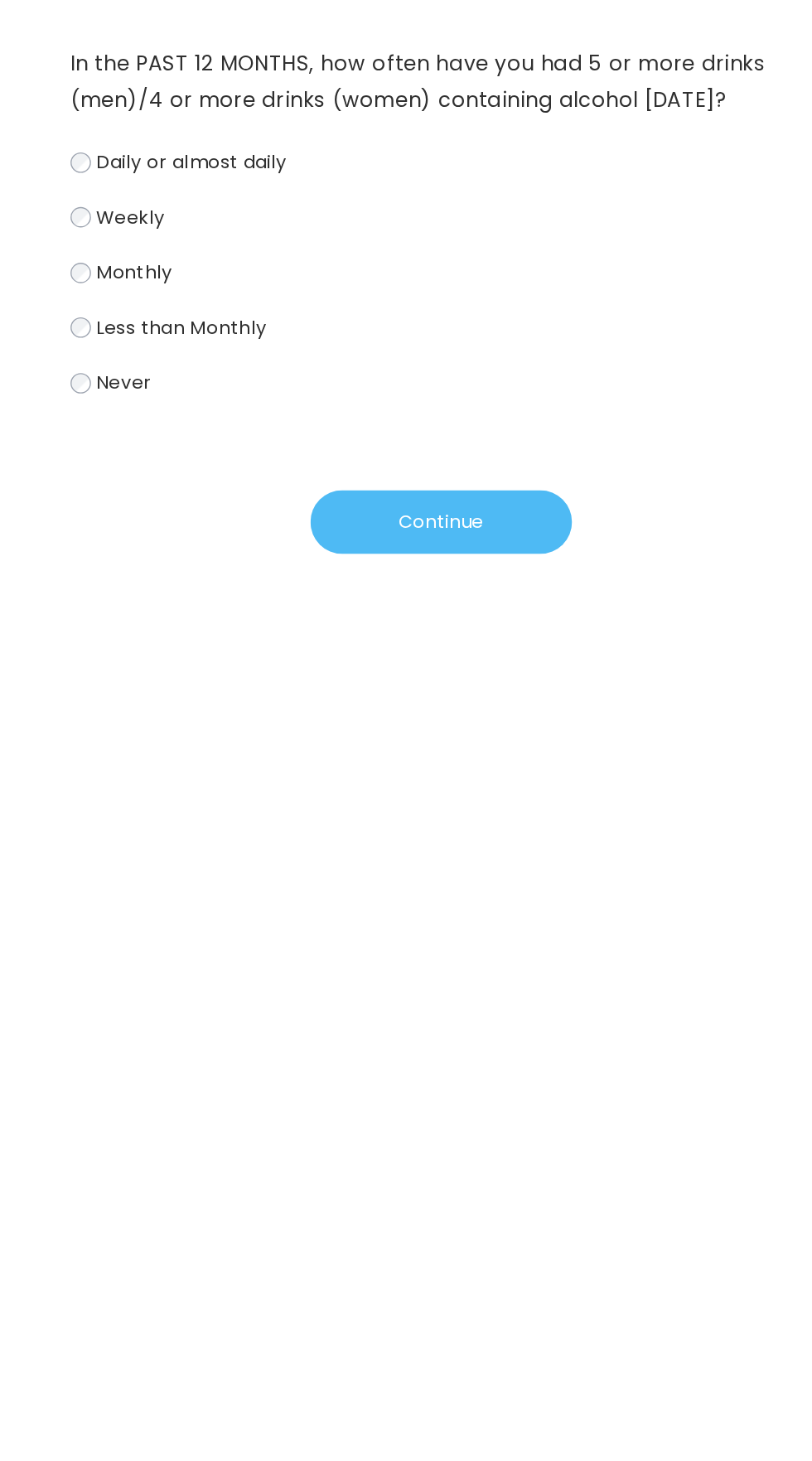
click at [434, 548] on button "Continue" at bounding box center [406, 535] width 191 height 46
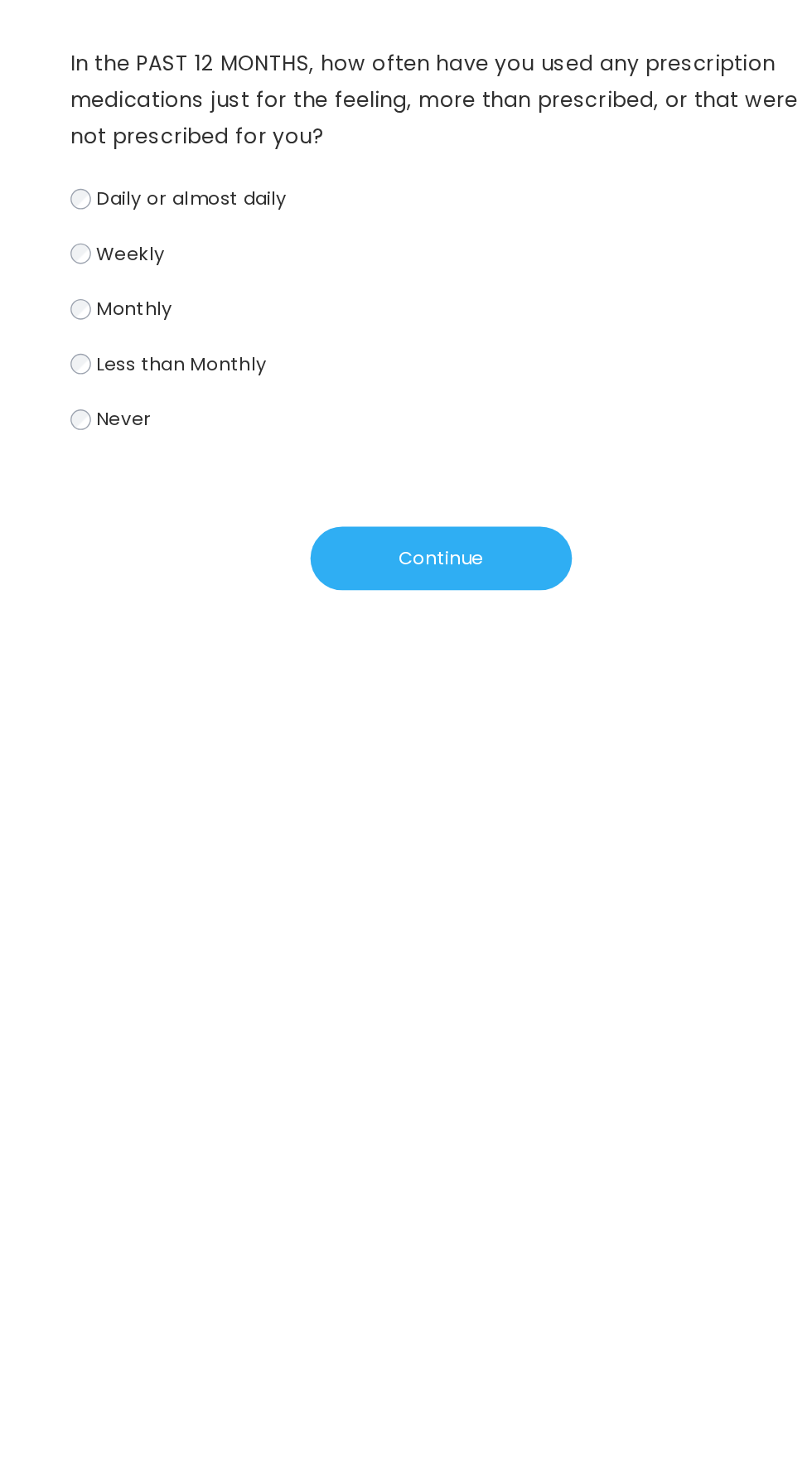
click at [169, 469] on span "Never" at bounding box center [174, 460] width 40 height 19
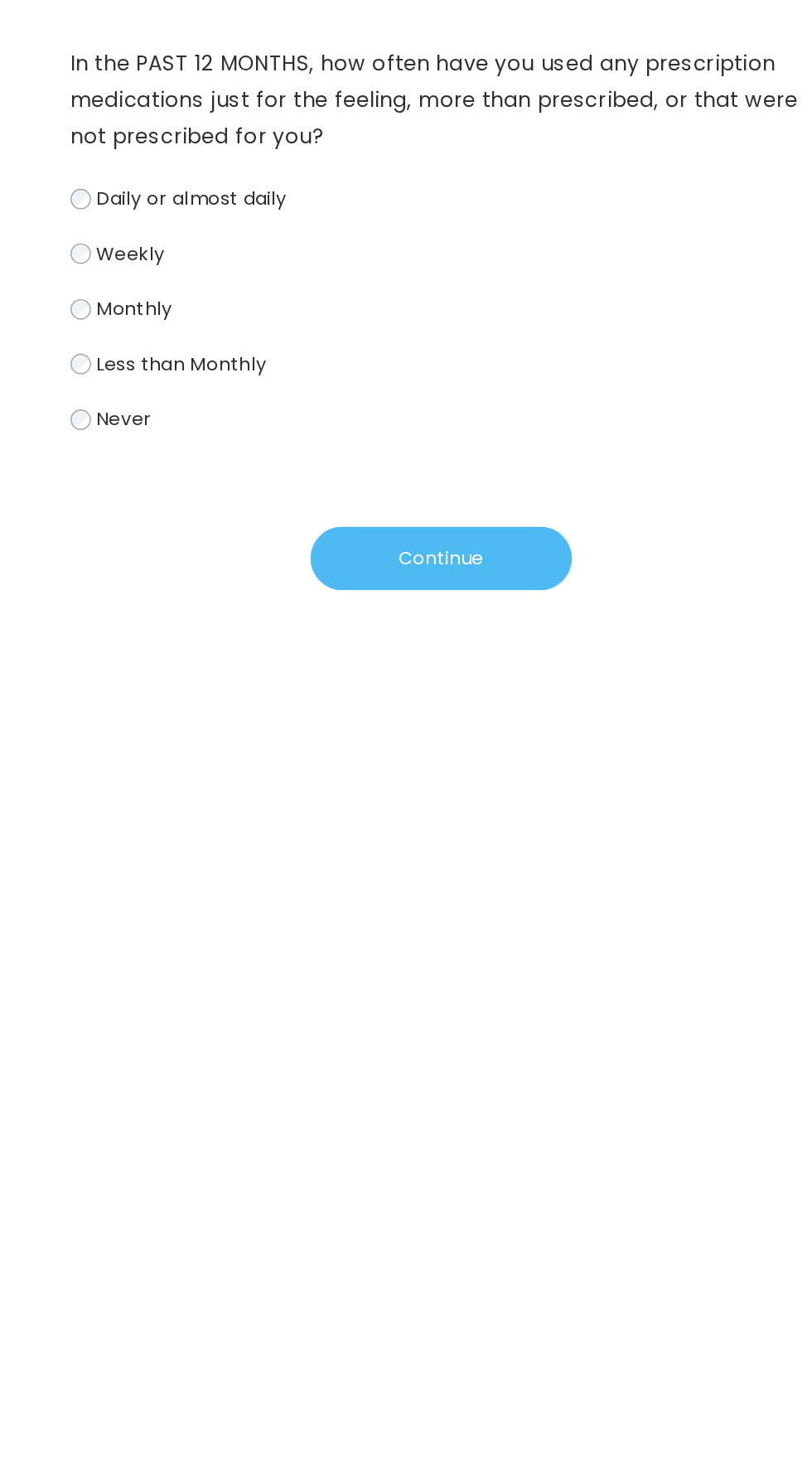
click at [452, 562] on button "Continue" at bounding box center [406, 561] width 191 height 46
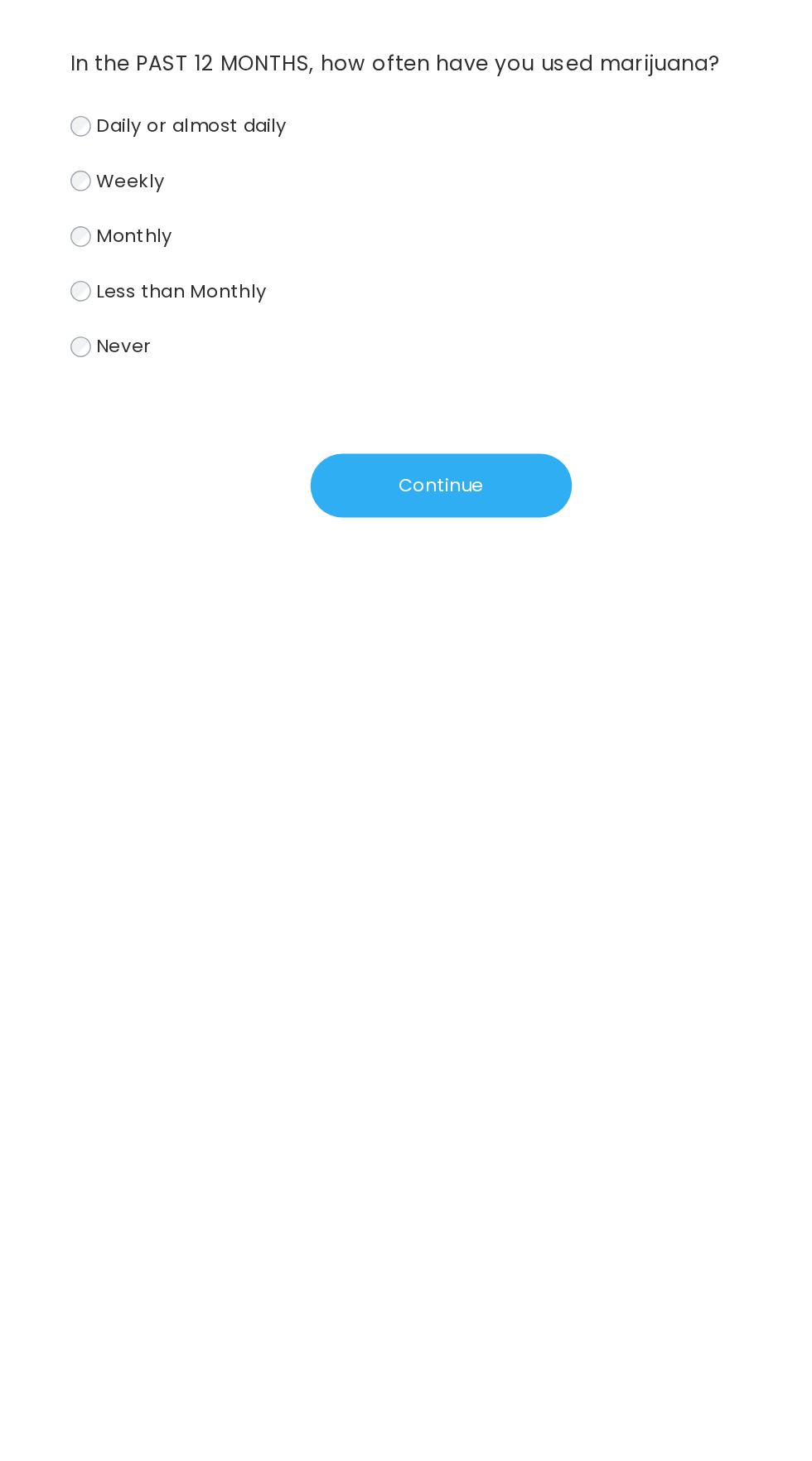
click at [181, 291] on span "Weekly" at bounding box center [179, 286] width 50 height 19
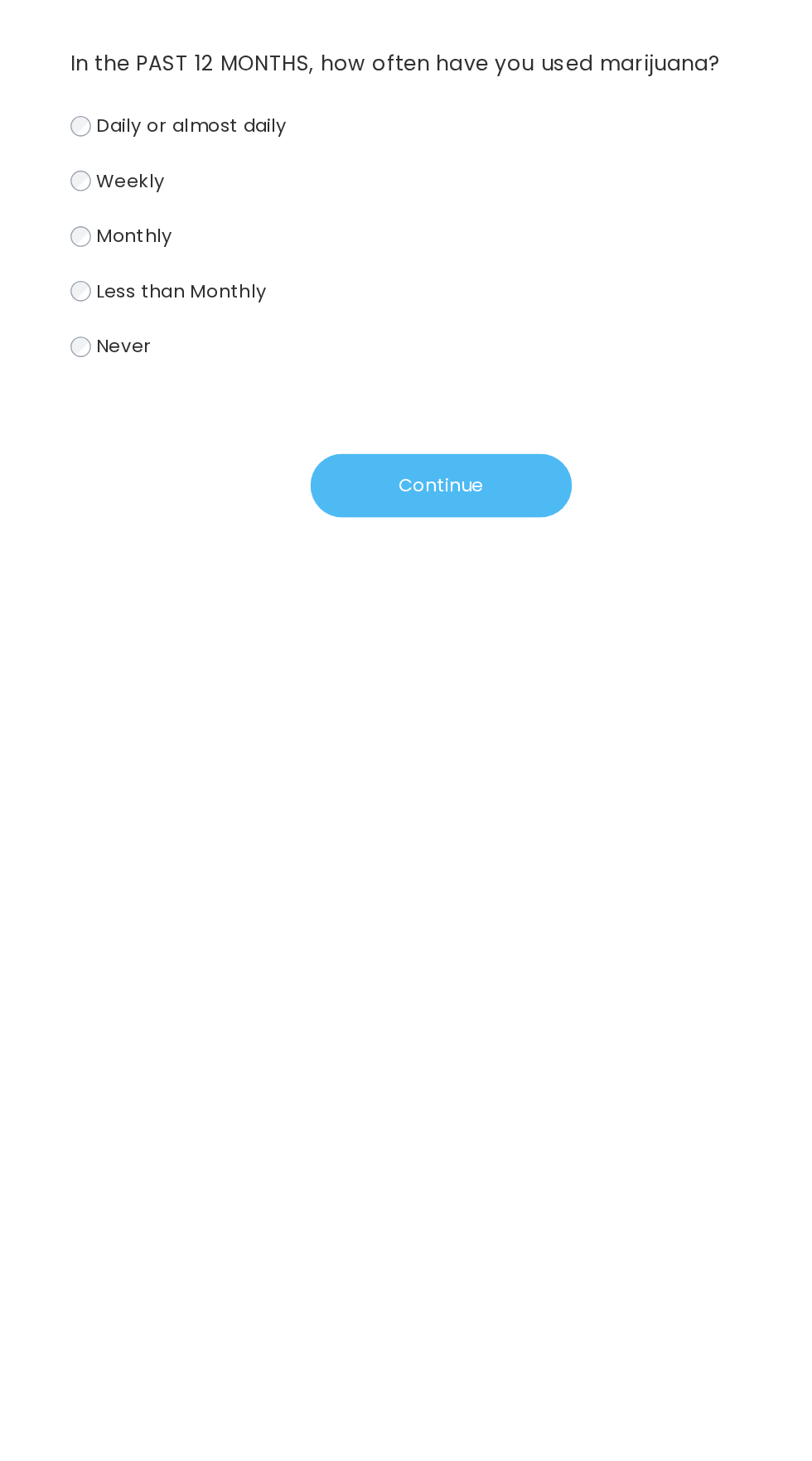
click at [463, 507] on button "Continue" at bounding box center [406, 508] width 191 height 46
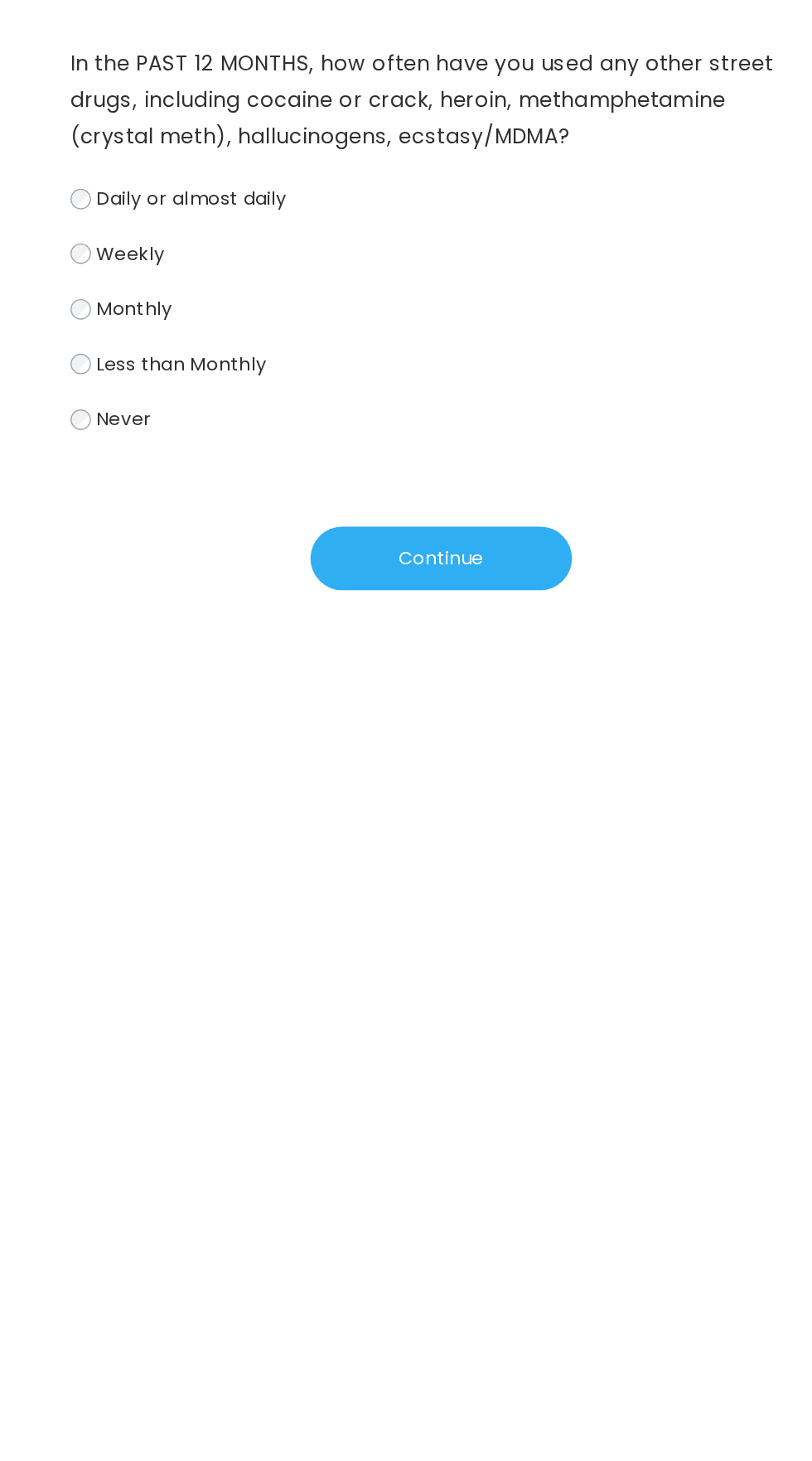
click at [189, 473] on label "Never" at bounding box center [406, 460] width 540 height 24
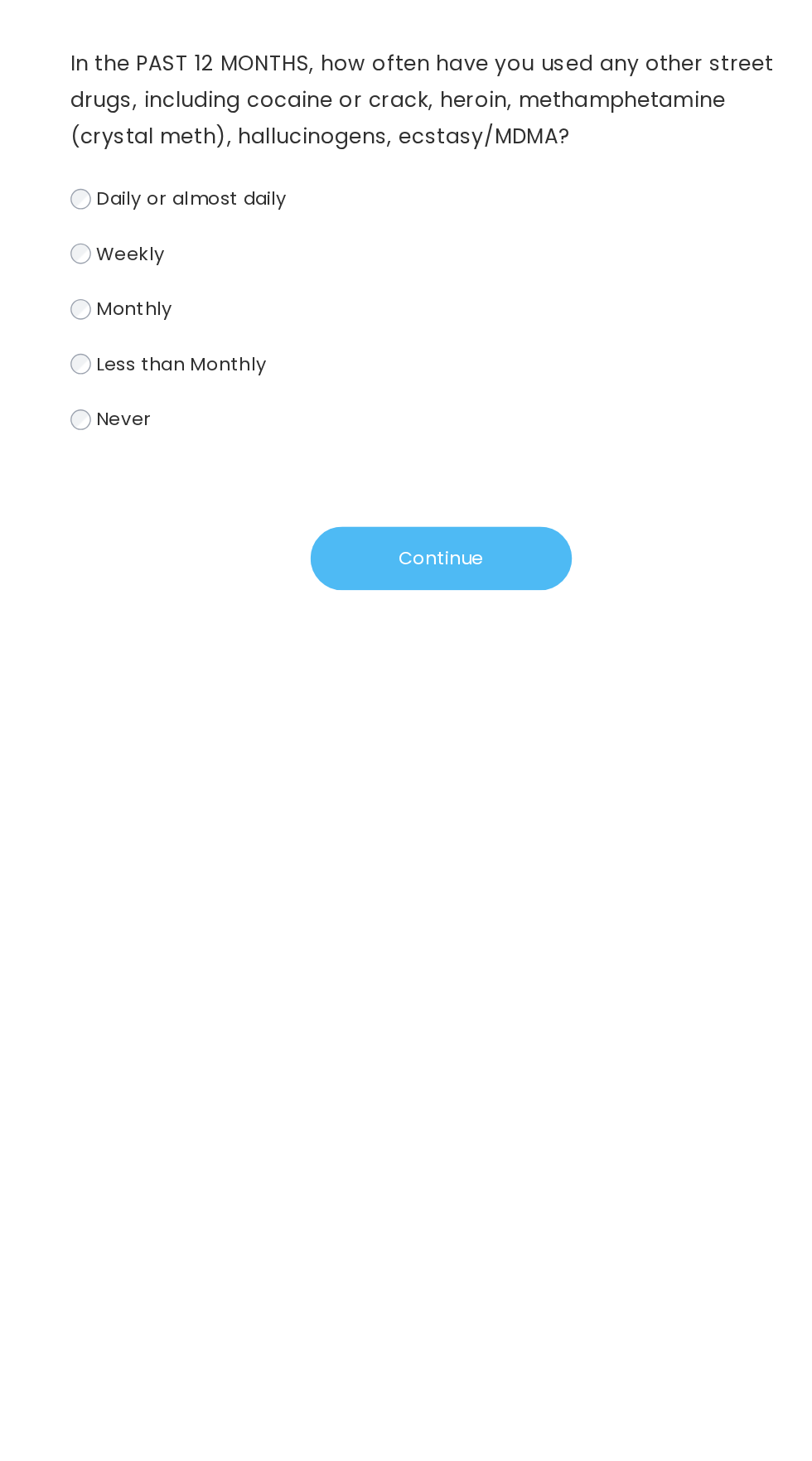
click at [427, 563] on button "Continue" at bounding box center [406, 561] width 191 height 46
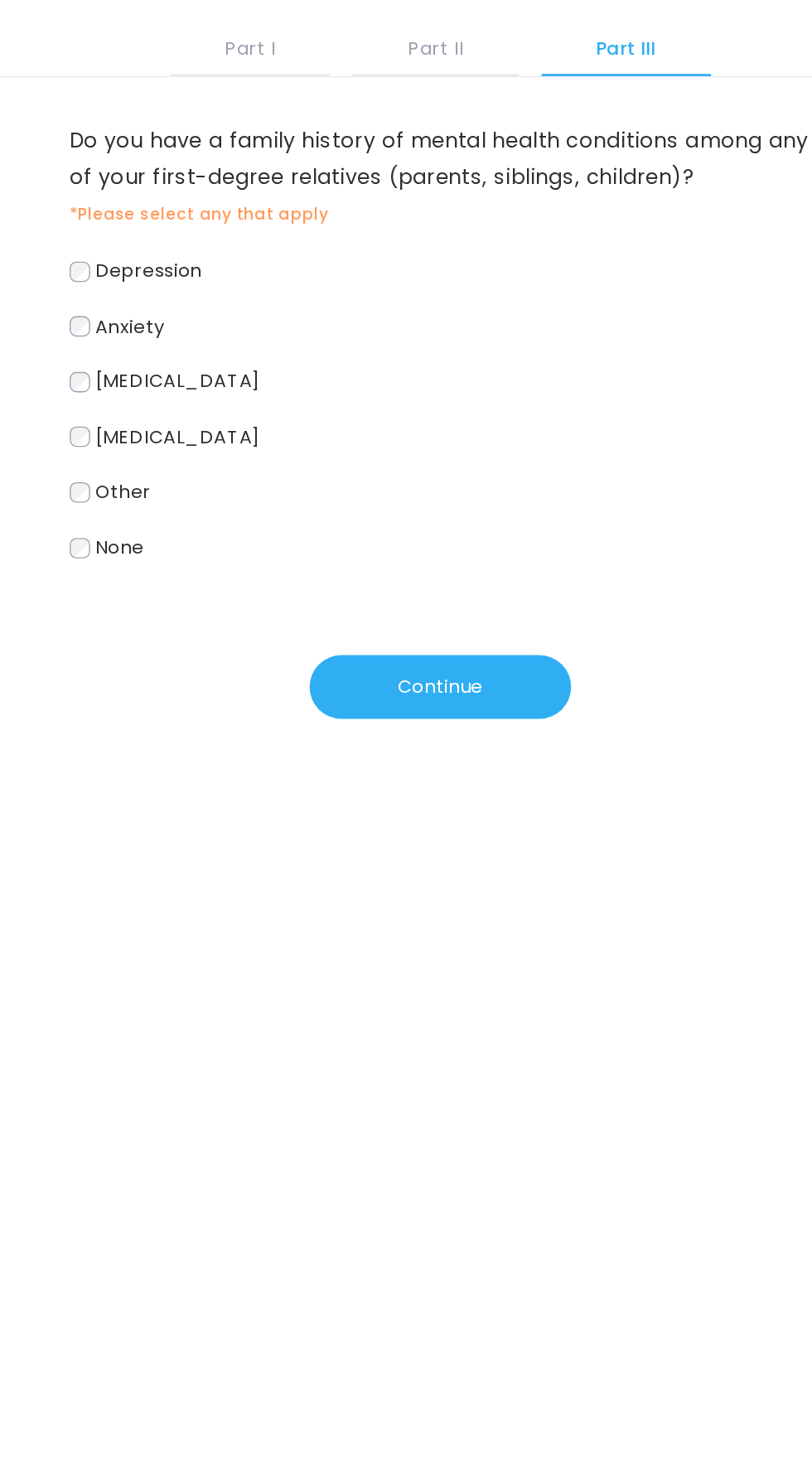
click at [214, 296] on span "Depression" at bounding box center [193, 295] width 78 height 19
click at [197, 342] on span "Anxiety" at bounding box center [179, 336] width 50 height 19
click at [241, 375] on span "[MEDICAL_DATA]" at bounding box center [215, 376] width 121 height 19
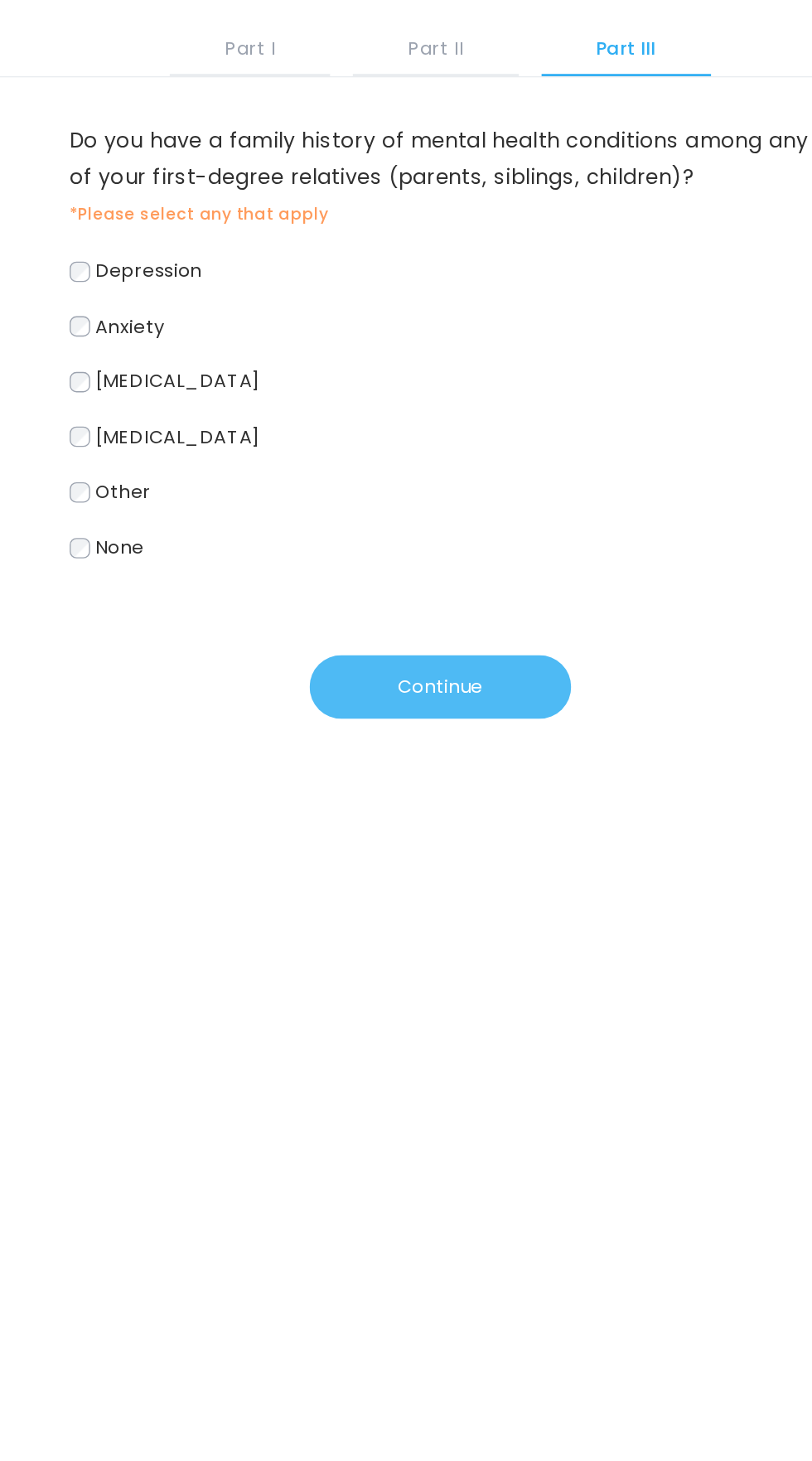
click at [420, 583] on button "Continue" at bounding box center [406, 599] width 191 height 46
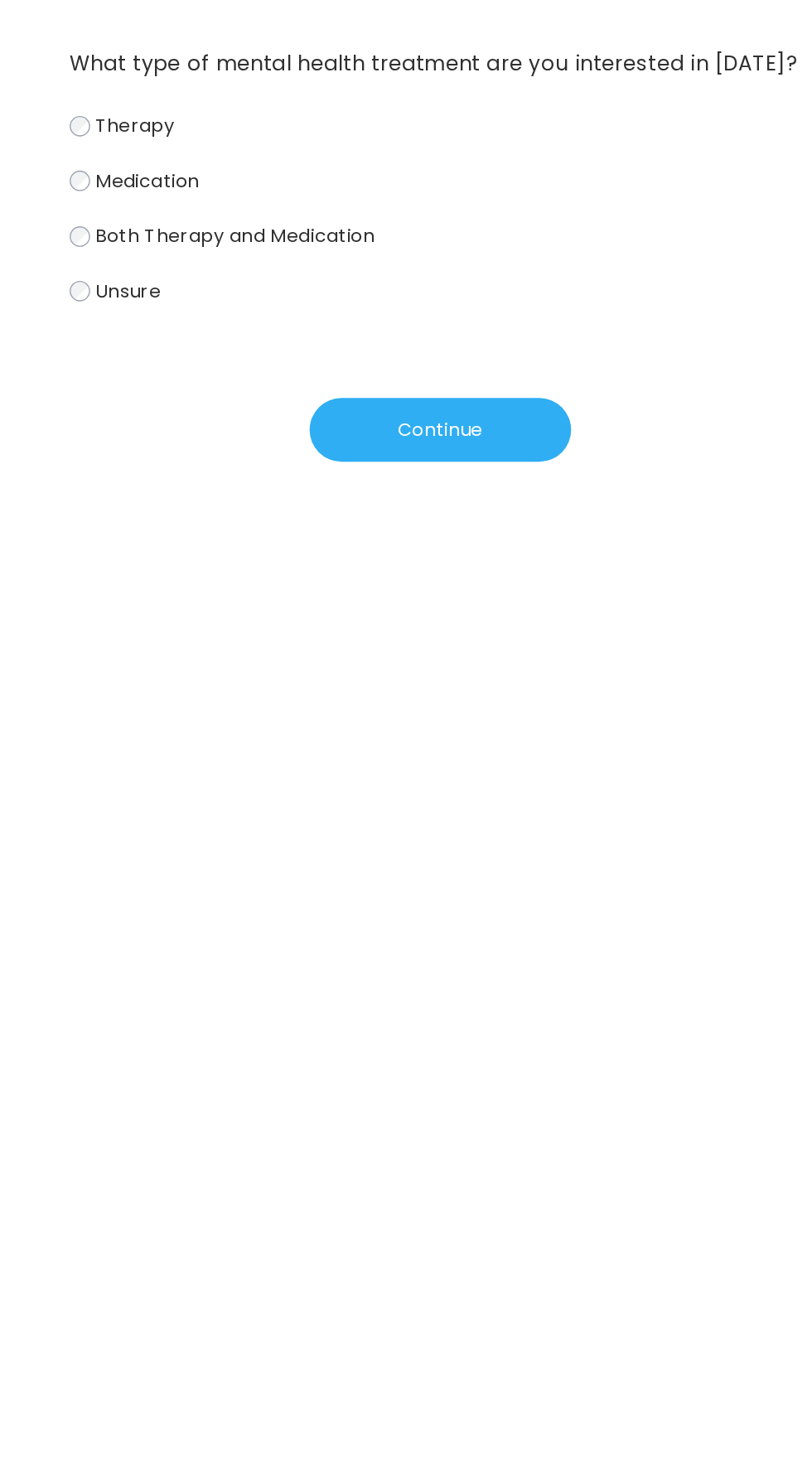
click at [220, 296] on label "Medication" at bounding box center [406, 287] width 540 height 24
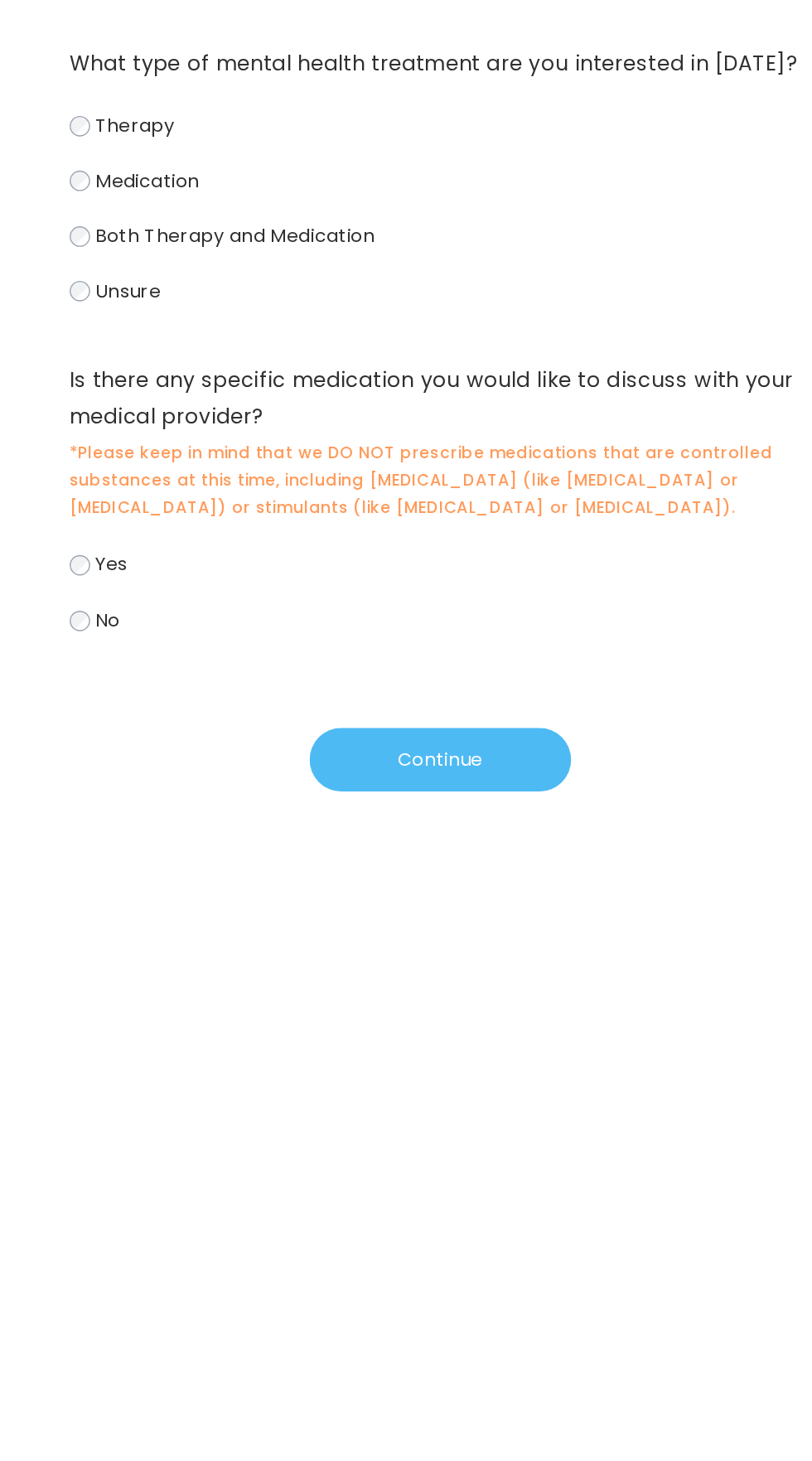
click at [457, 700] on button "Continue" at bounding box center [406, 708] width 191 height 46
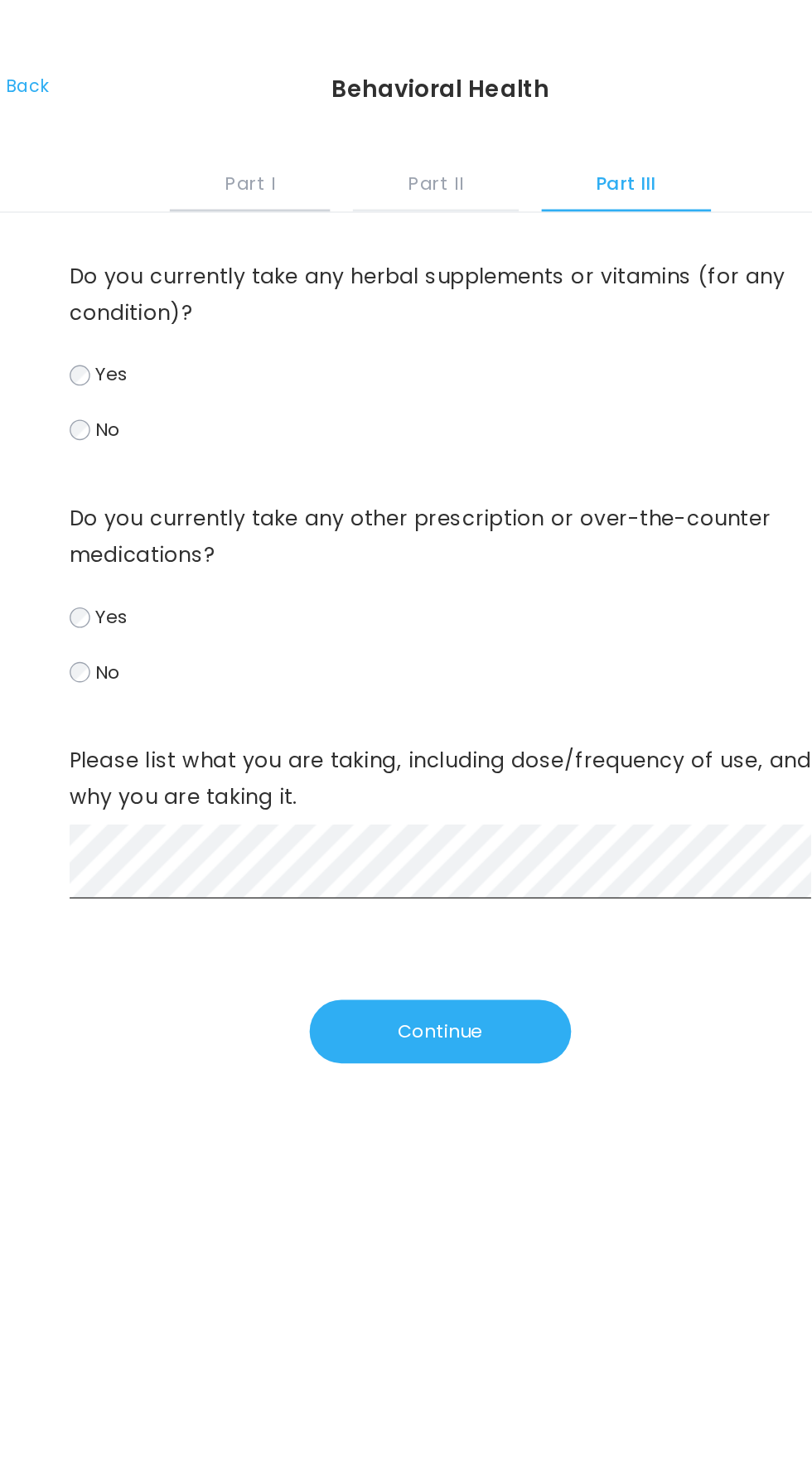
click at [281, 125] on button "Part I" at bounding box center [267, 131] width 117 height 44
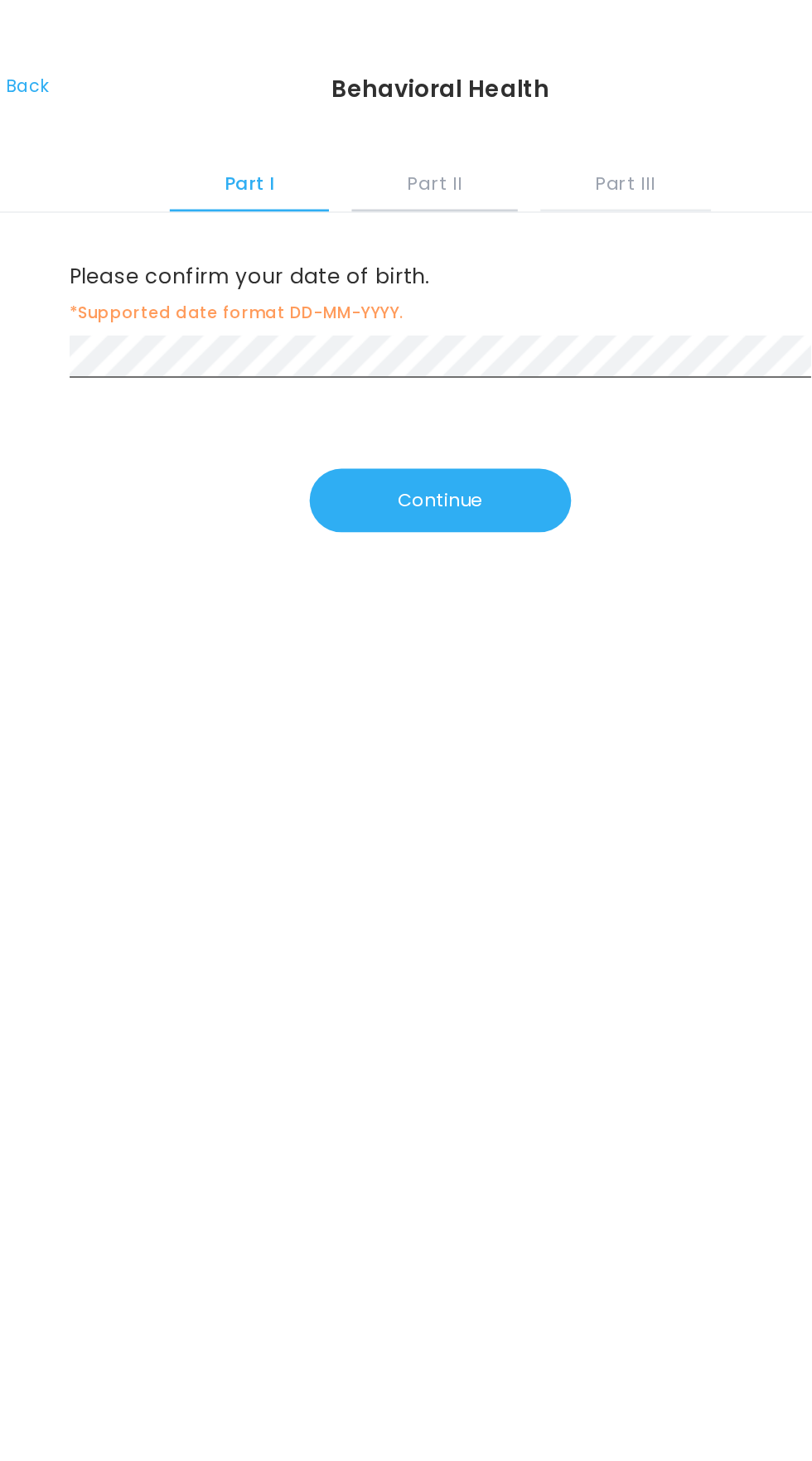
click at [400, 137] on button "Part II" at bounding box center [402, 131] width 120 height 44
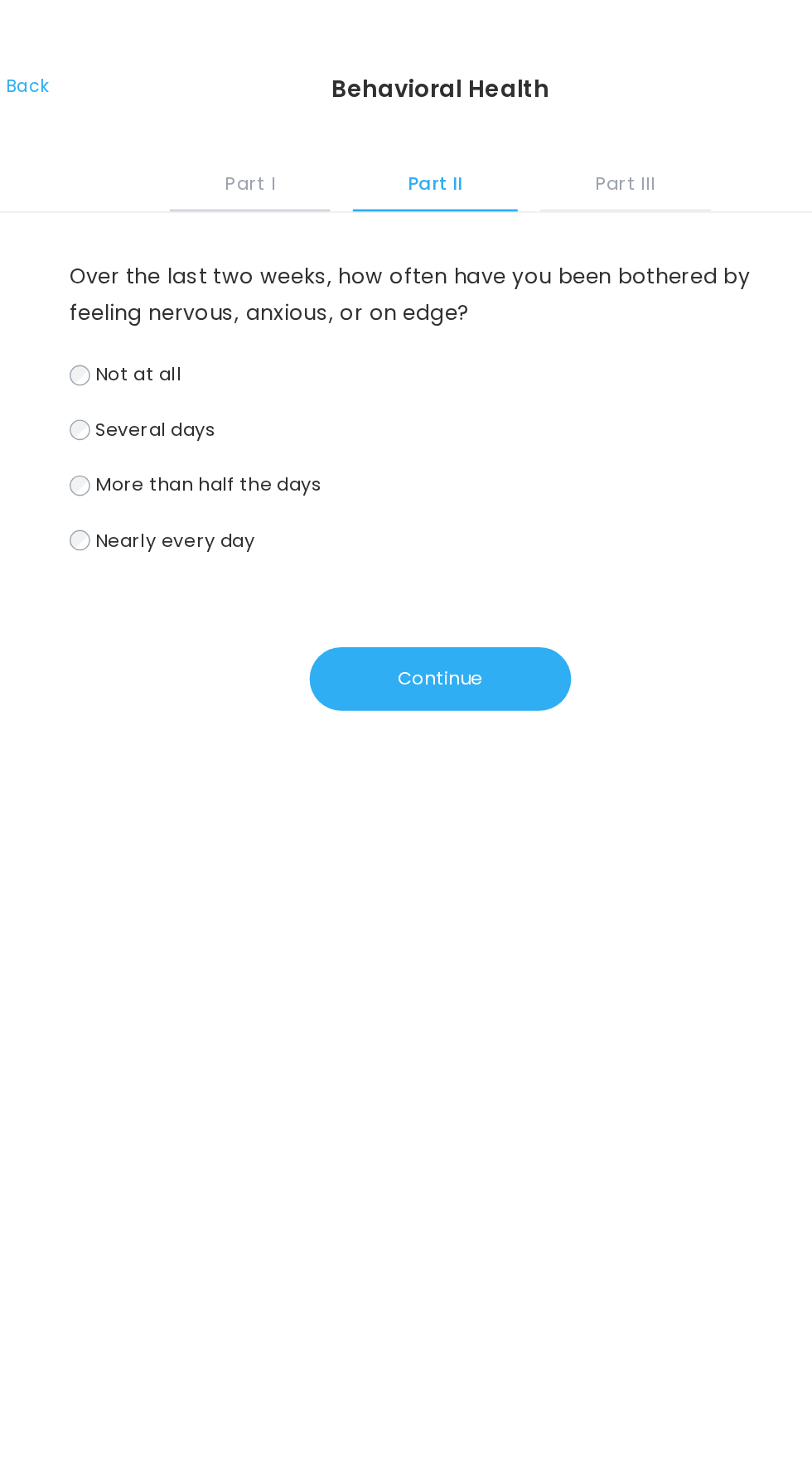
click at [258, 122] on button "Part I" at bounding box center [267, 131] width 117 height 44
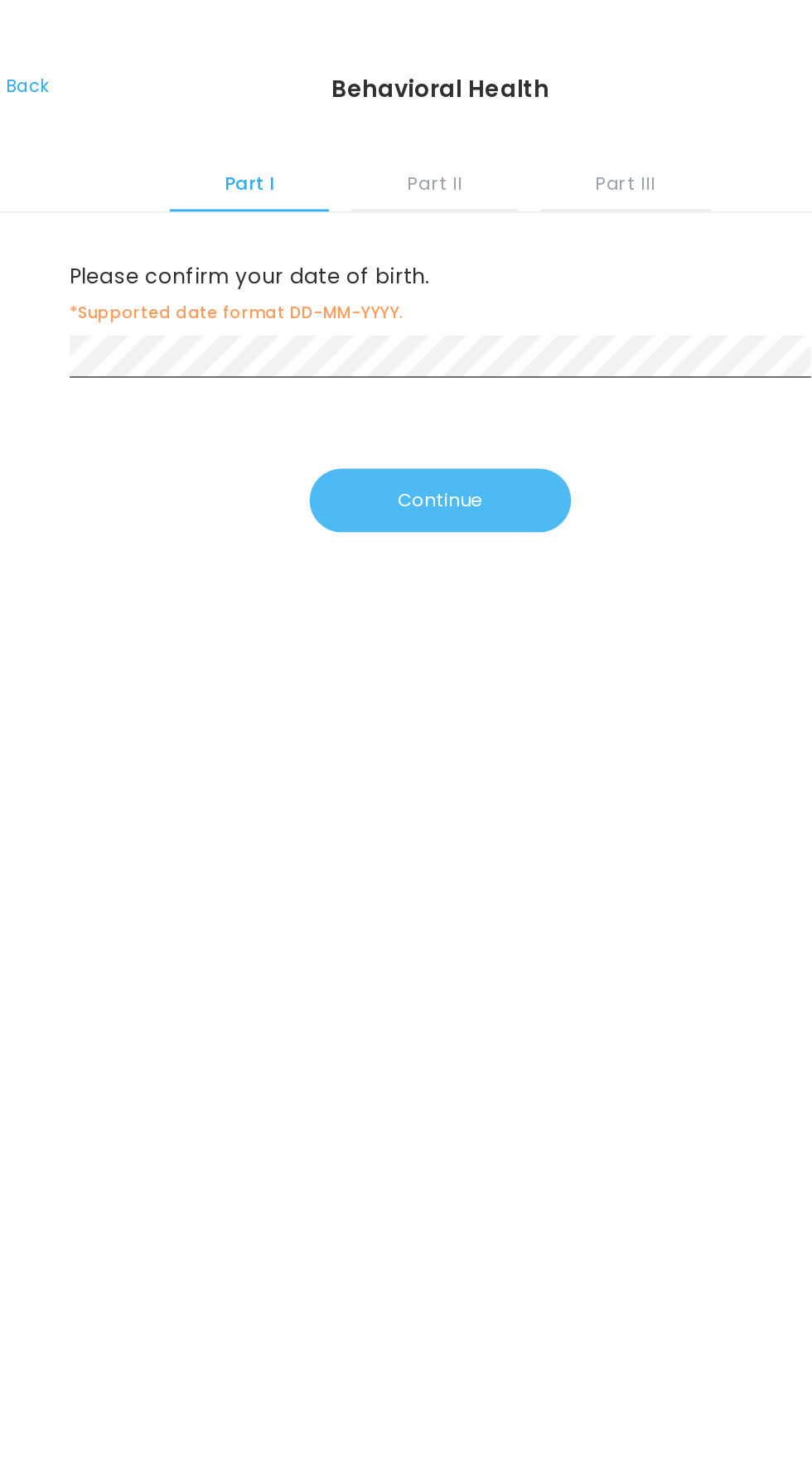
click at [425, 373] on button "Continue" at bounding box center [406, 364] width 191 height 46
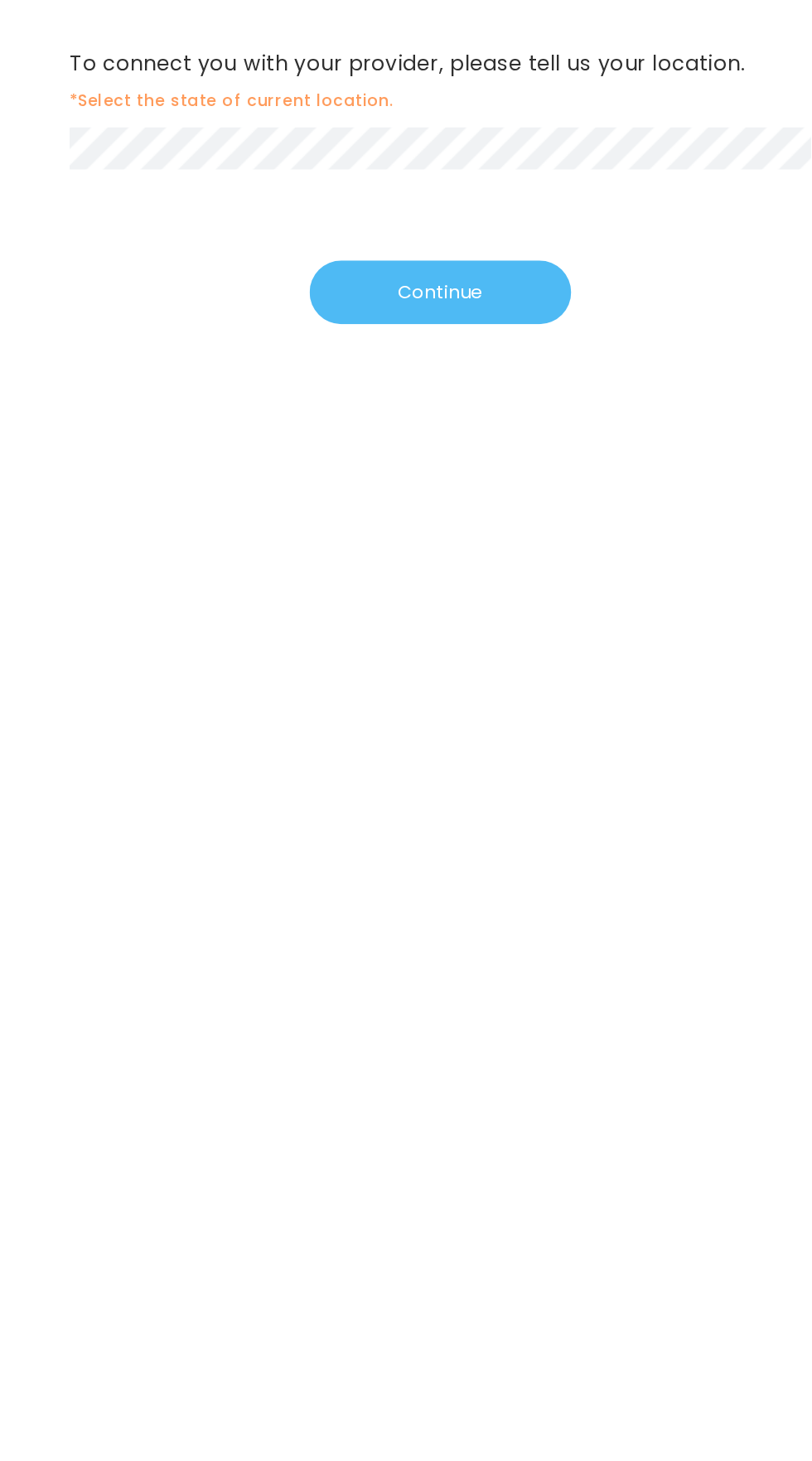
click at [437, 354] on button "Continue" at bounding box center [406, 367] width 191 height 46
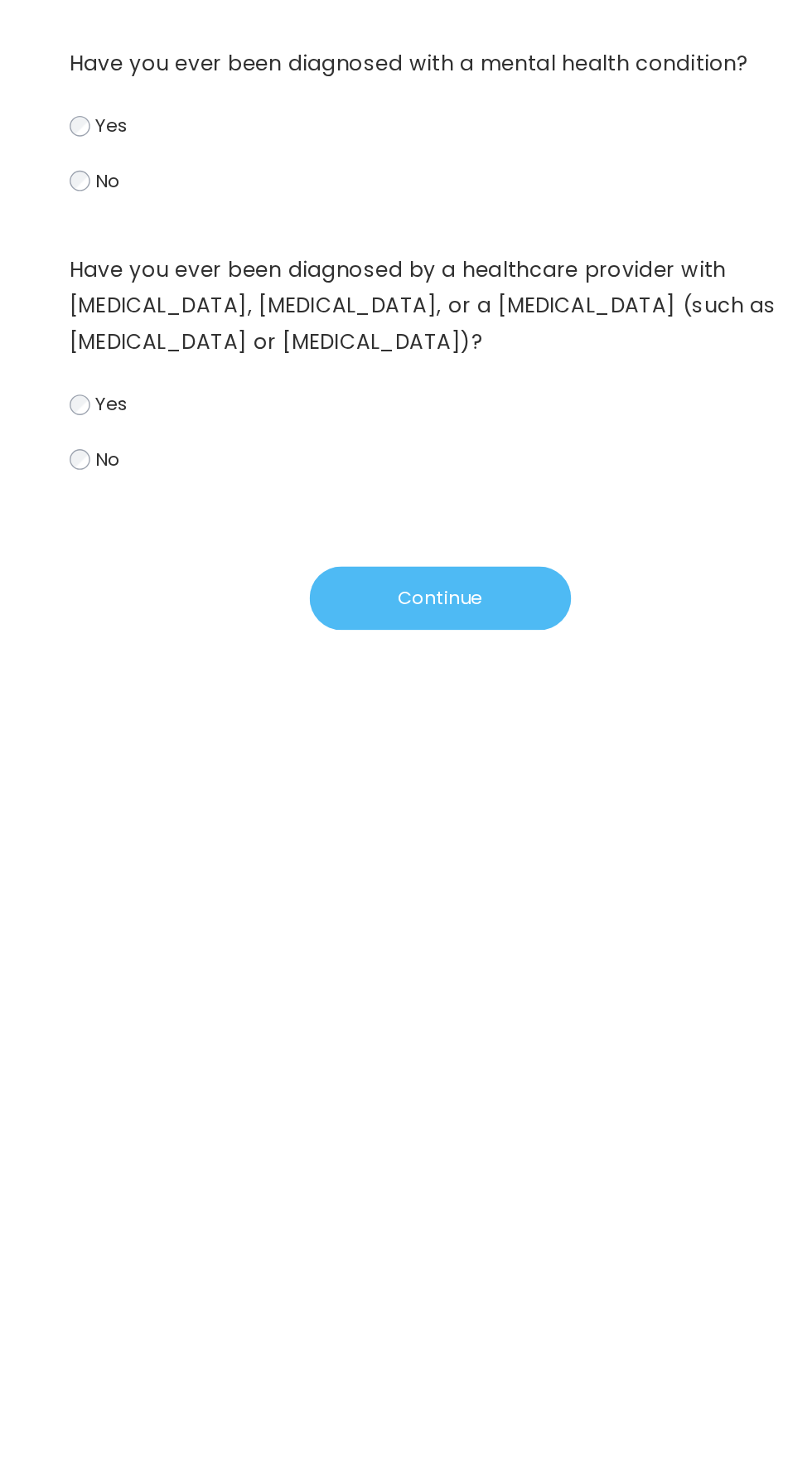
click at [457, 585] on button "Continue" at bounding box center [406, 591] width 191 height 46
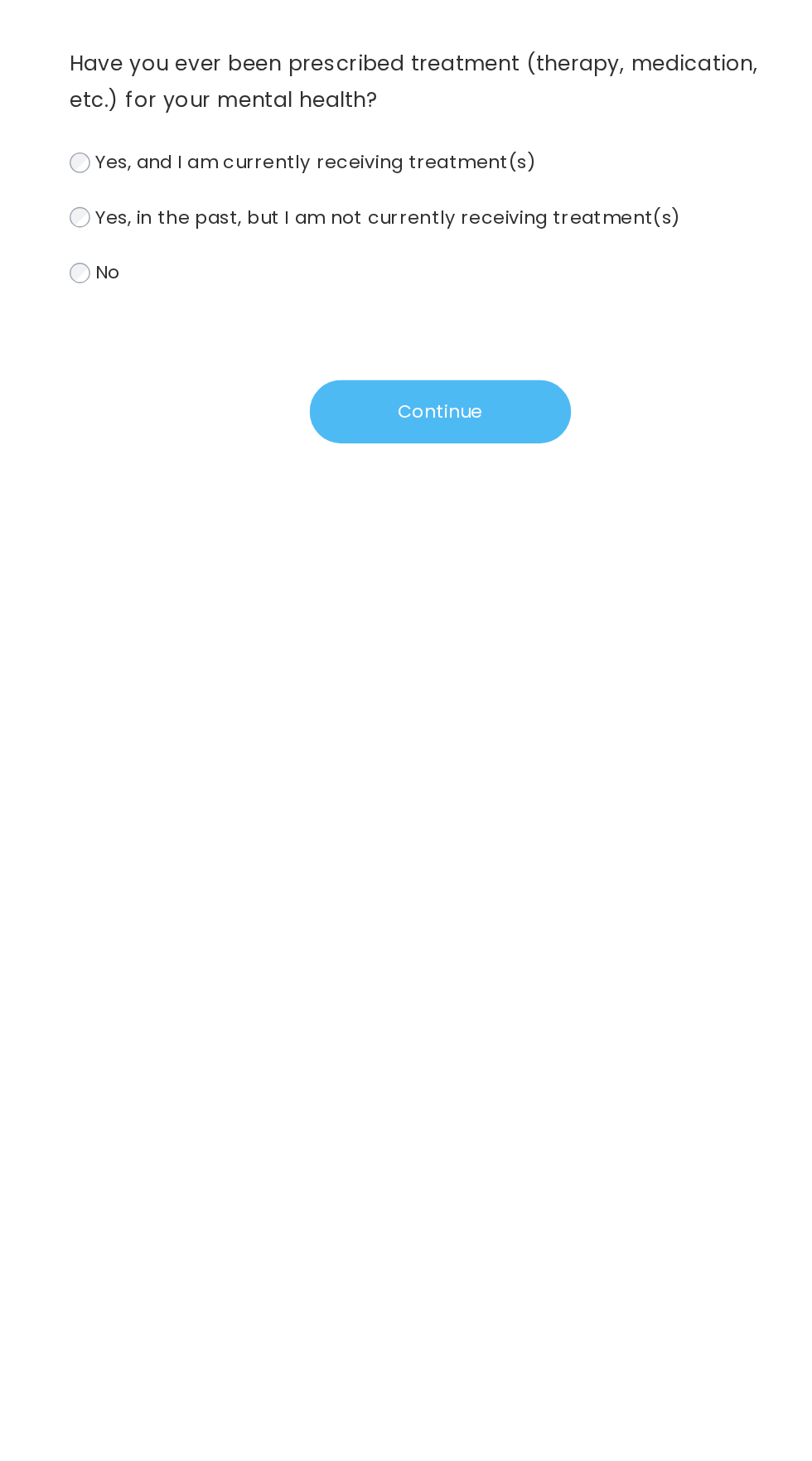
click at [447, 459] on button "Continue" at bounding box center [406, 455] width 191 height 46
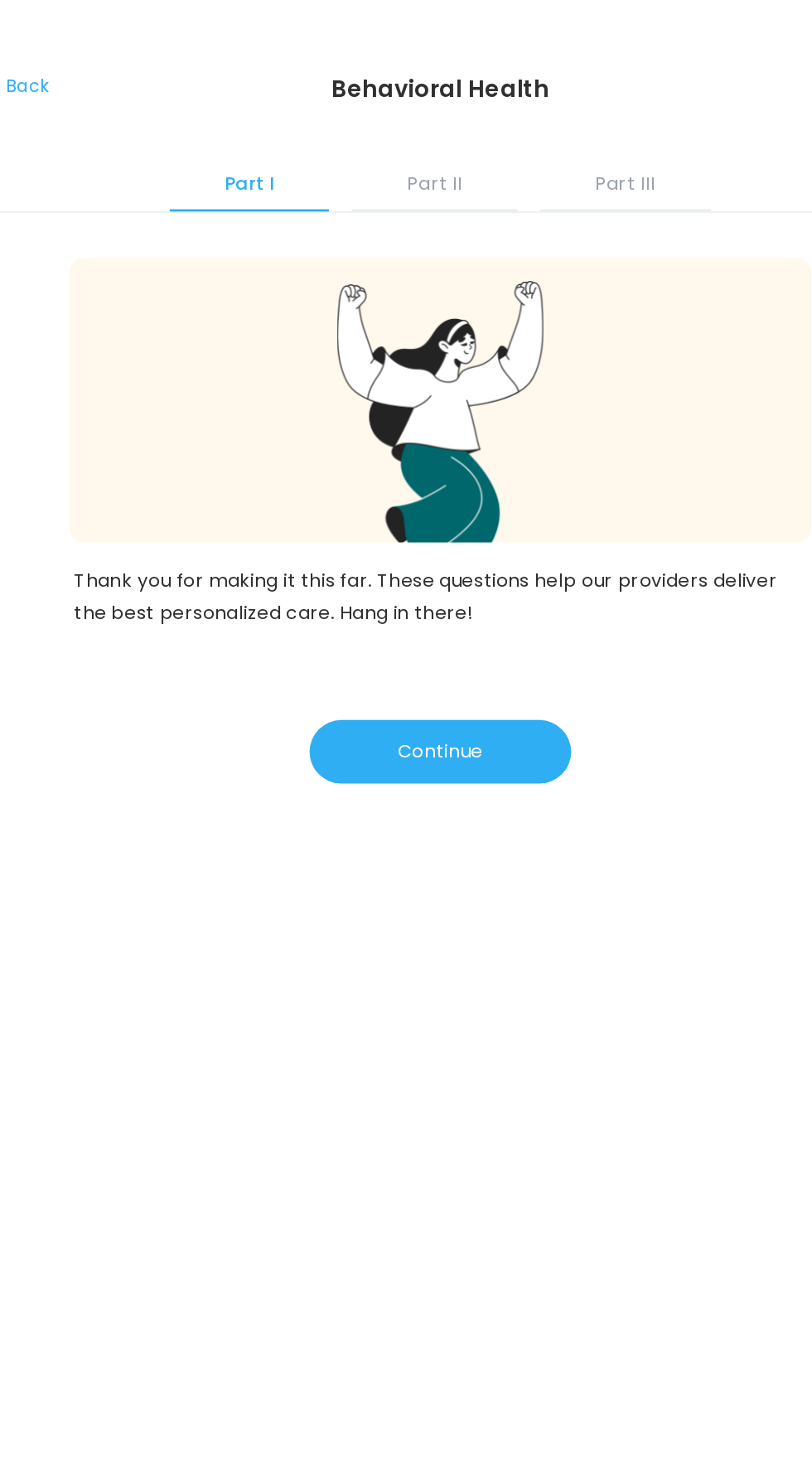
click at [301, 122] on button "Part I" at bounding box center [267, 131] width 116 height 44
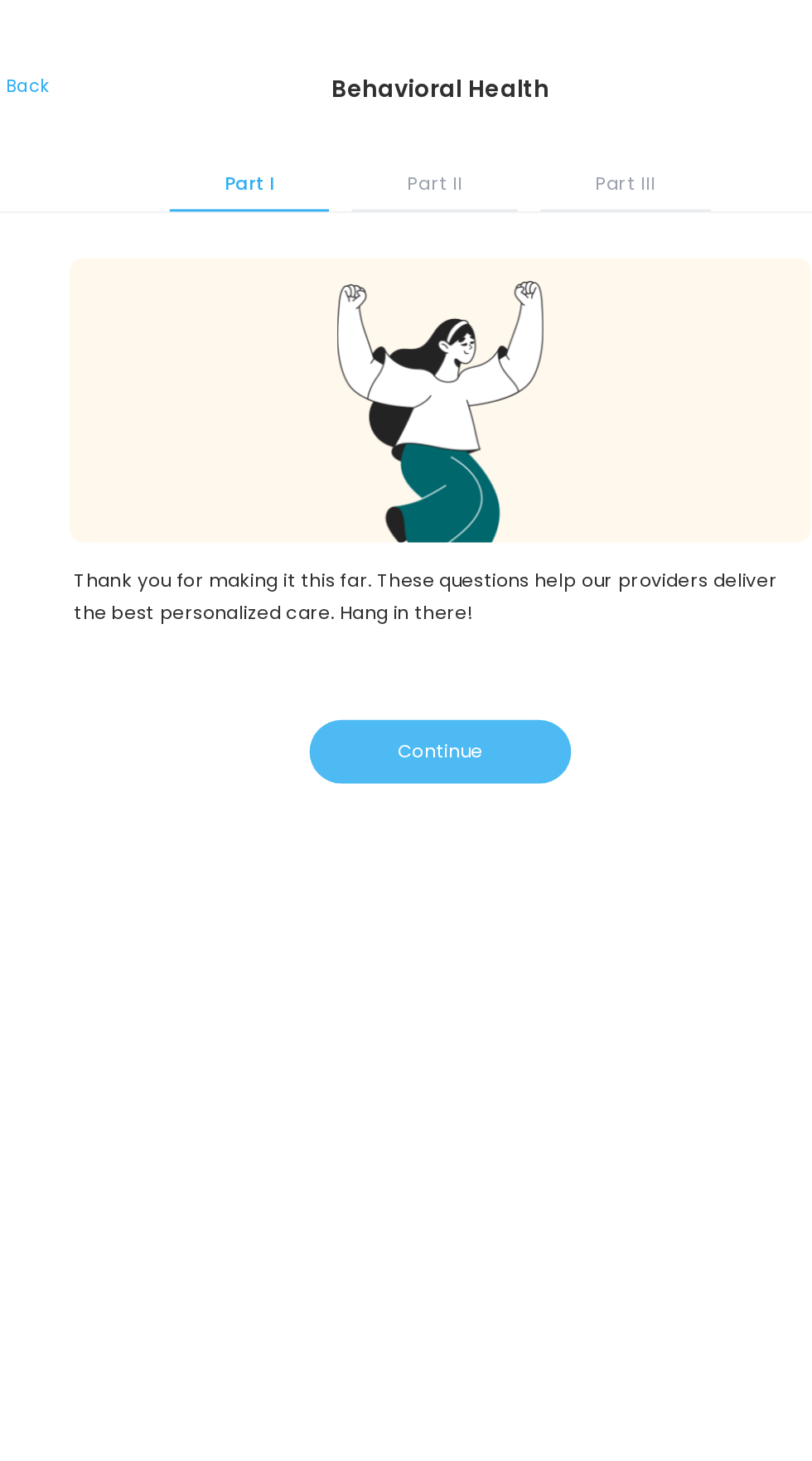
click at [447, 535] on button "Continue" at bounding box center [406, 547] width 191 height 46
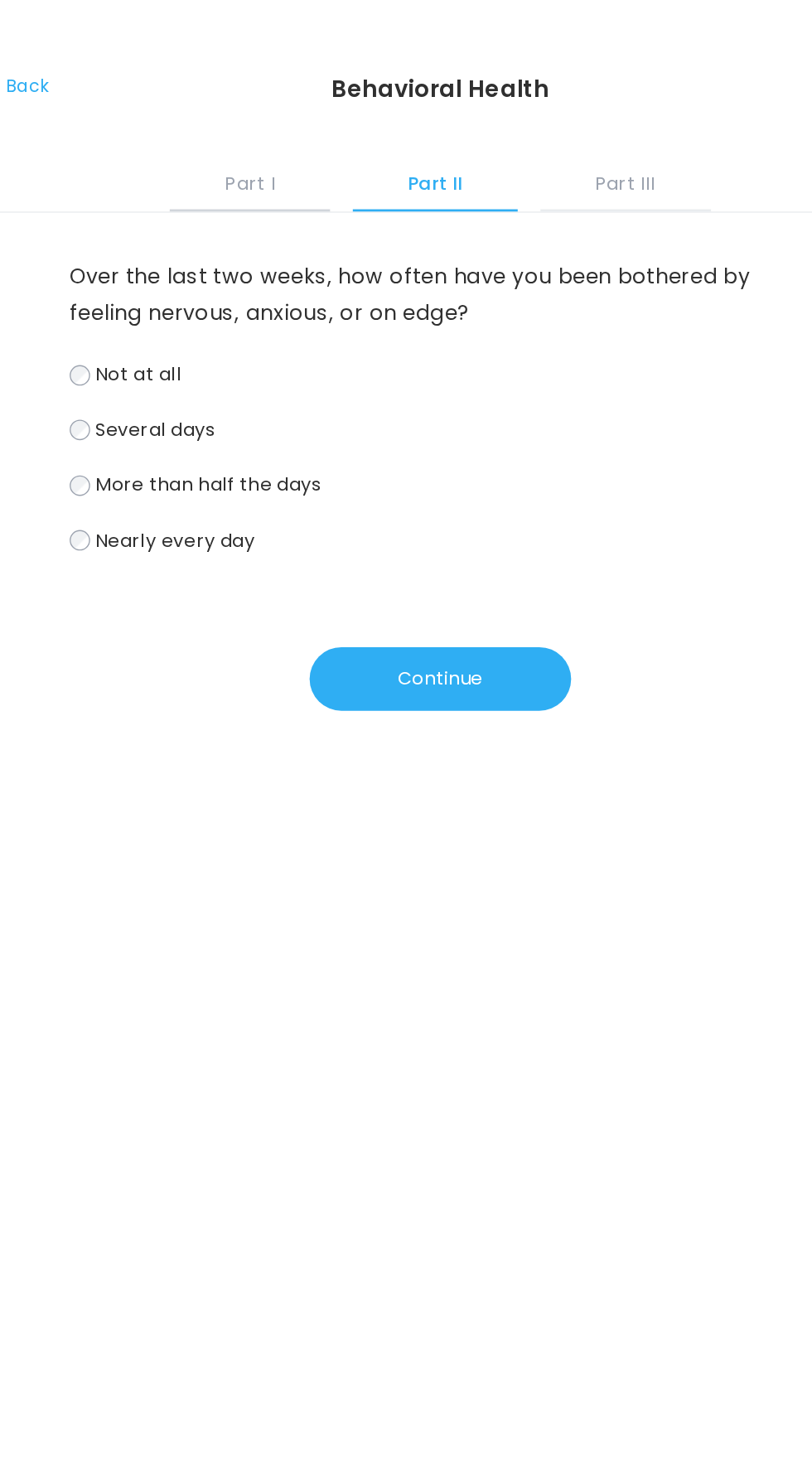
click at [259, 131] on button "Part I" at bounding box center [267, 131] width 117 height 44
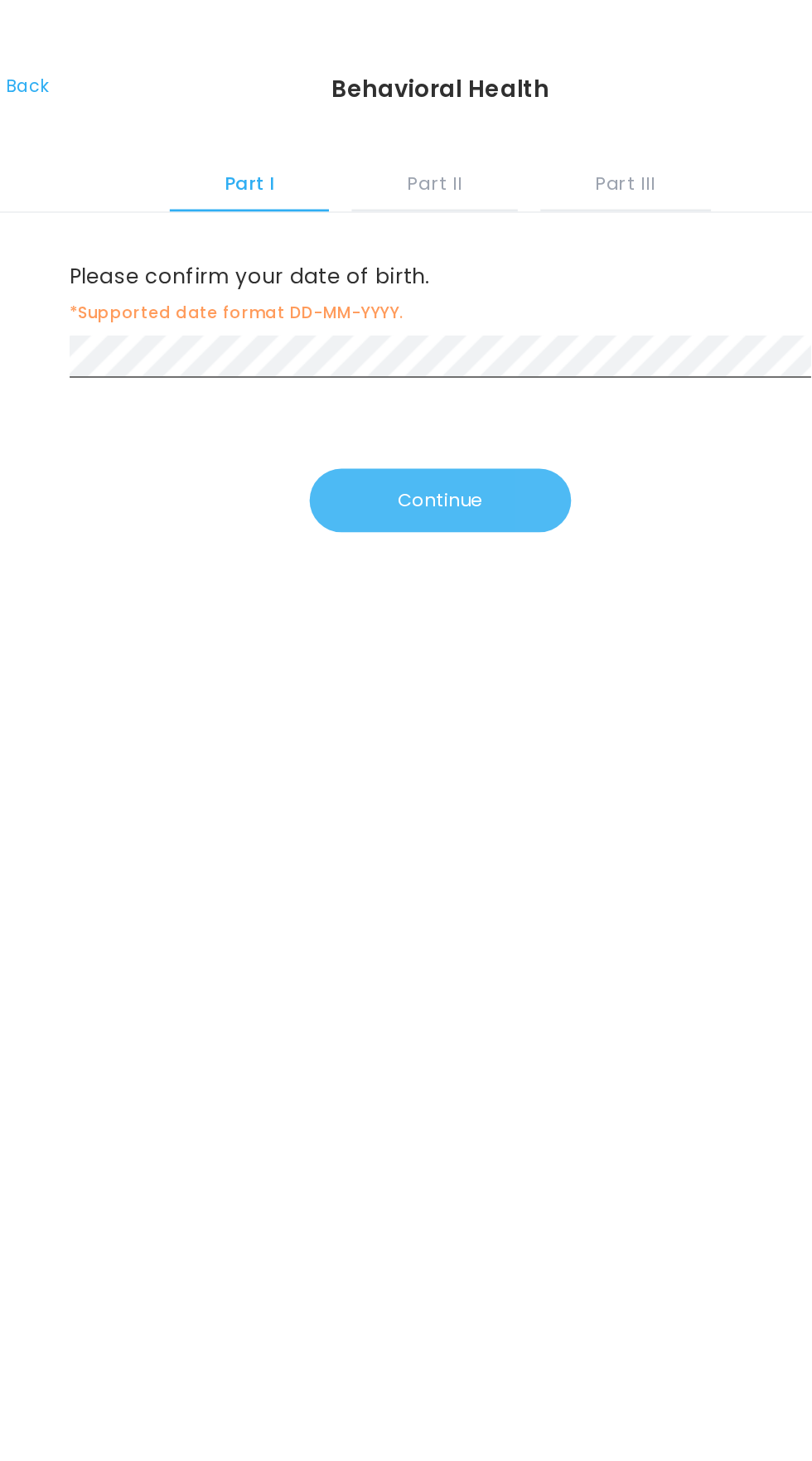
click at [417, 370] on button "Continue" at bounding box center [406, 364] width 191 height 46
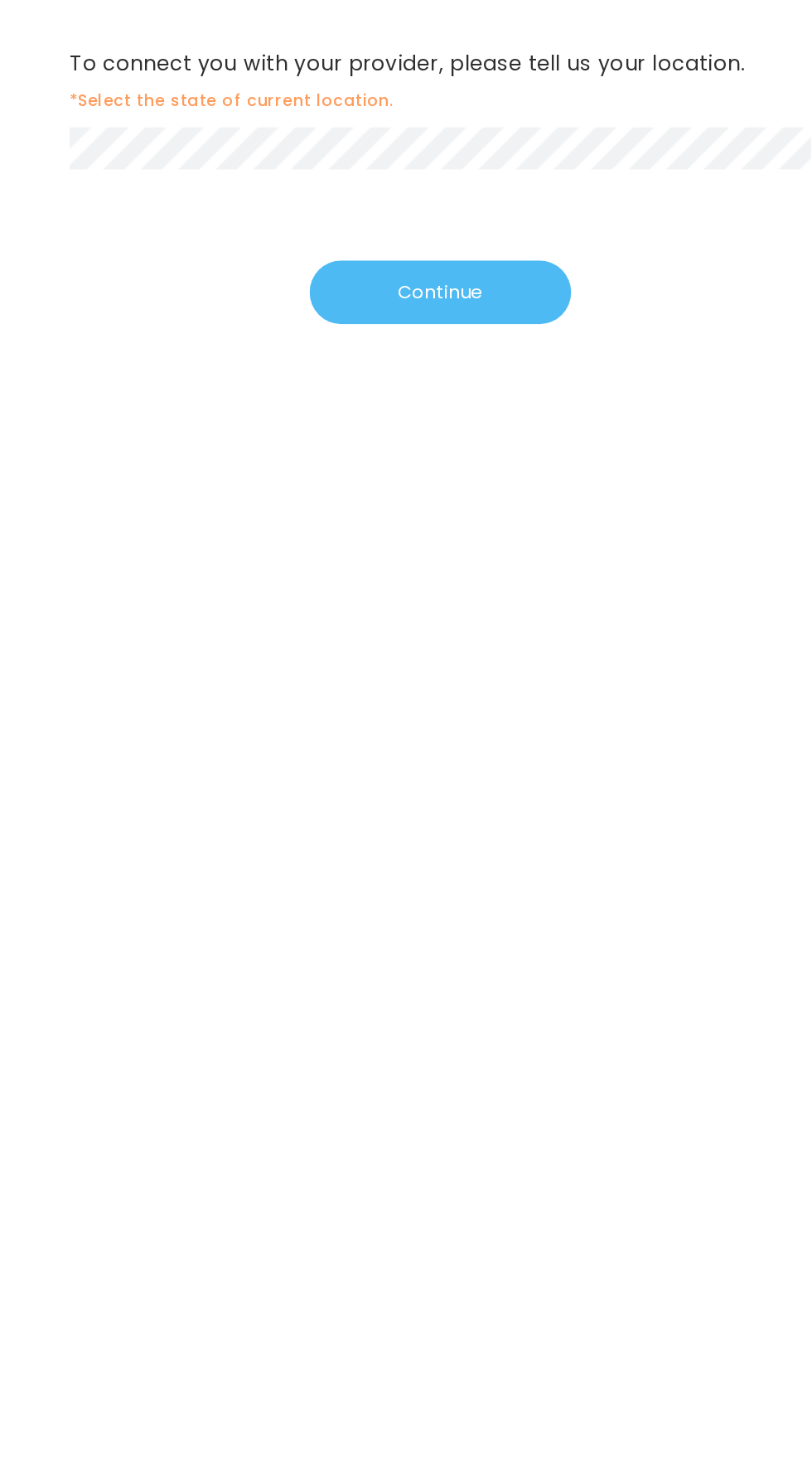
click at [443, 358] on button "Continue" at bounding box center [406, 367] width 191 height 46
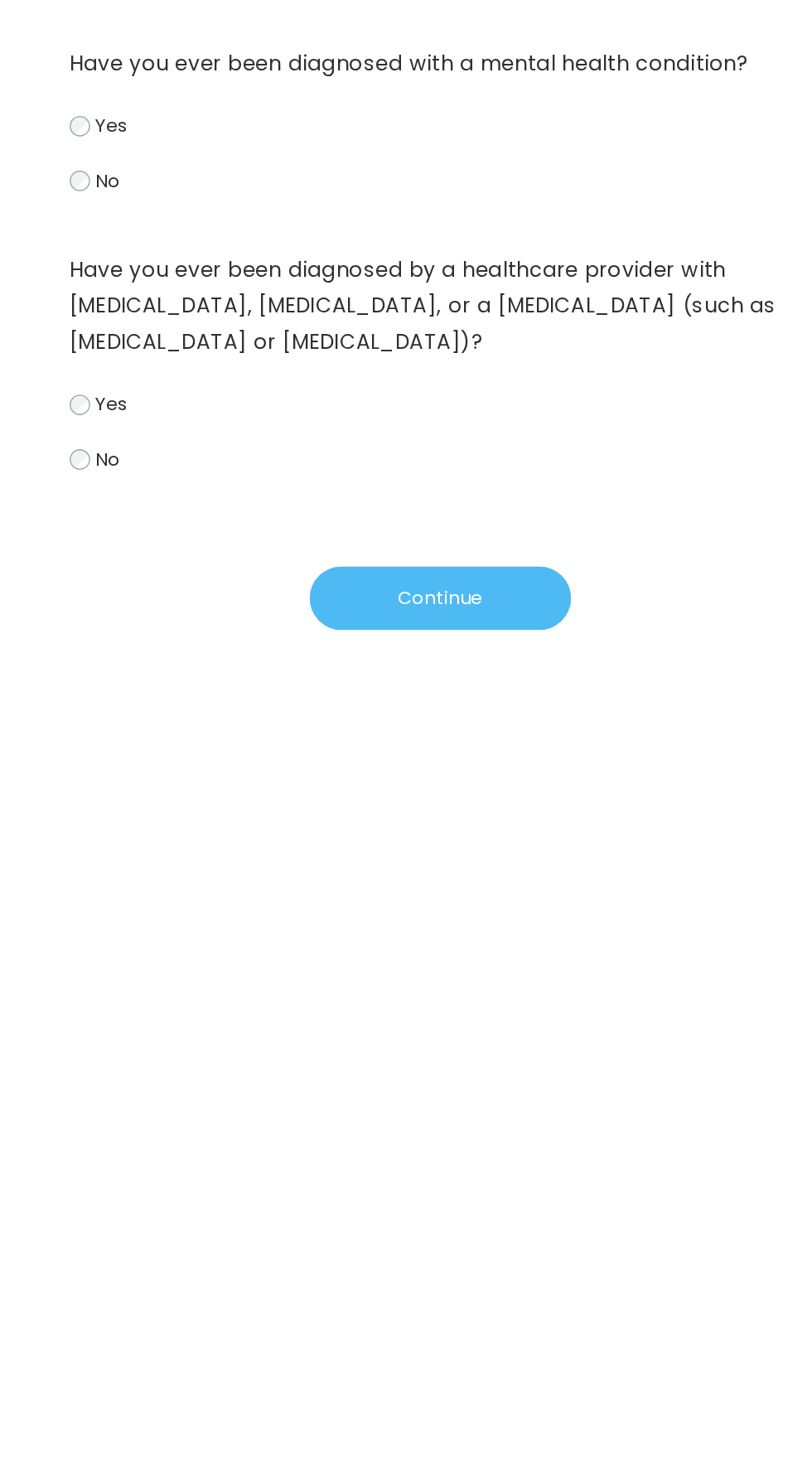
click at [411, 592] on button "Continue" at bounding box center [406, 591] width 191 height 46
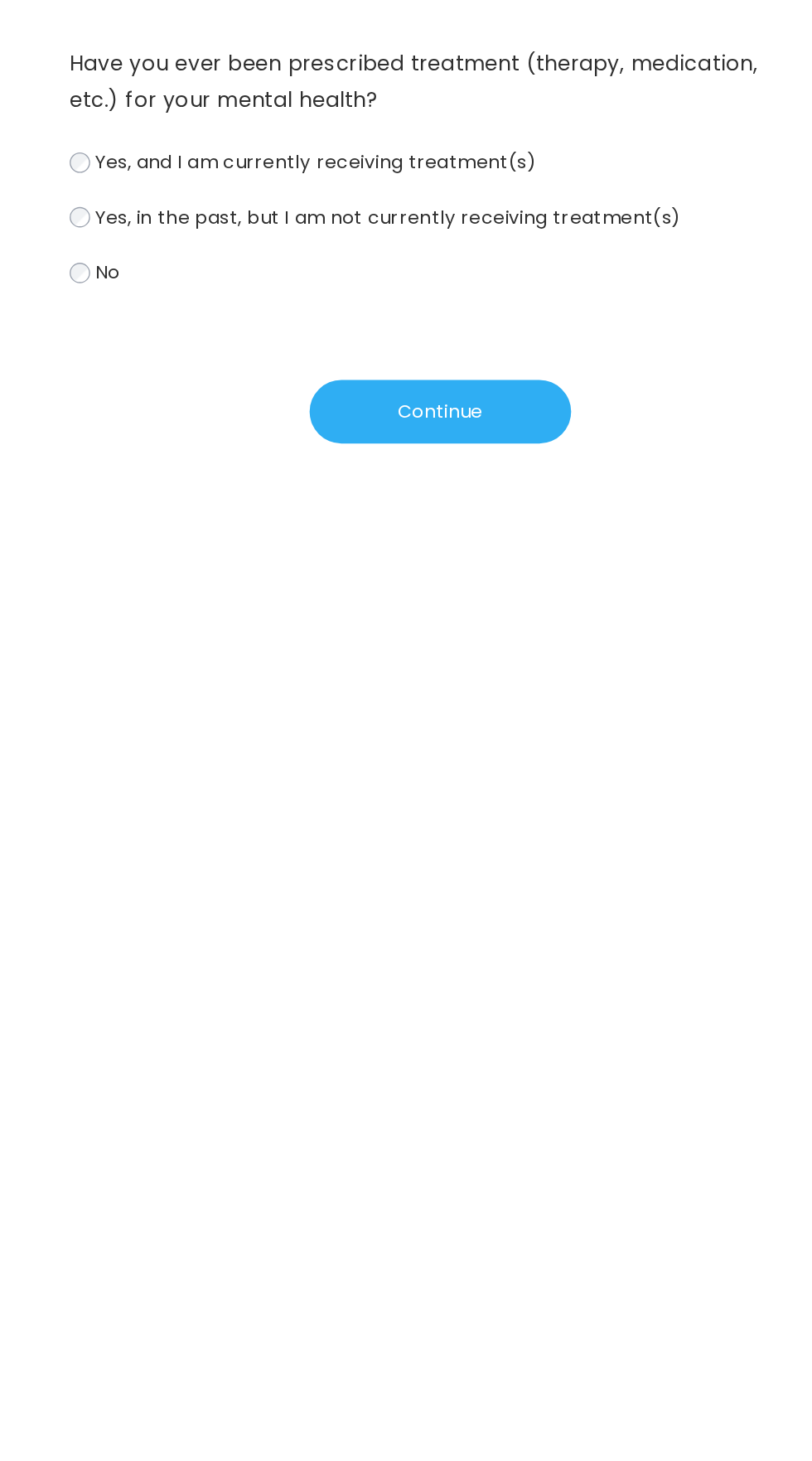
click at [412, 266] on span "Yes, and I am currently receiving treatment(s)" at bounding box center [315, 273] width 322 height 19
click at [441, 307] on span "Yes, in the past, but I am not currently receiving treatment(s)" at bounding box center [368, 312] width 427 height 19
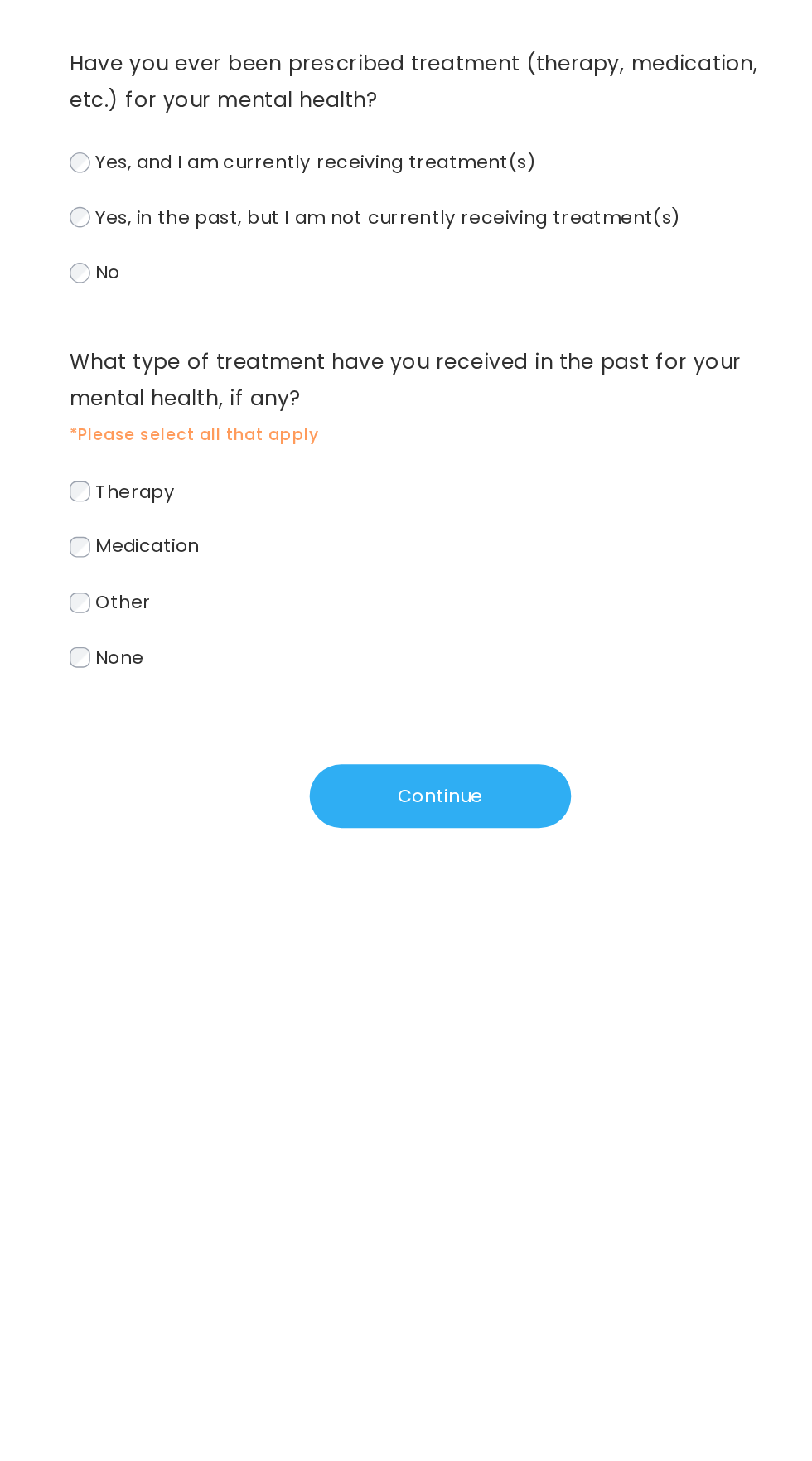
click at [426, 269] on span "Yes, and I am currently receiving treatment(s)" at bounding box center [315, 273] width 322 height 19
click at [181, 584] on label "Other" at bounding box center [406, 594] width 540 height 24
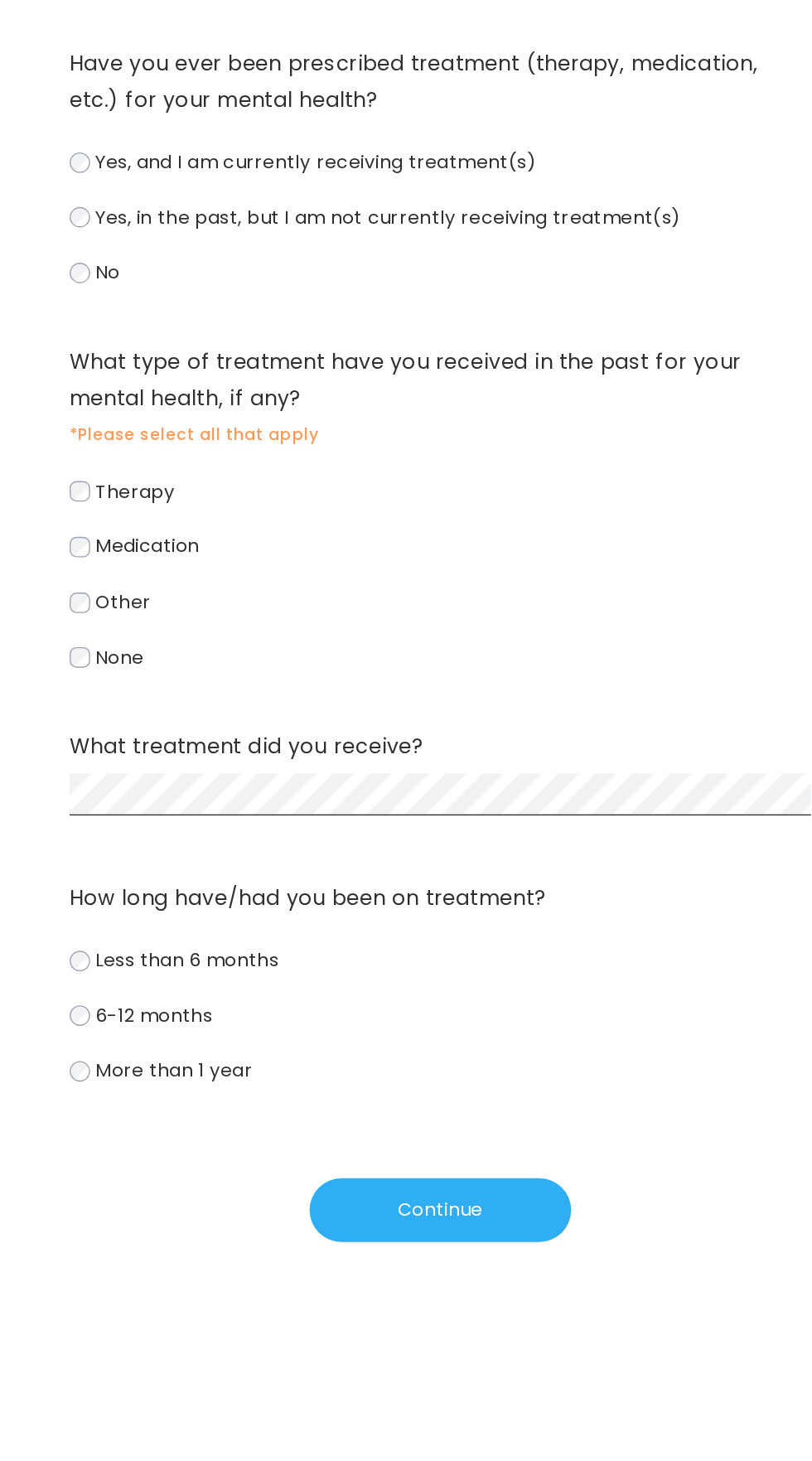
click at [205, 556] on span "Medication" at bounding box center [192, 552] width 76 height 19
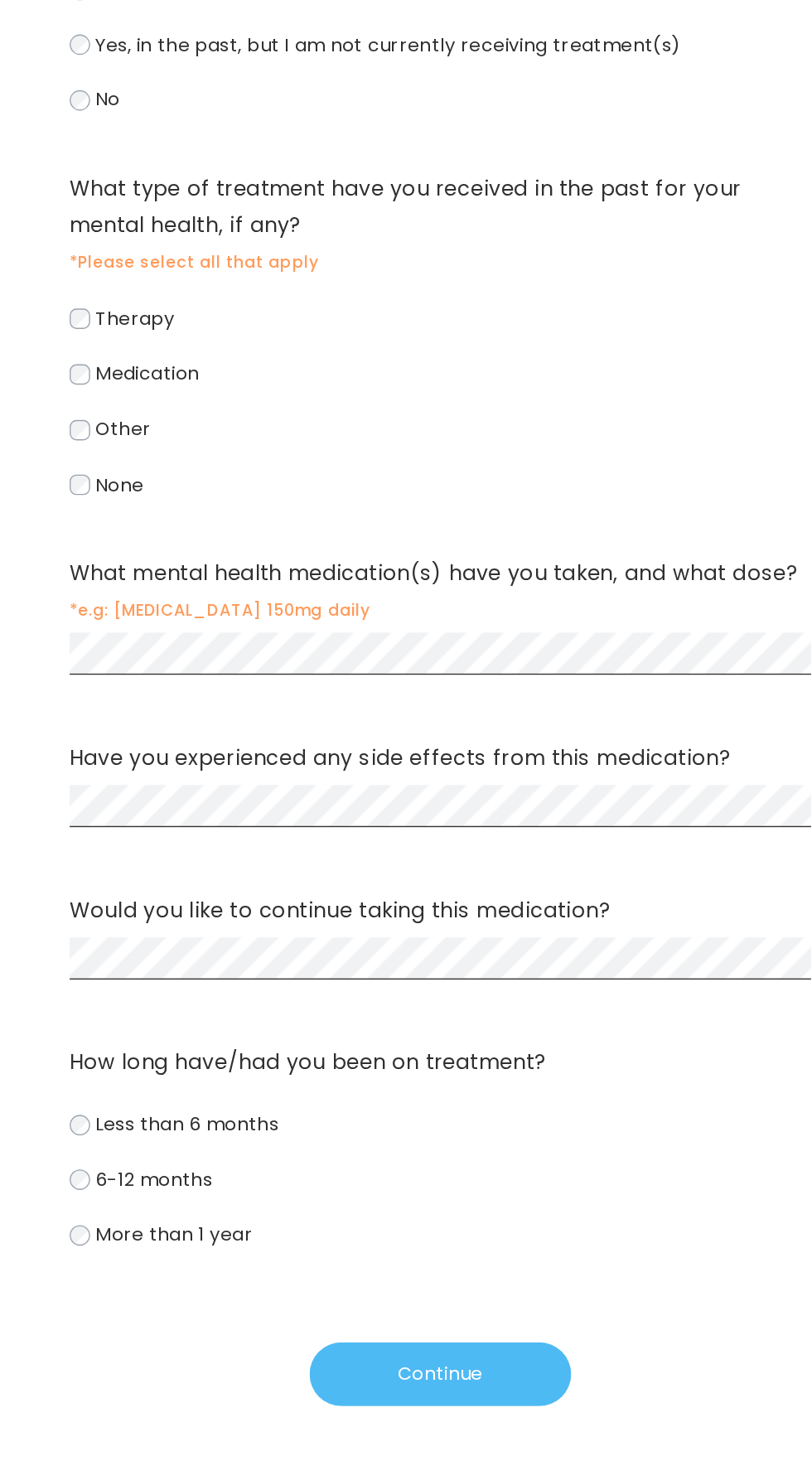
click at [454, 1292] on button "Continue" at bounding box center [406, 1282] width 191 height 46
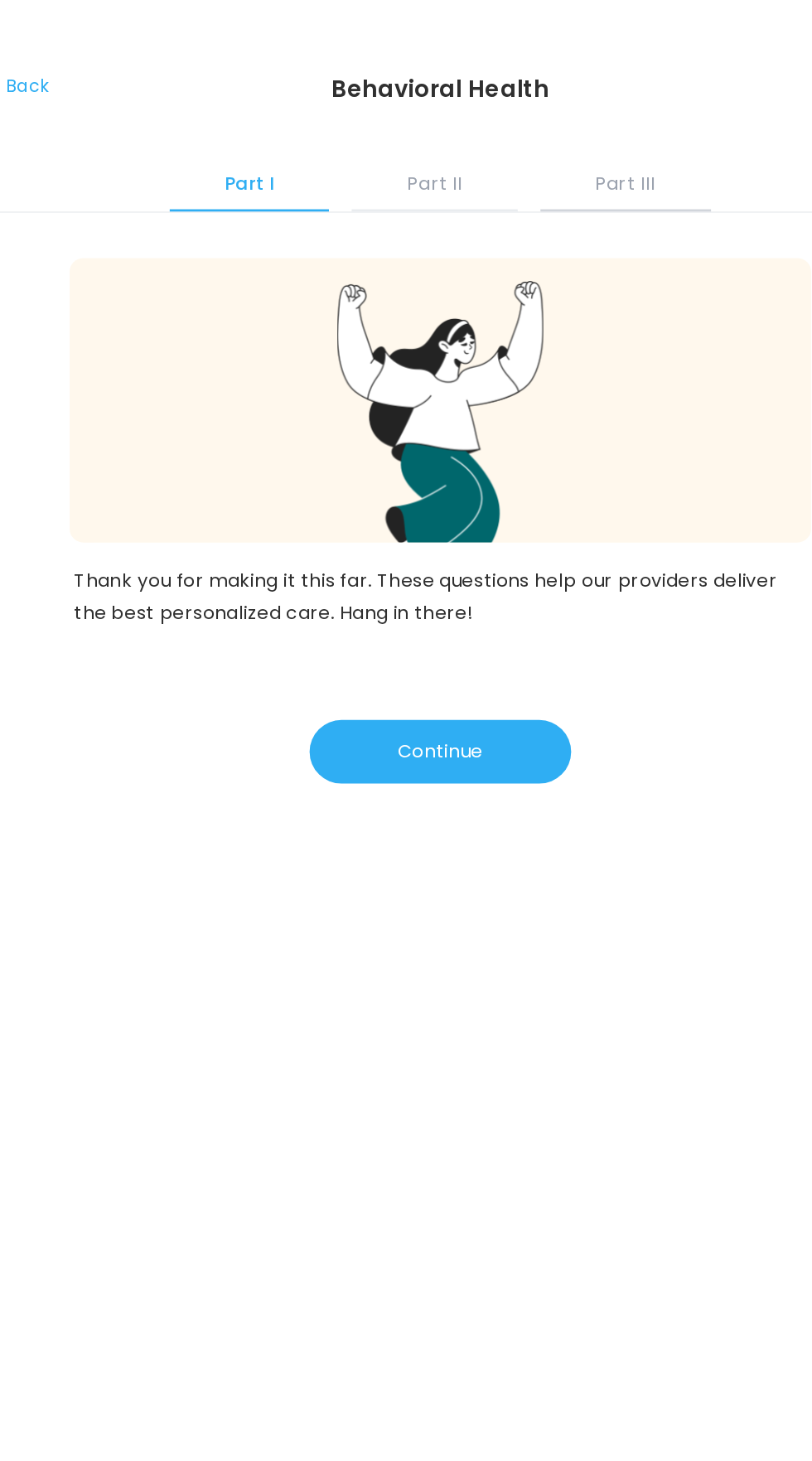
click at [536, 127] on button "Part III" at bounding box center [541, 131] width 124 height 44
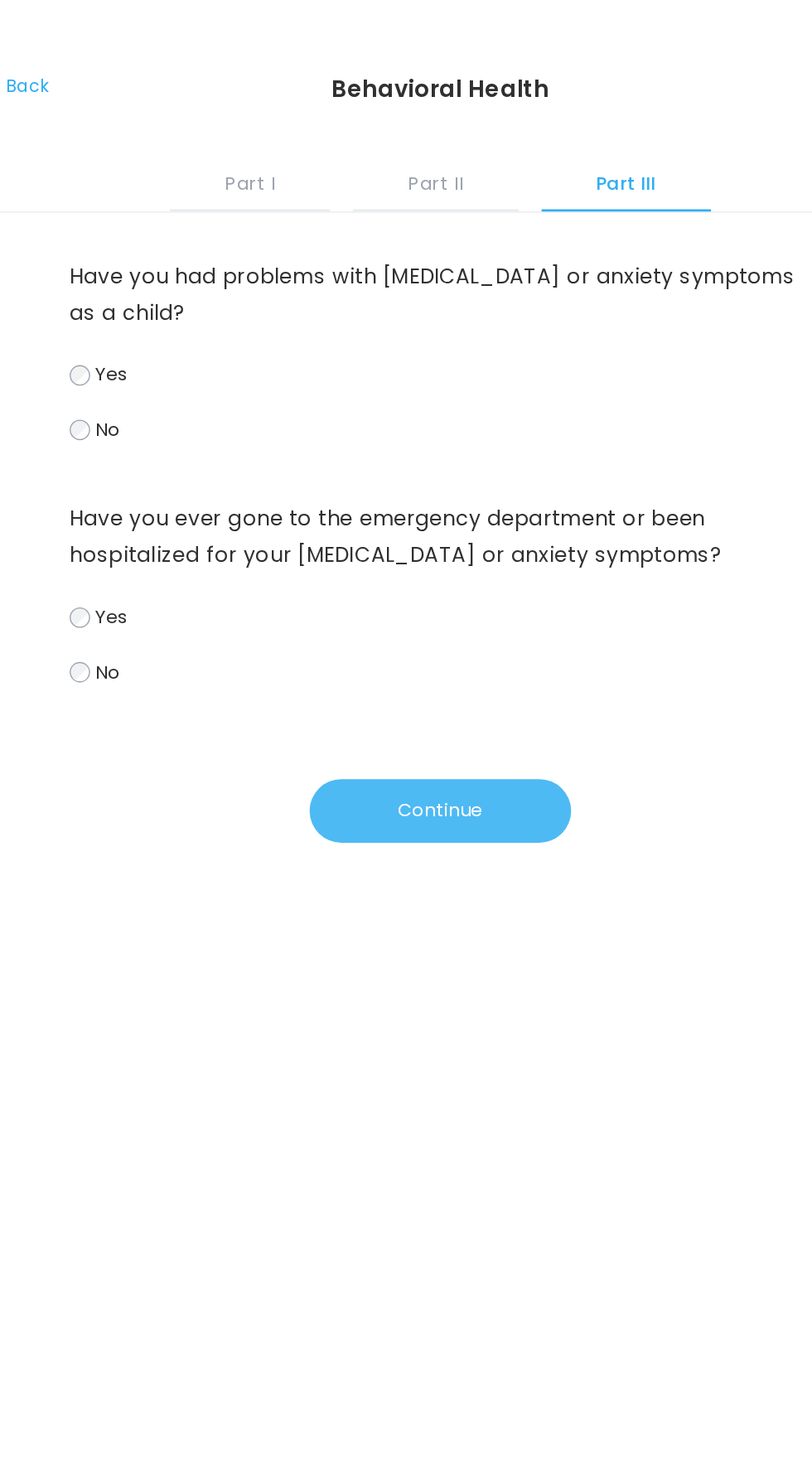
click at [448, 585] on button "Continue" at bounding box center [406, 591] width 191 height 46
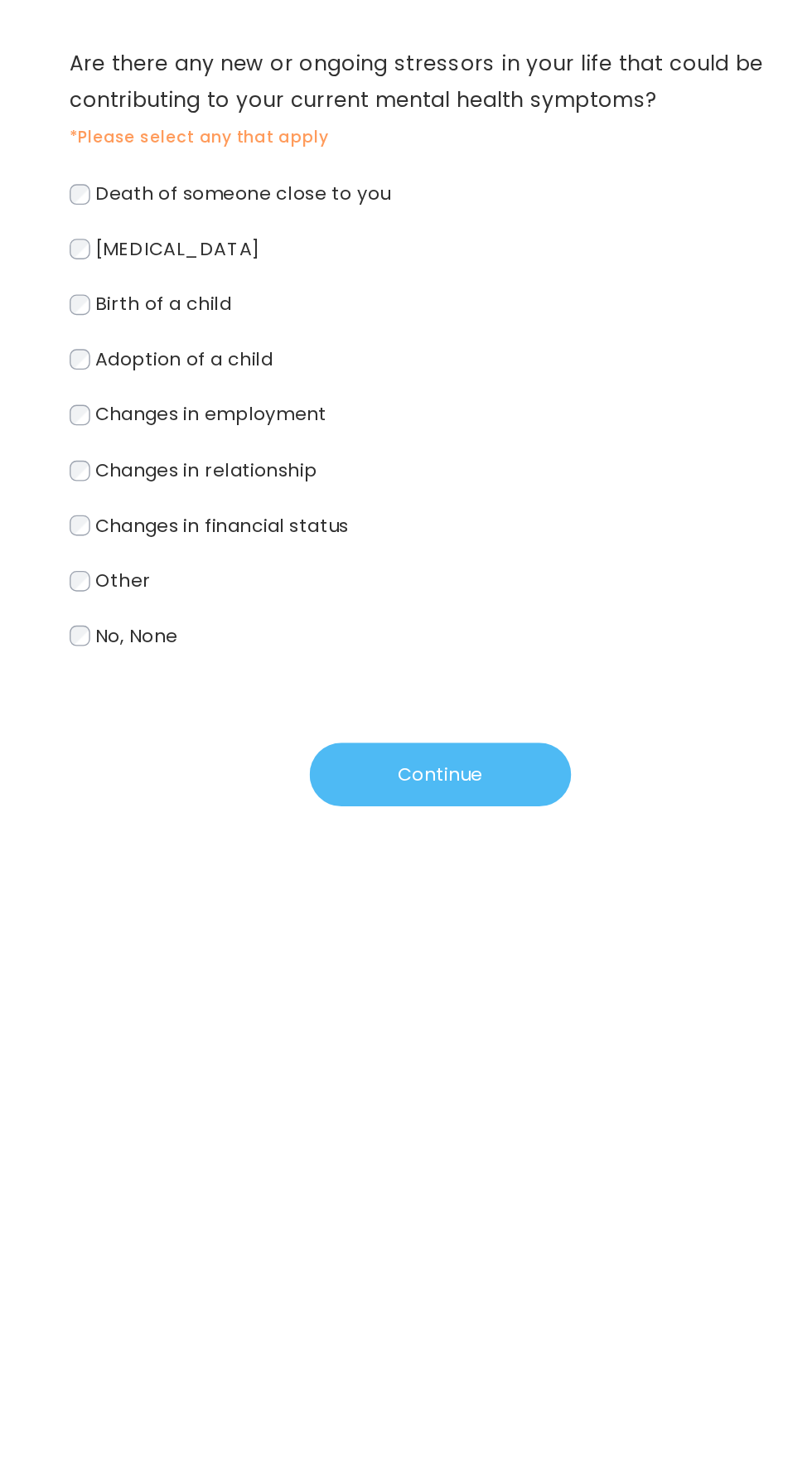
click at [454, 706] on button "Continue" at bounding box center [406, 719] width 191 height 46
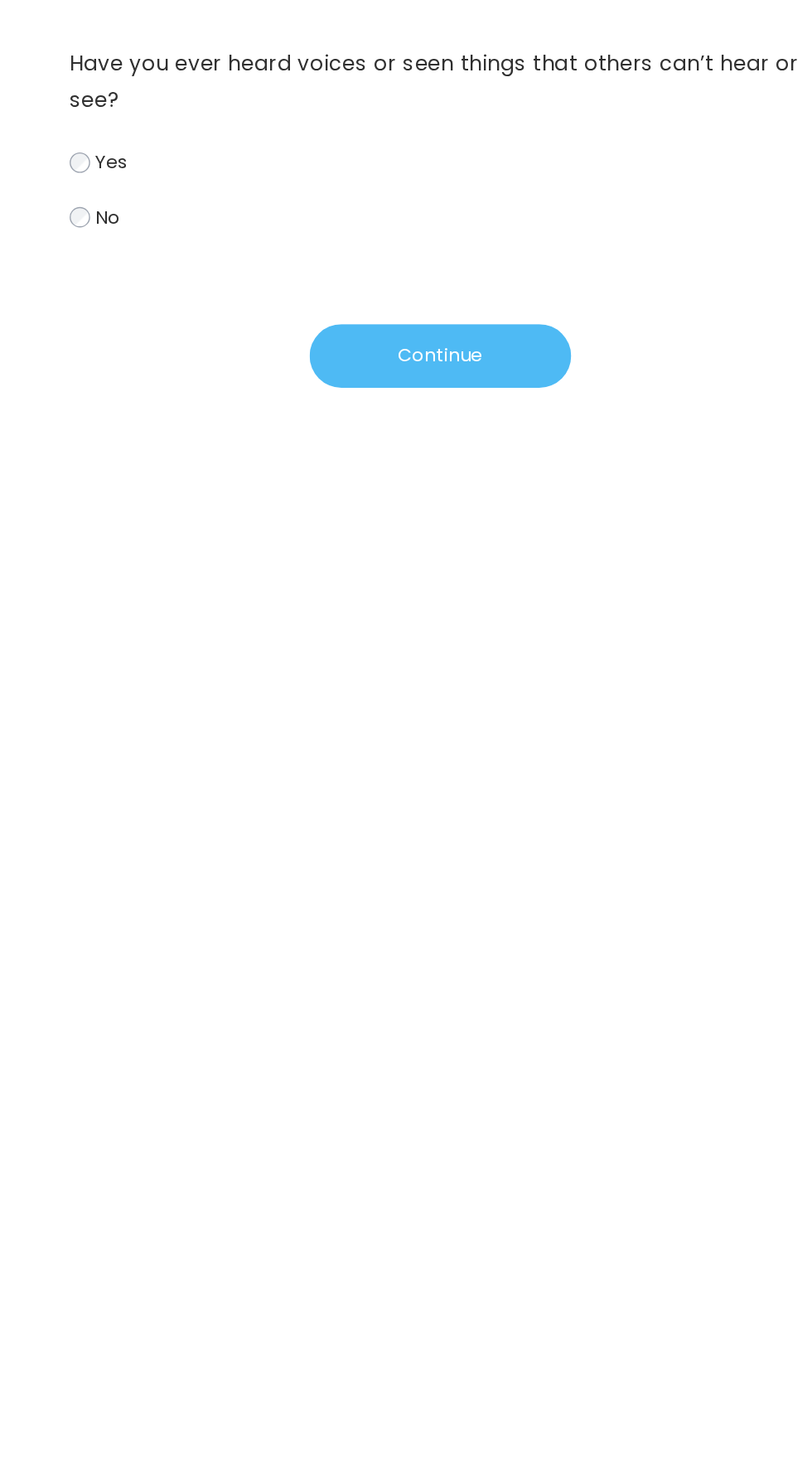
click at [457, 402] on button "Continue" at bounding box center [406, 413] width 191 height 46
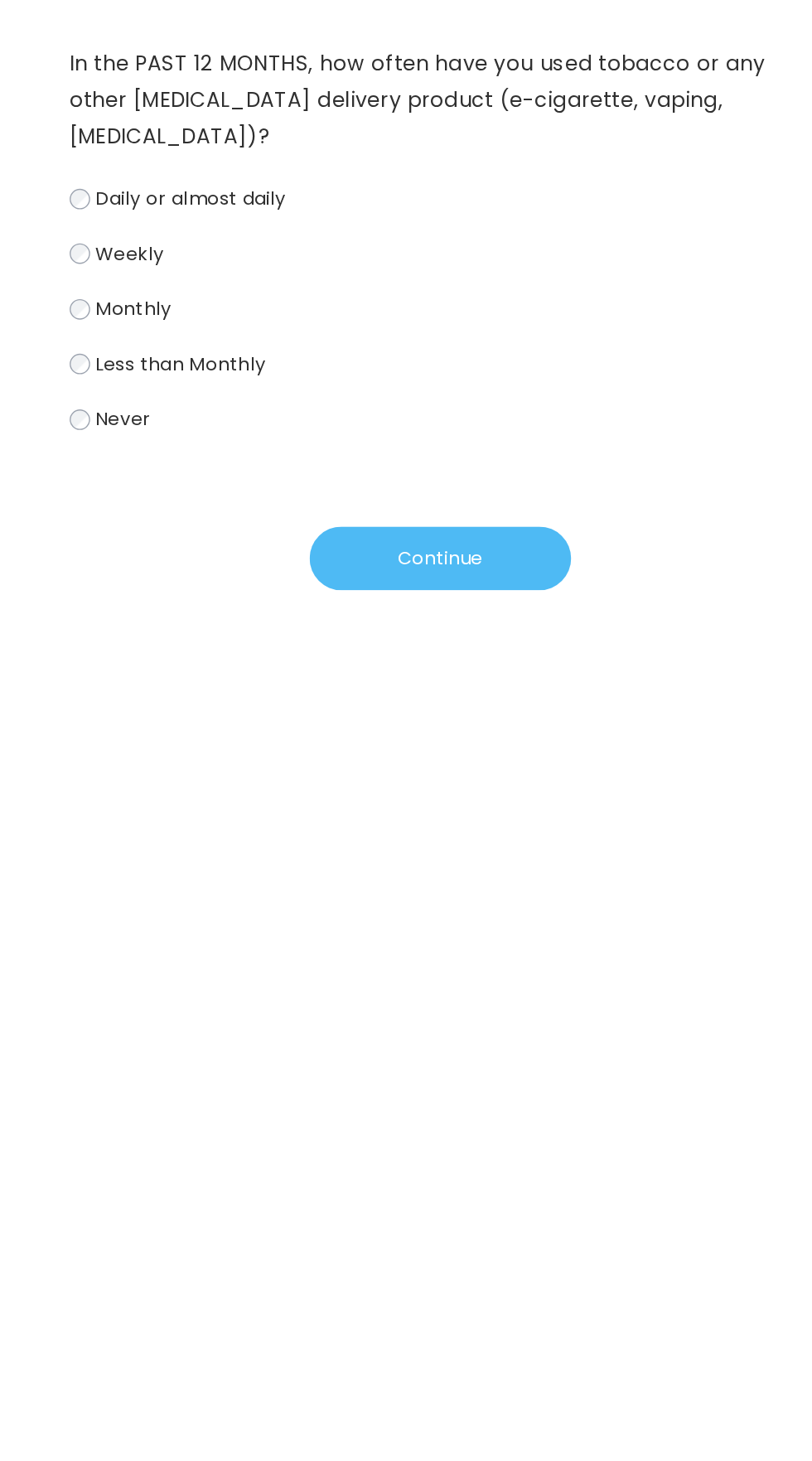
click at [445, 542] on button "Continue" at bounding box center [406, 561] width 191 height 46
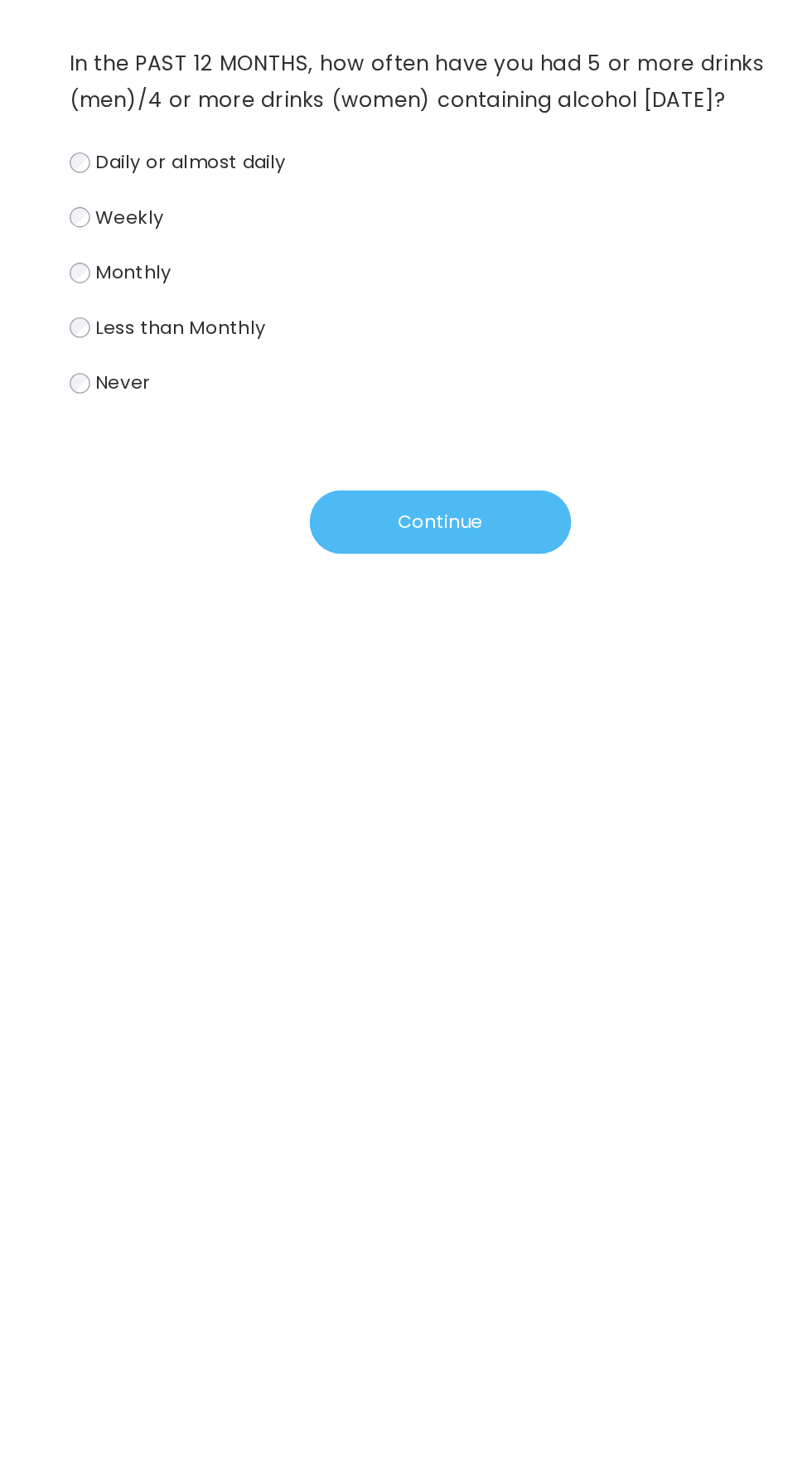
click at [458, 517] on button "Continue" at bounding box center [406, 535] width 191 height 46
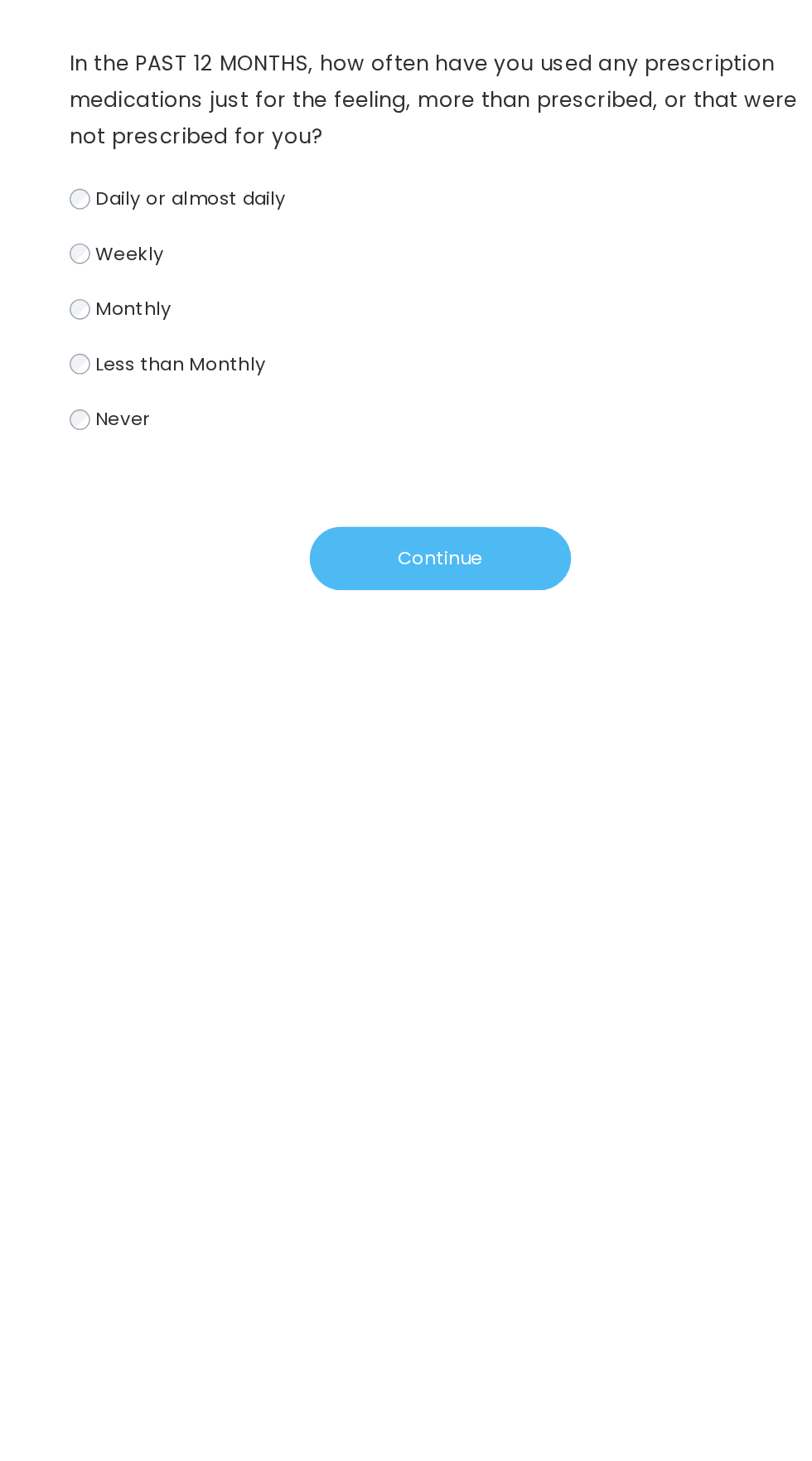
click at [445, 576] on button "Continue" at bounding box center [406, 561] width 191 height 46
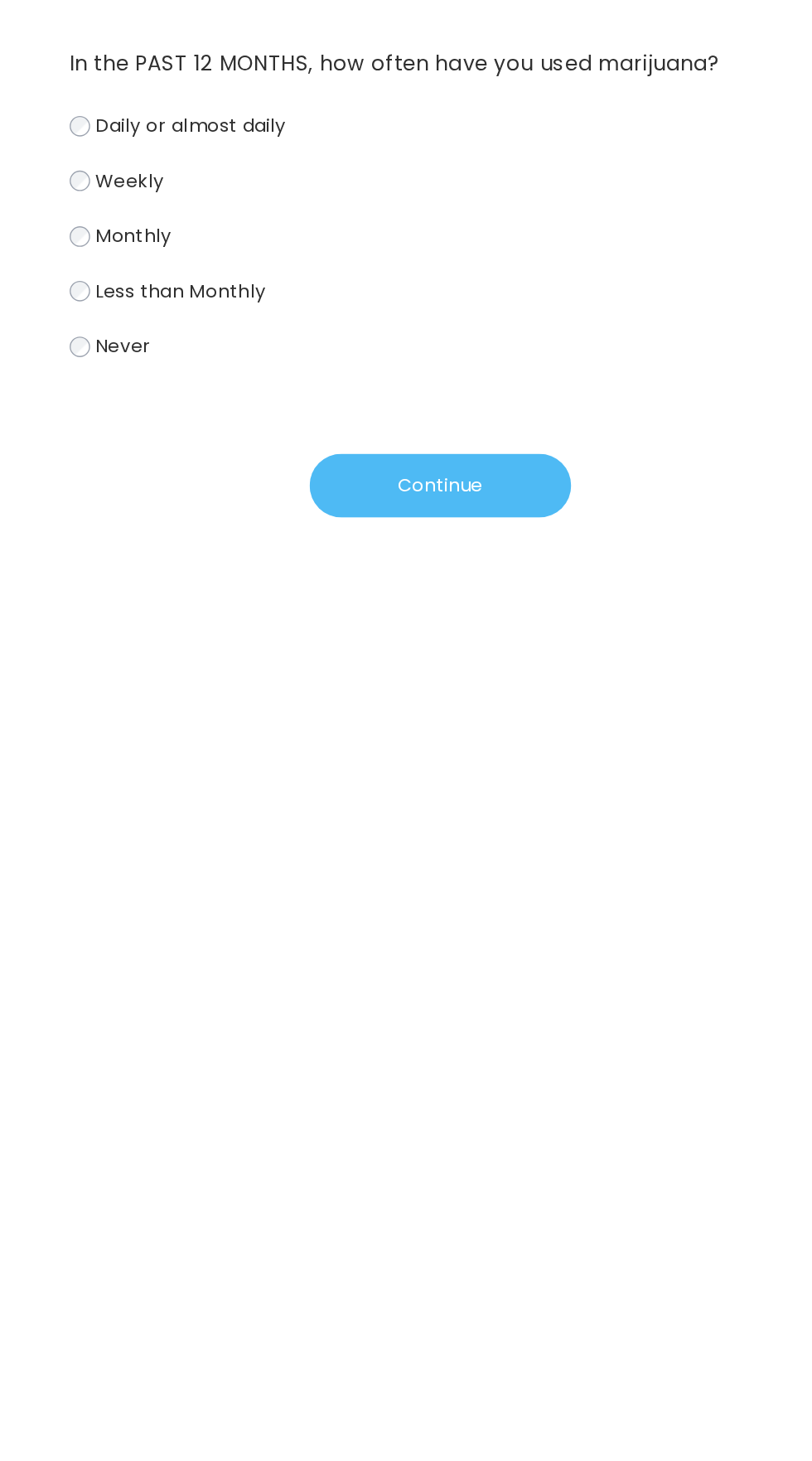
click at [448, 526] on button "Continue" at bounding box center [406, 508] width 191 height 46
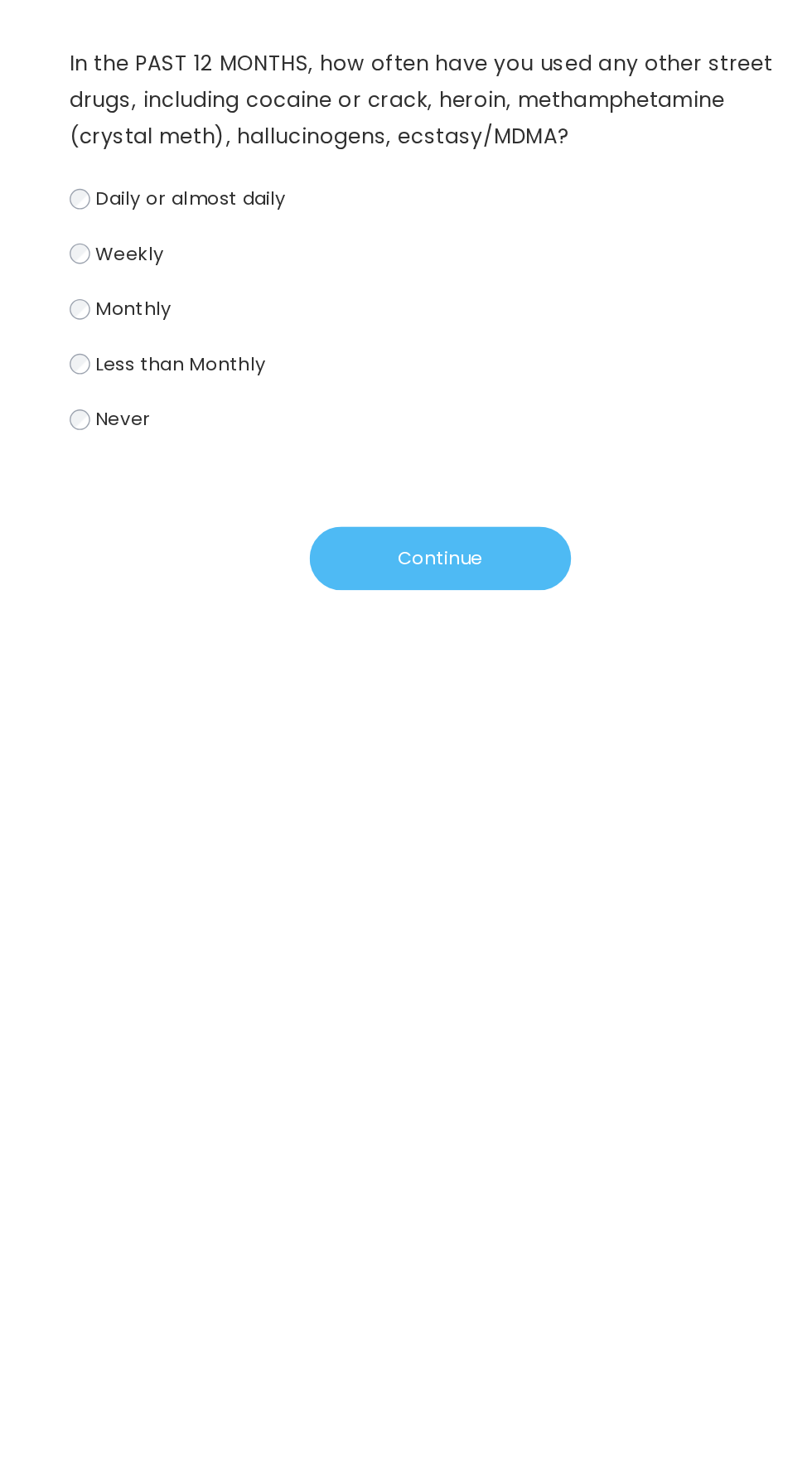
click at [457, 564] on button "Continue" at bounding box center [406, 561] width 191 height 46
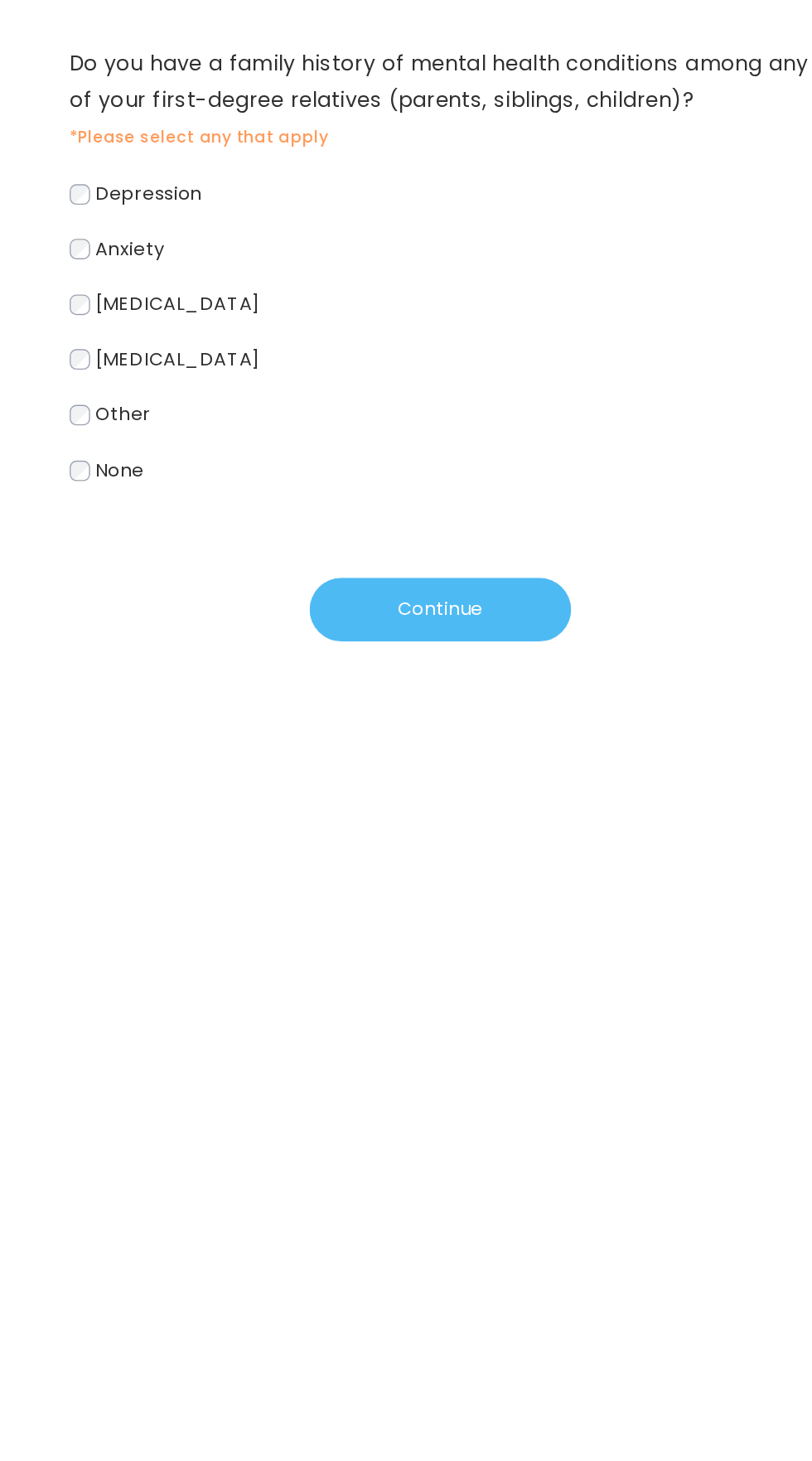
click at [458, 596] on button "Continue" at bounding box center [406, 599] width 191 height 46
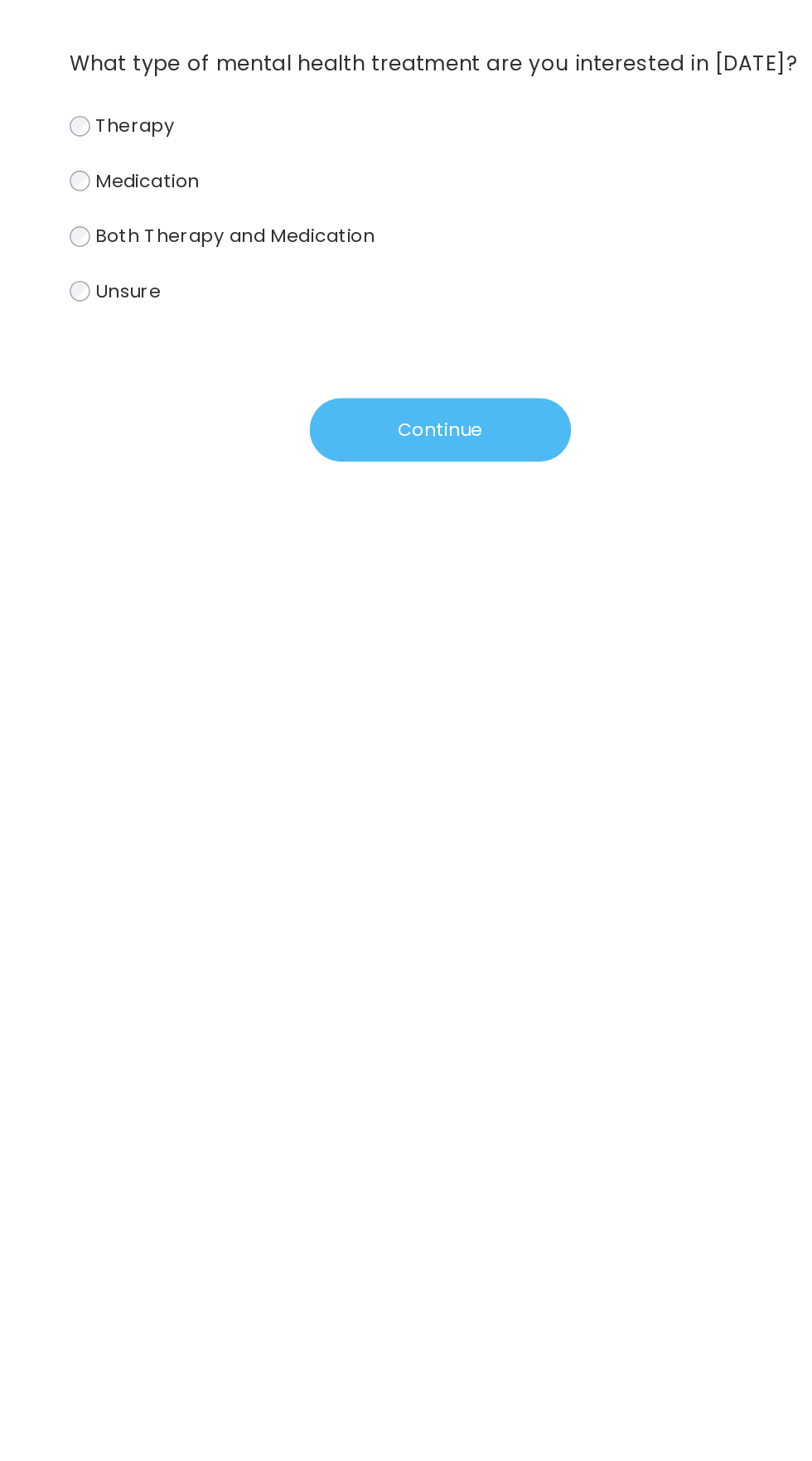
click at [419, 477] on button "Continue" at bounding box center [406, 468] width 191 height 46
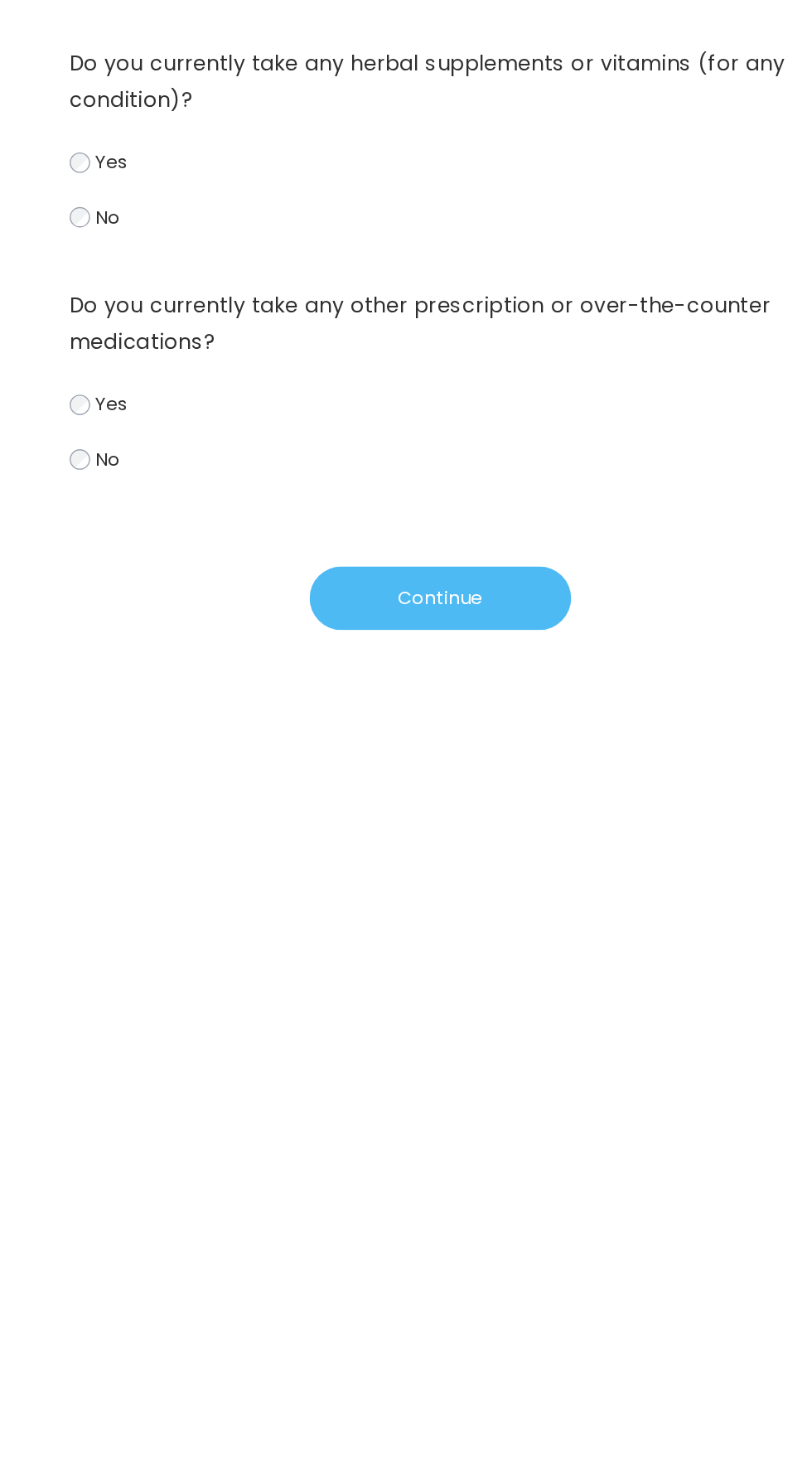
click at [465, 578] on button "Continue" at bounding box center [406, 591] width 191 height 46
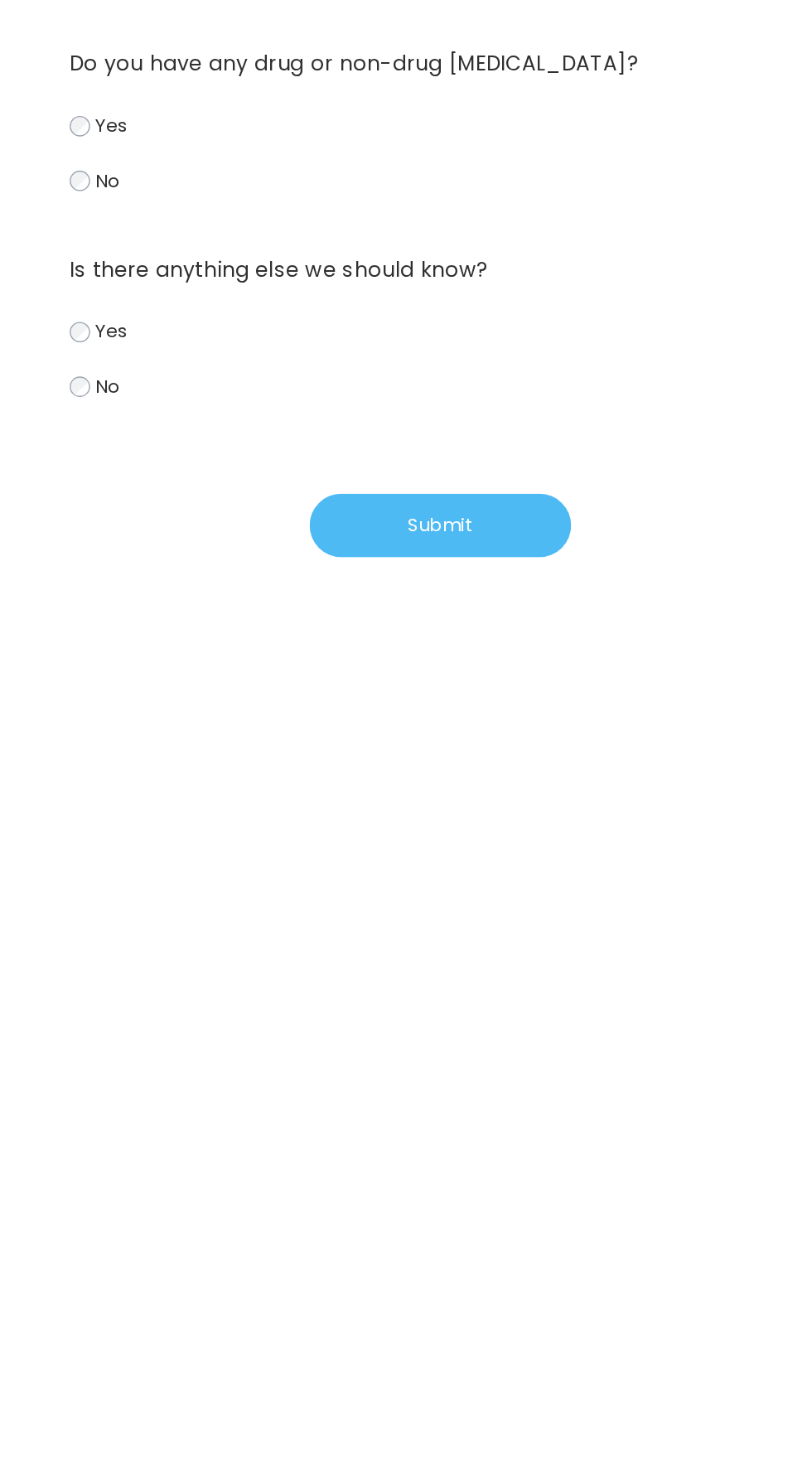
click at [454, 535] on button "Submit" at bounding box center [406, 538] width 191 height 46
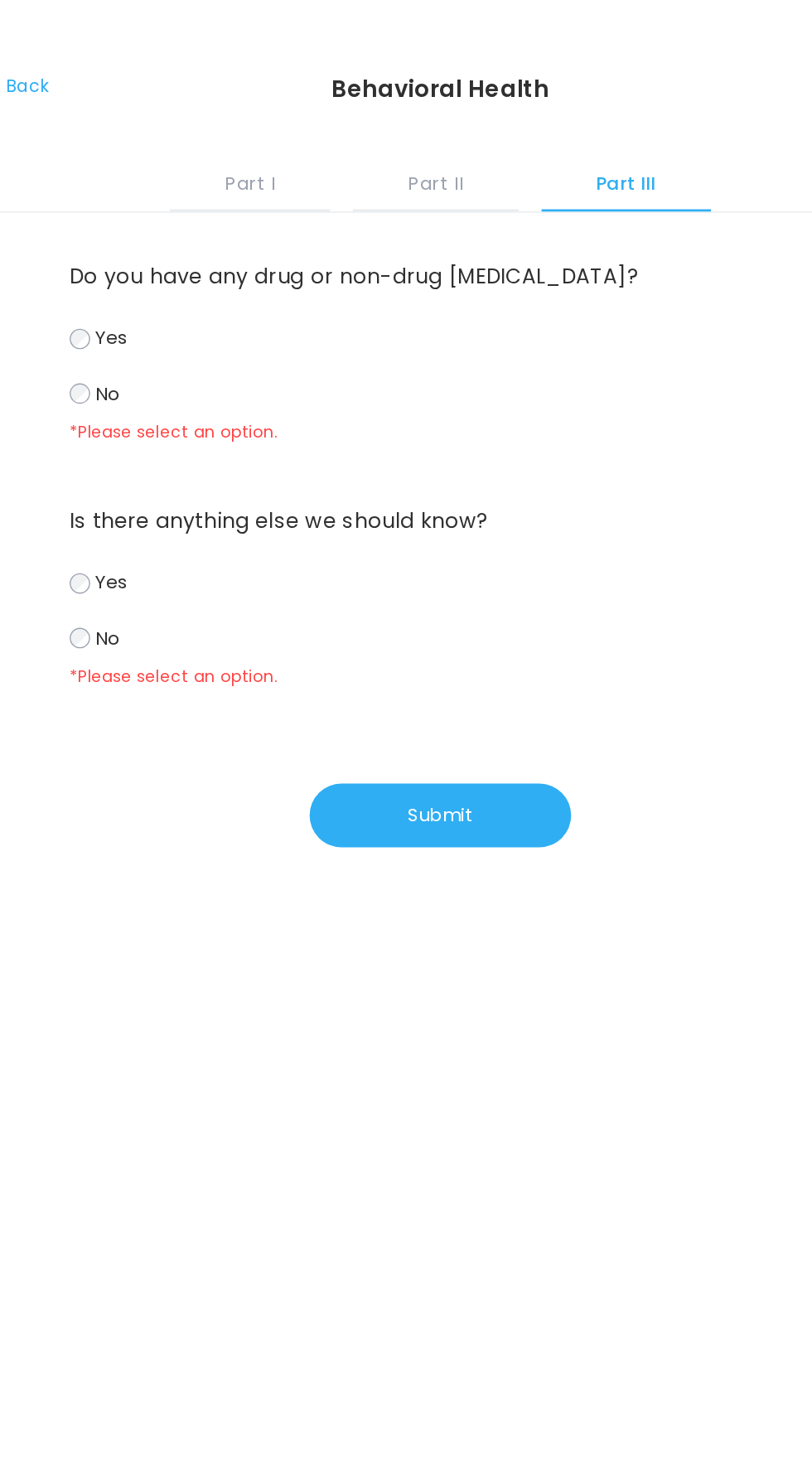
click at [159, 293] on span "No" at bounding box center [163, 286] width 19 height 19
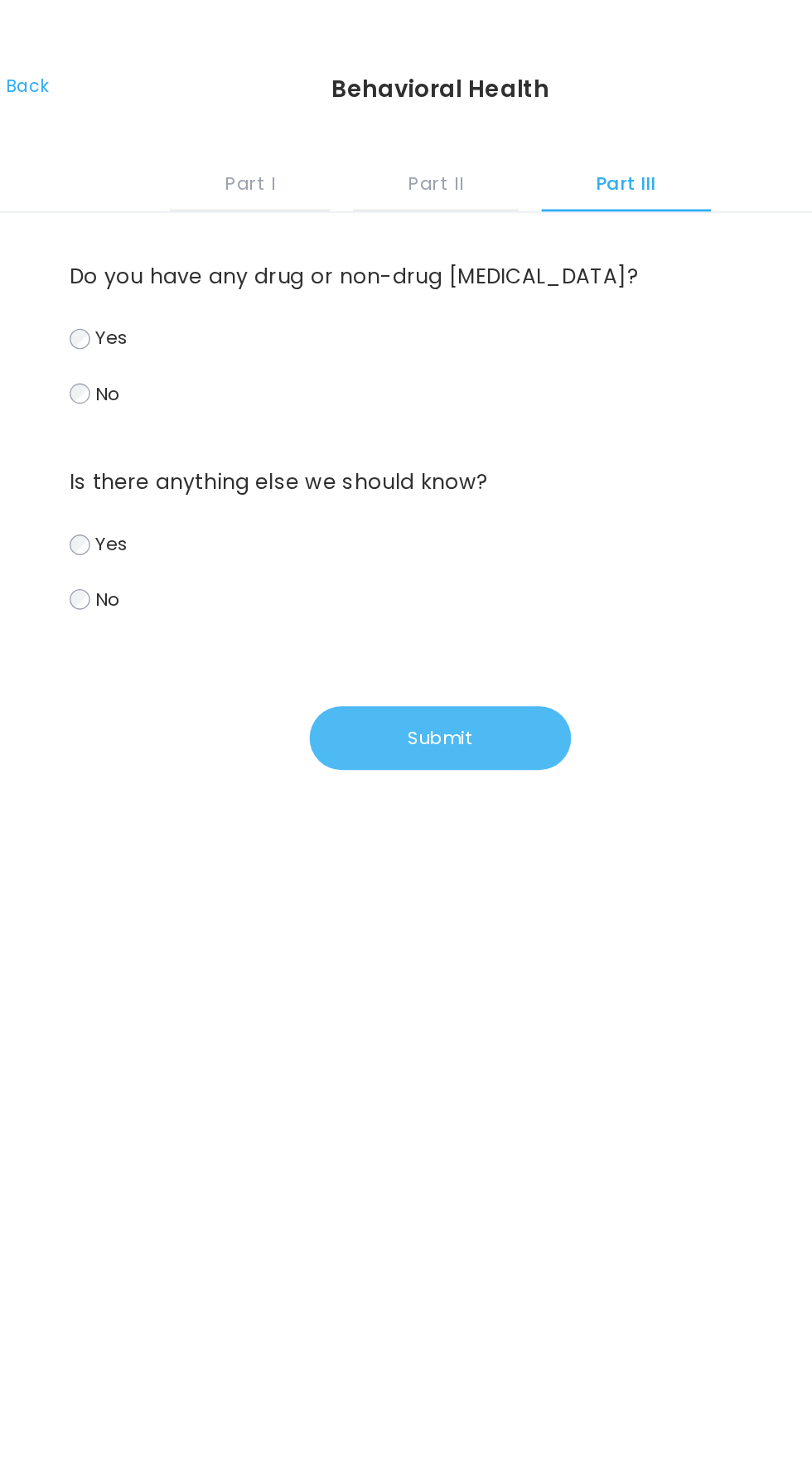
click at [426, 527] on button "Submit" at bounding box center [406, 538] width 191 height 46
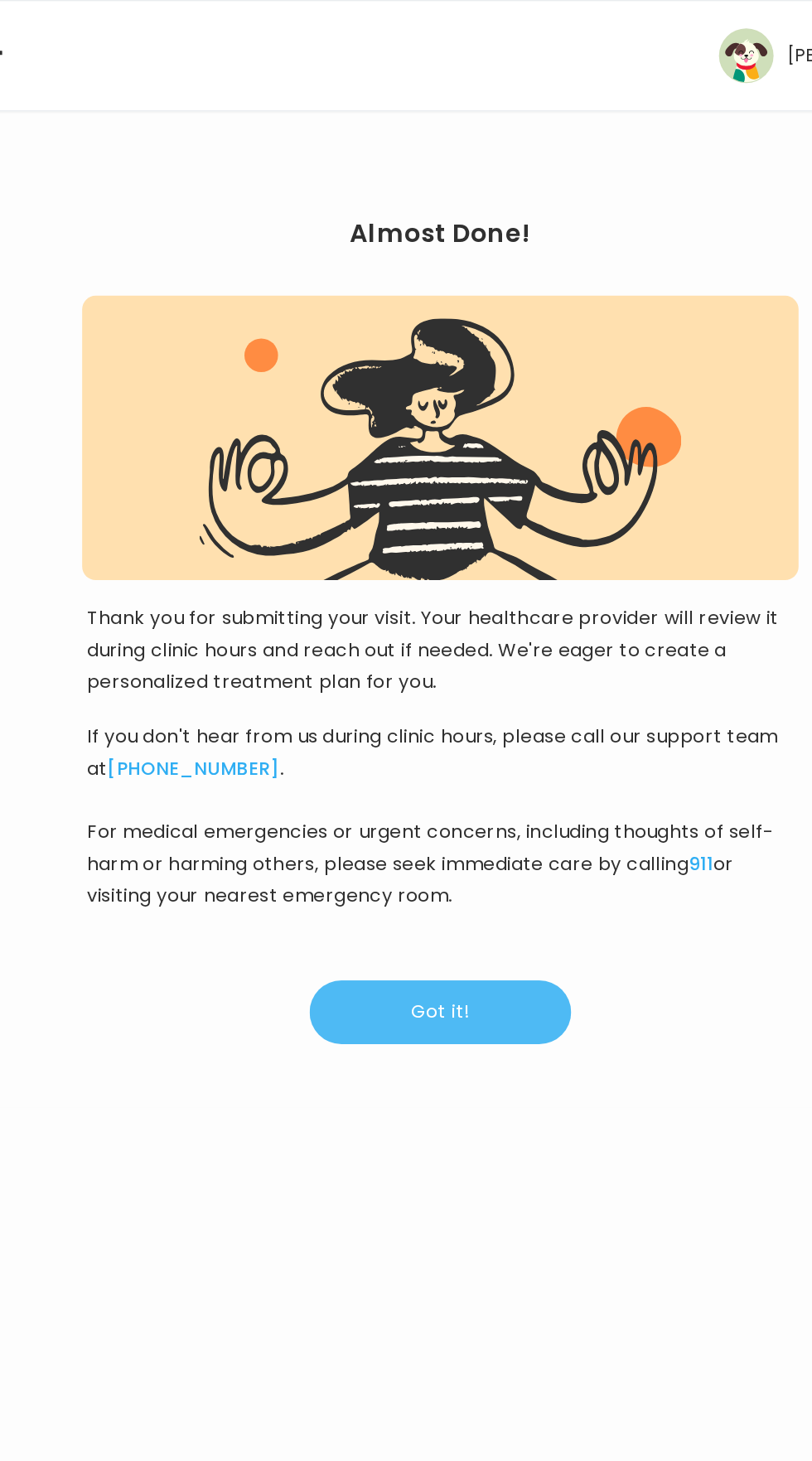
click at [351, 732] on button "Got it!" at bounding box center [406, 737] width 191 height 46
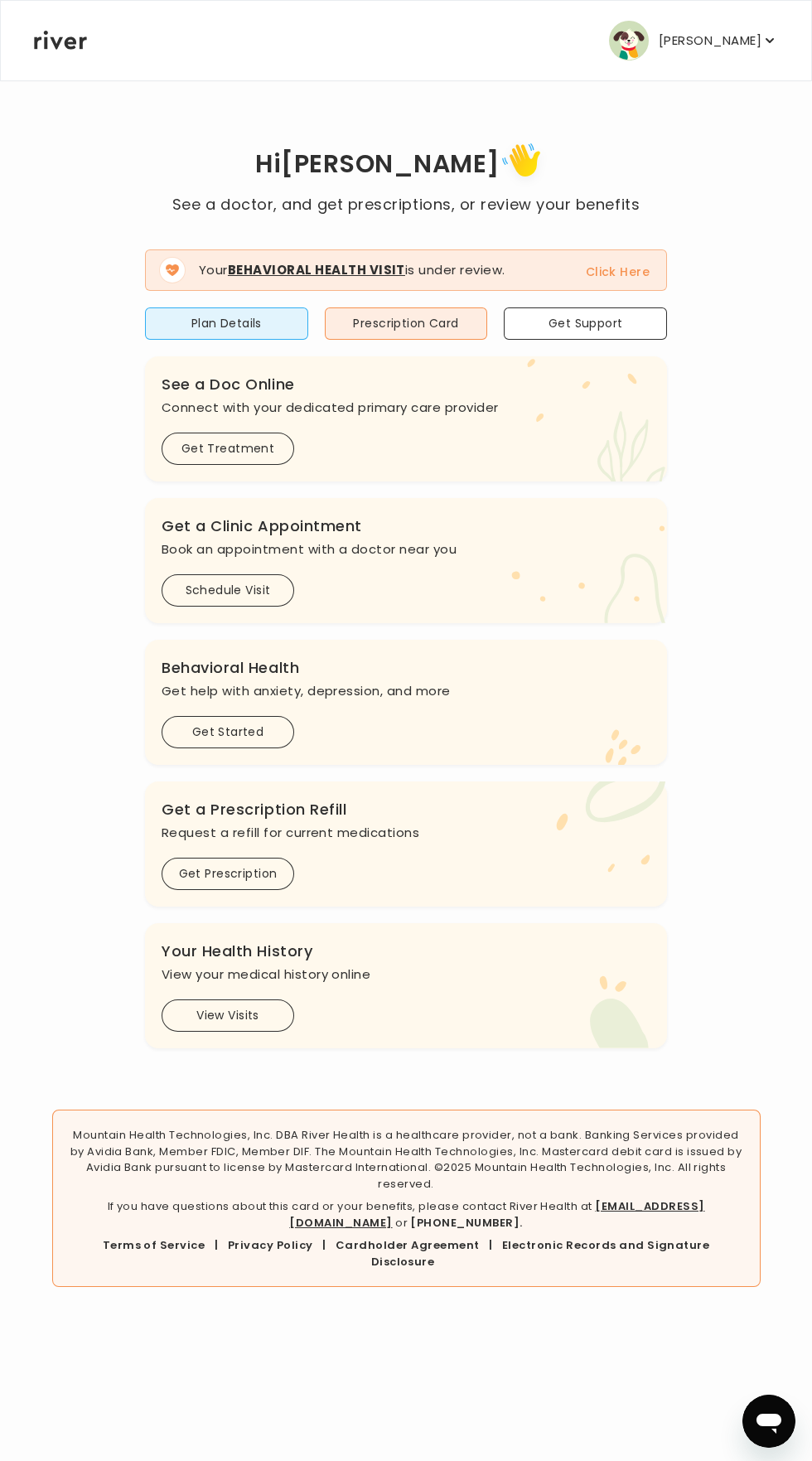
click at [716, 39] on p "[PERSON_NAME]" at bounding box center [710, 40] width 102 height 24
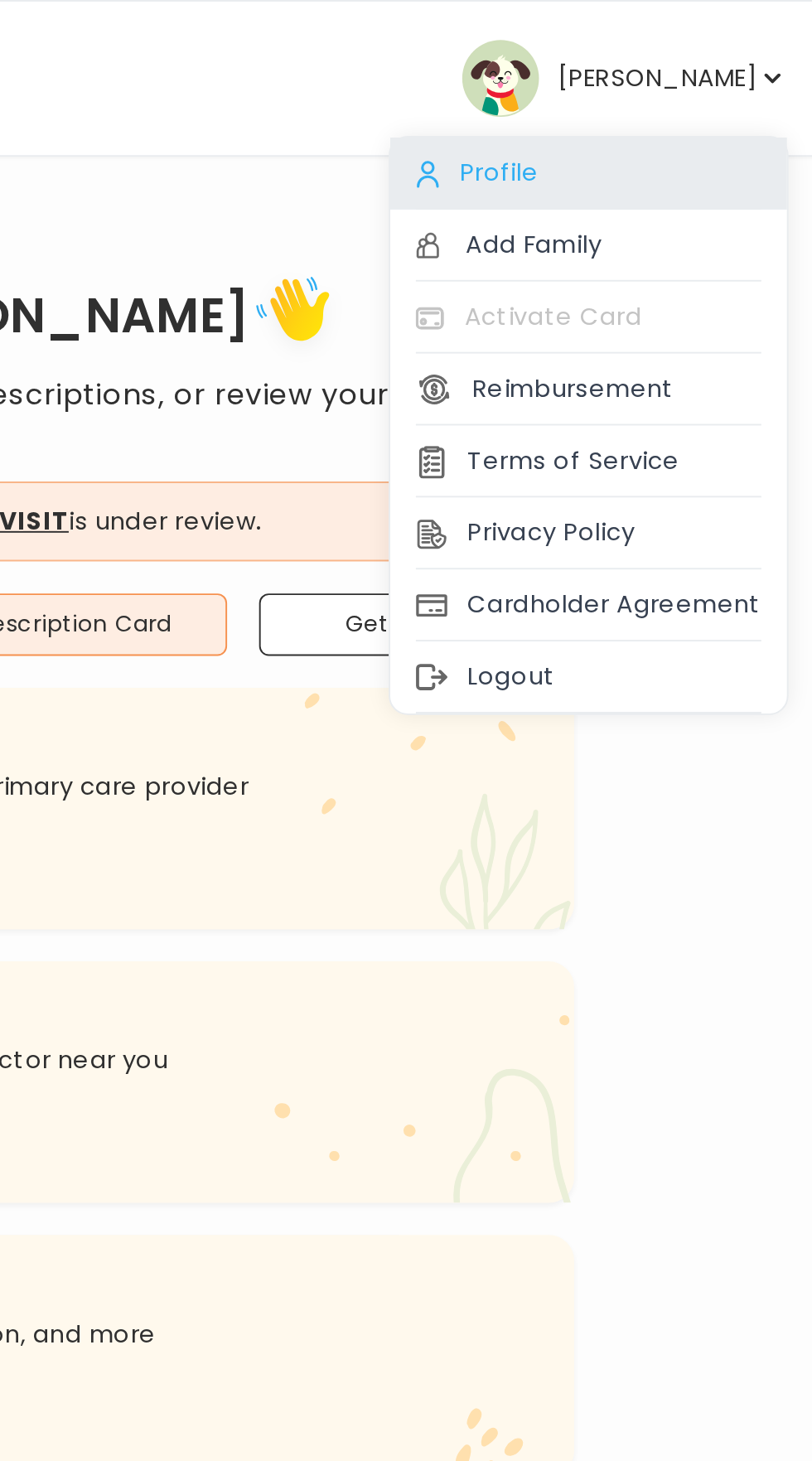
click at [722, 80] on div "Profile" at bounding box center [674, 90] width 206 height 37
